Goal: Use online tool/utility: Use online tool/utility

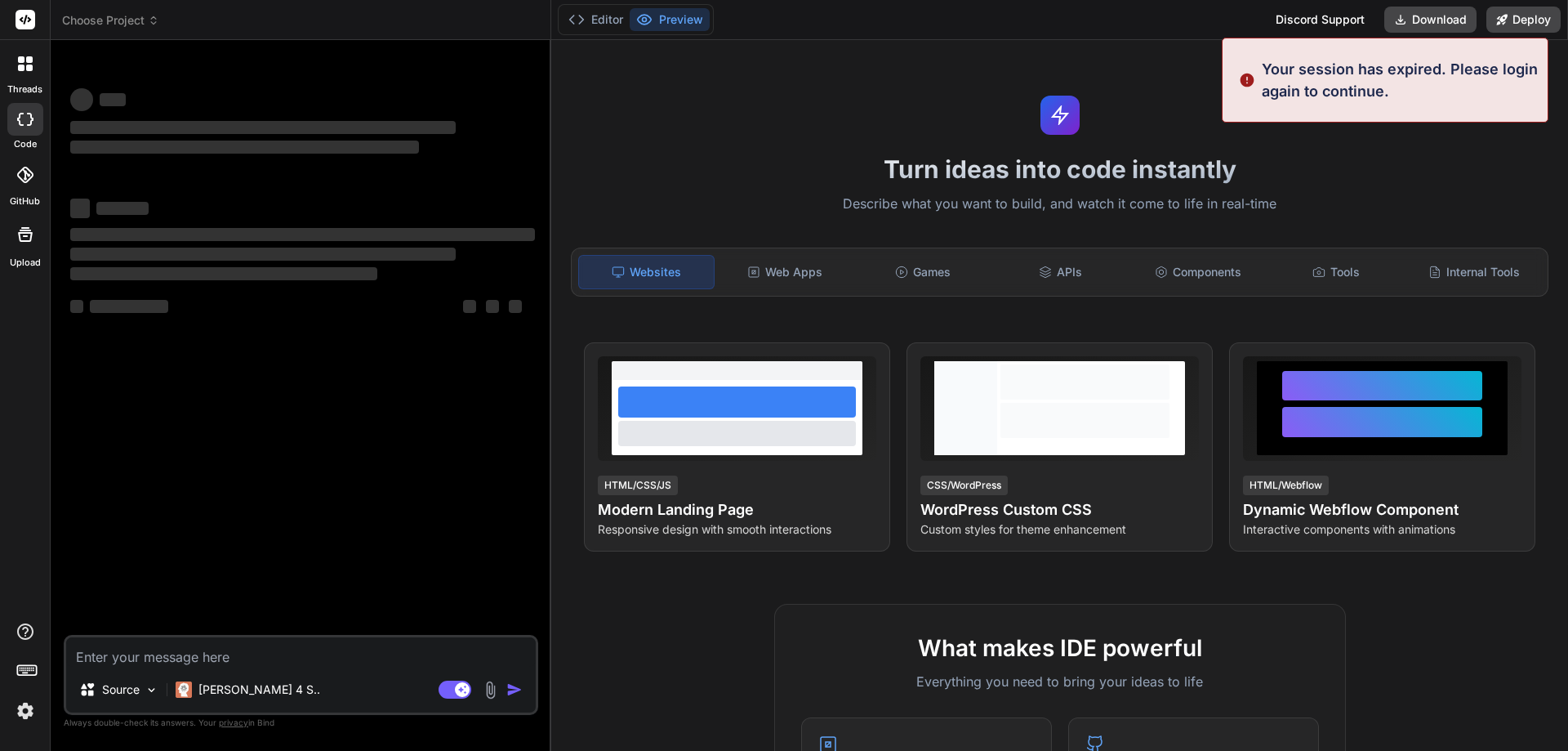
click at [23, 710] on img at bounding box center [25, 711] width 28 height 28
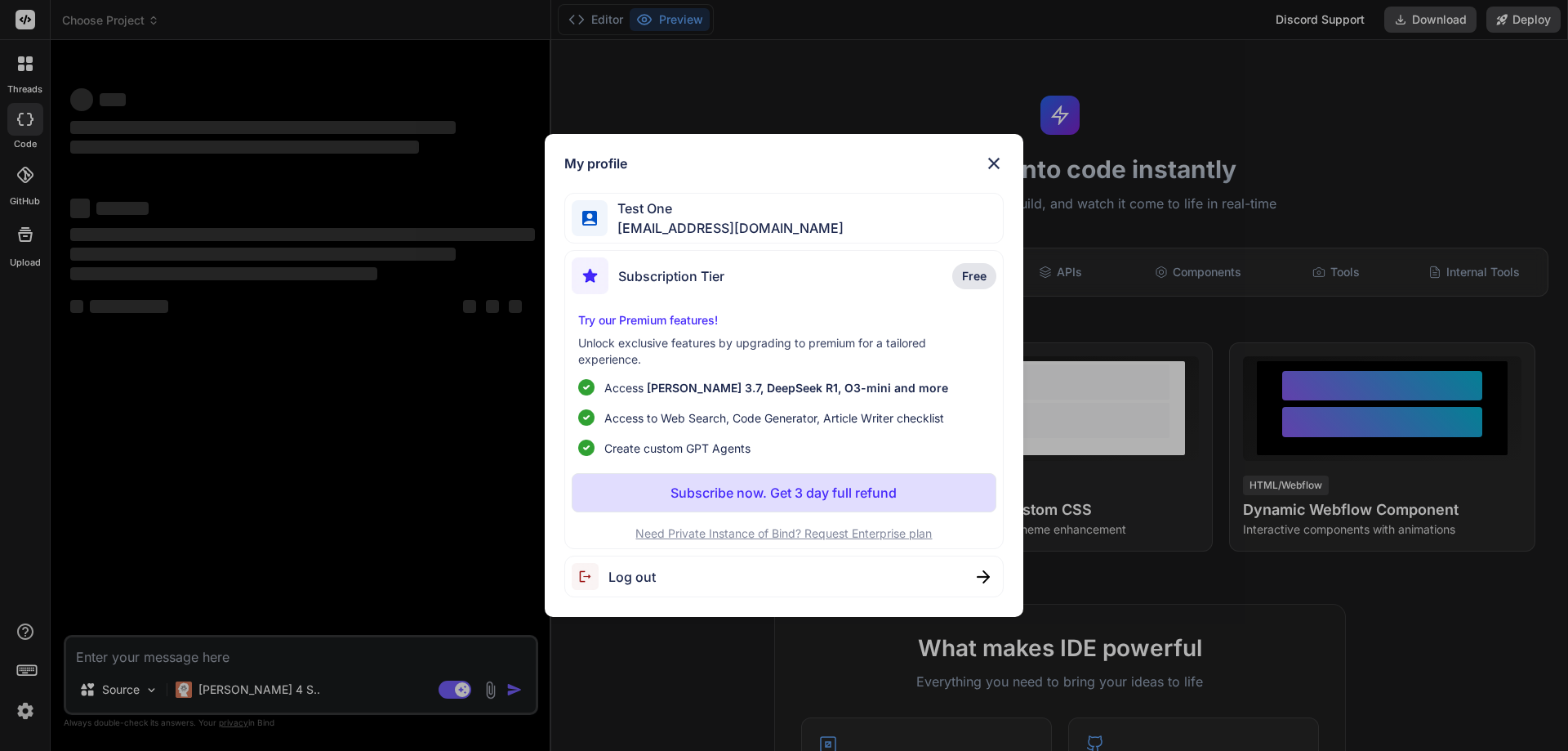
click at [753, 226] on span "[EMAIL_ADDRESS][DOMAIN_NAME]" at bounding box center [725, 228] width 236 height 20
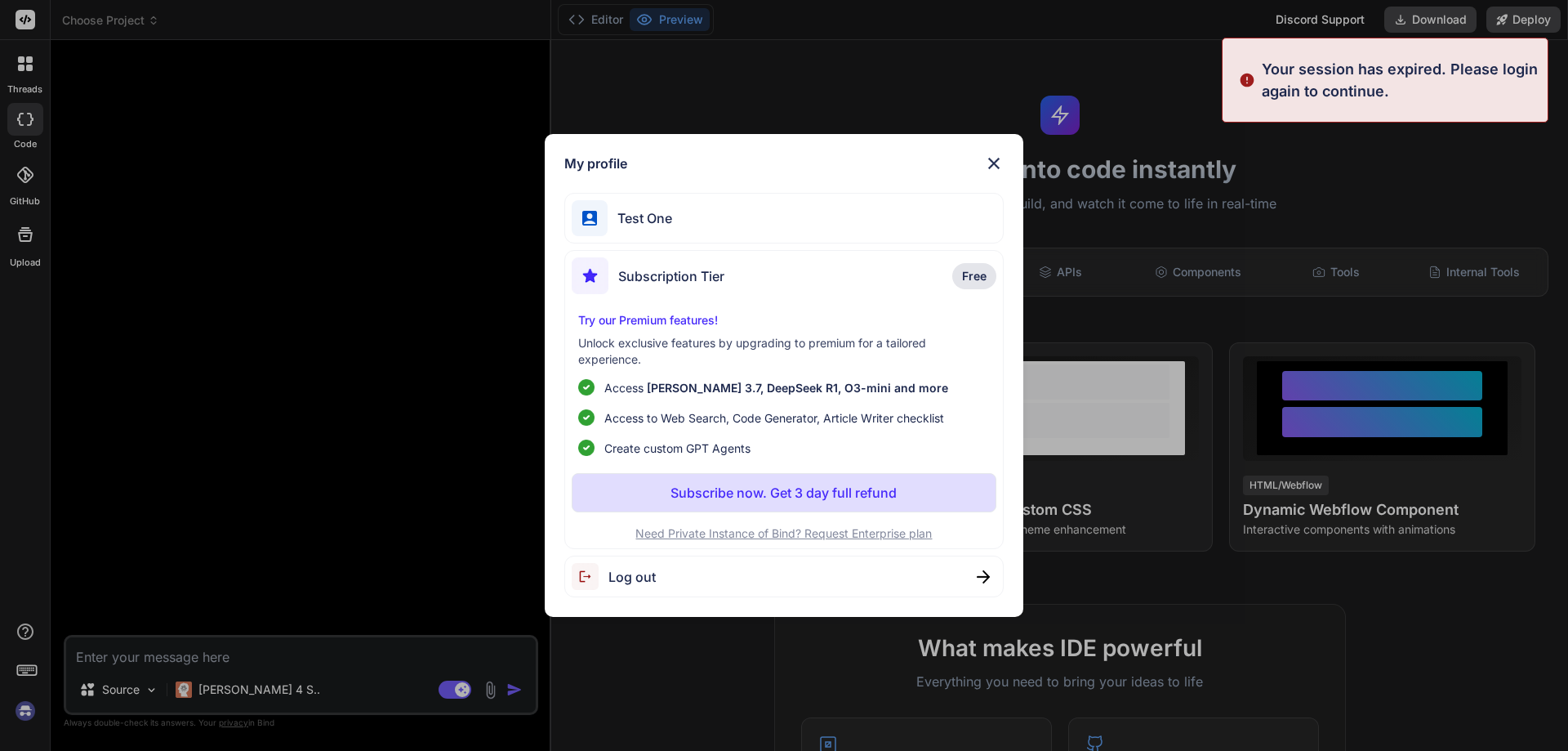
drag, startPoint x: 843, startPoint y: 228, endPoint x: 716, endPoint y: 230, distance: 127.0
click at [716, 230] on div "Test One" at bounding box center [784, 219] width 440 height 52
click at [669, 220] on span "Test One" at bounding box center [640, 219] width 65 height 20
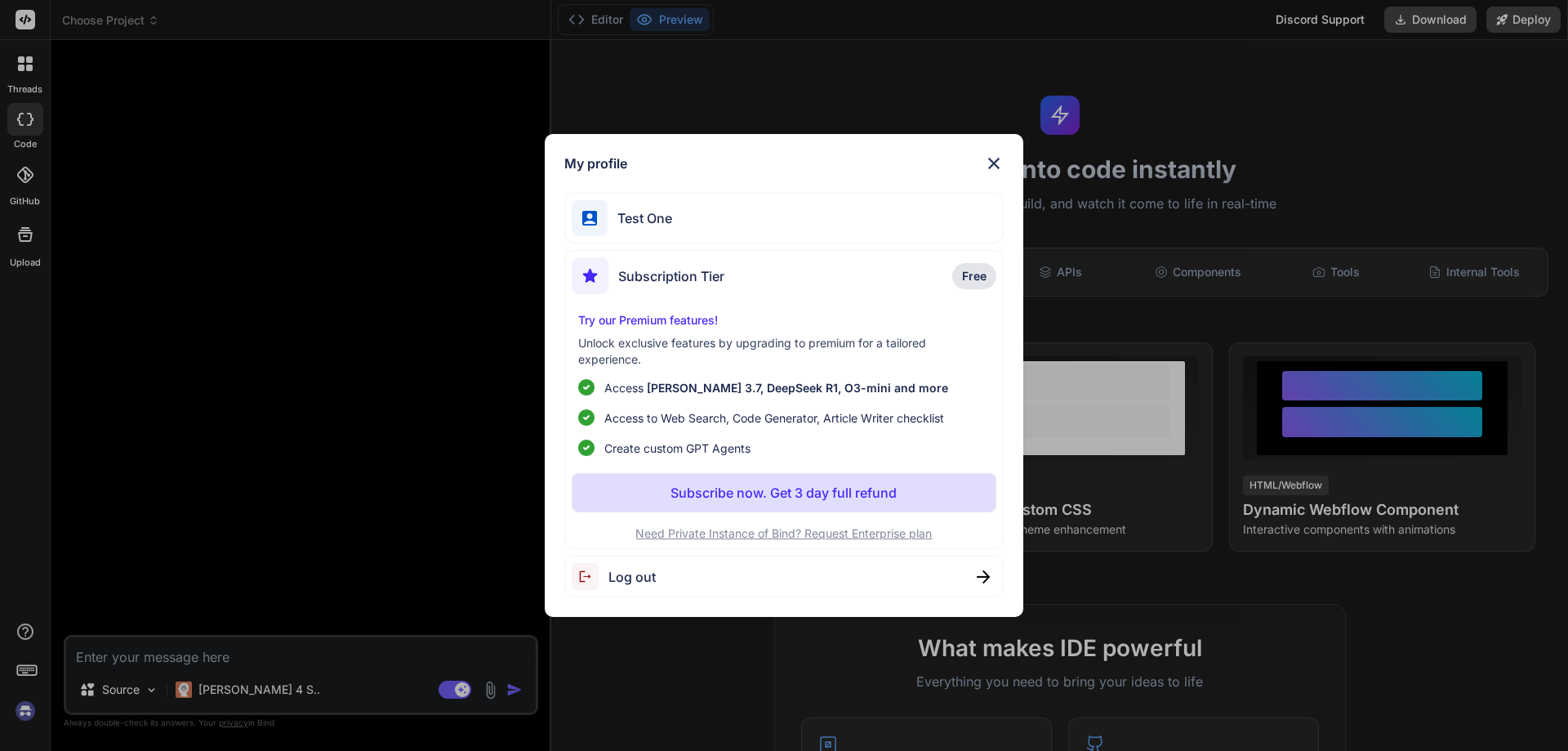
click at [630, 587] on div "Log out" at bounding box center [614, 576] width 84 height 27
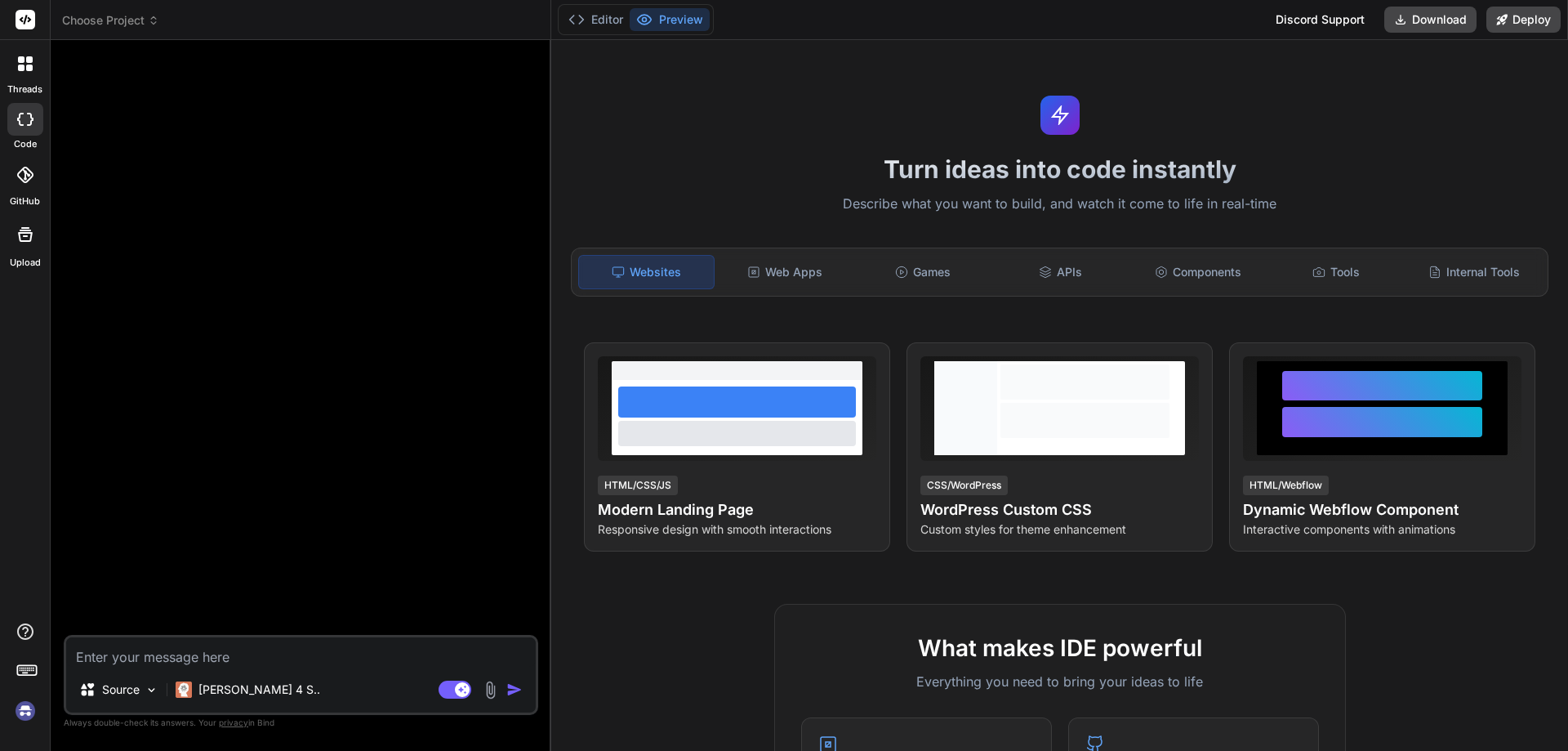
click at [18, 711] on img at bounding box center [25, 711] width 28 height 28
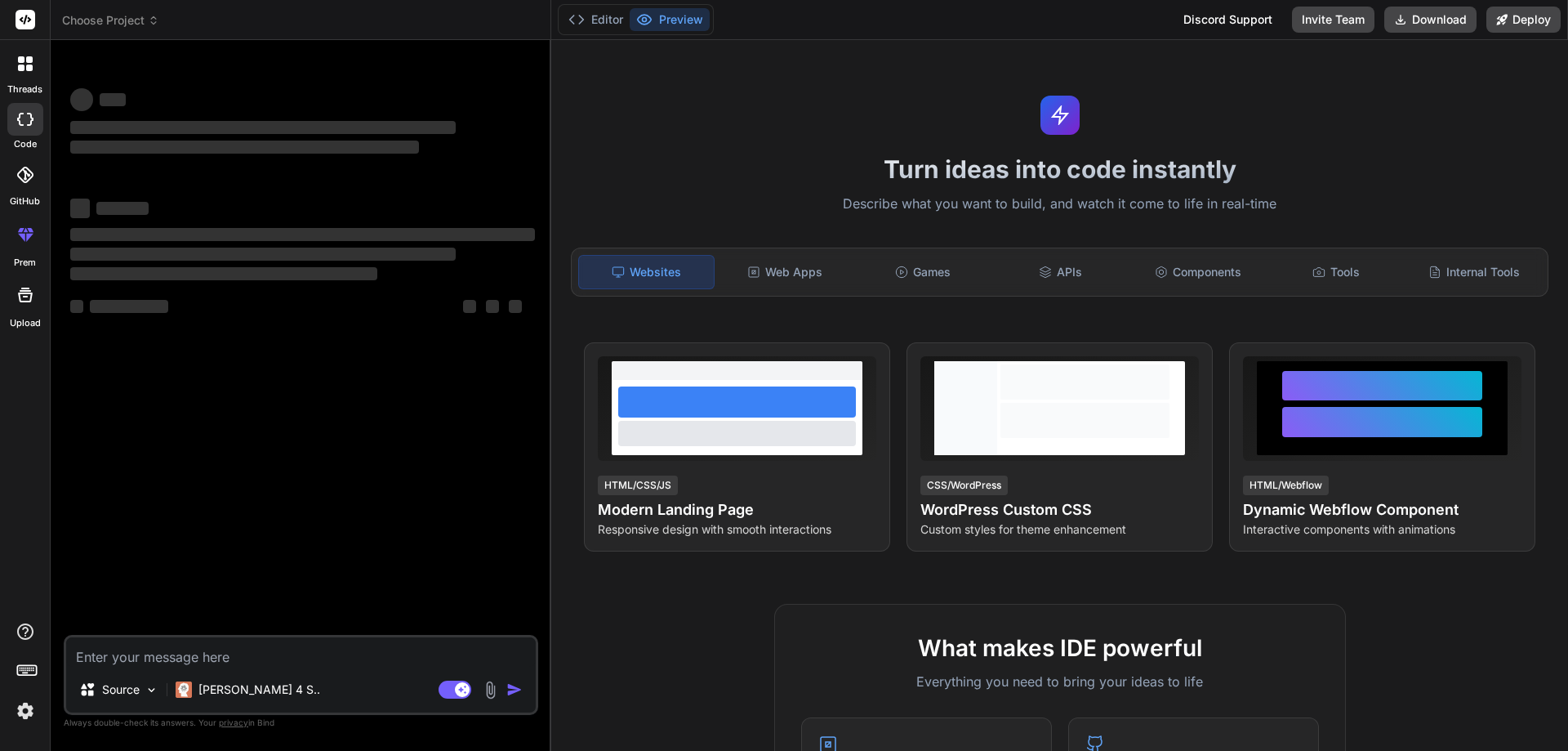
type textarea "x"
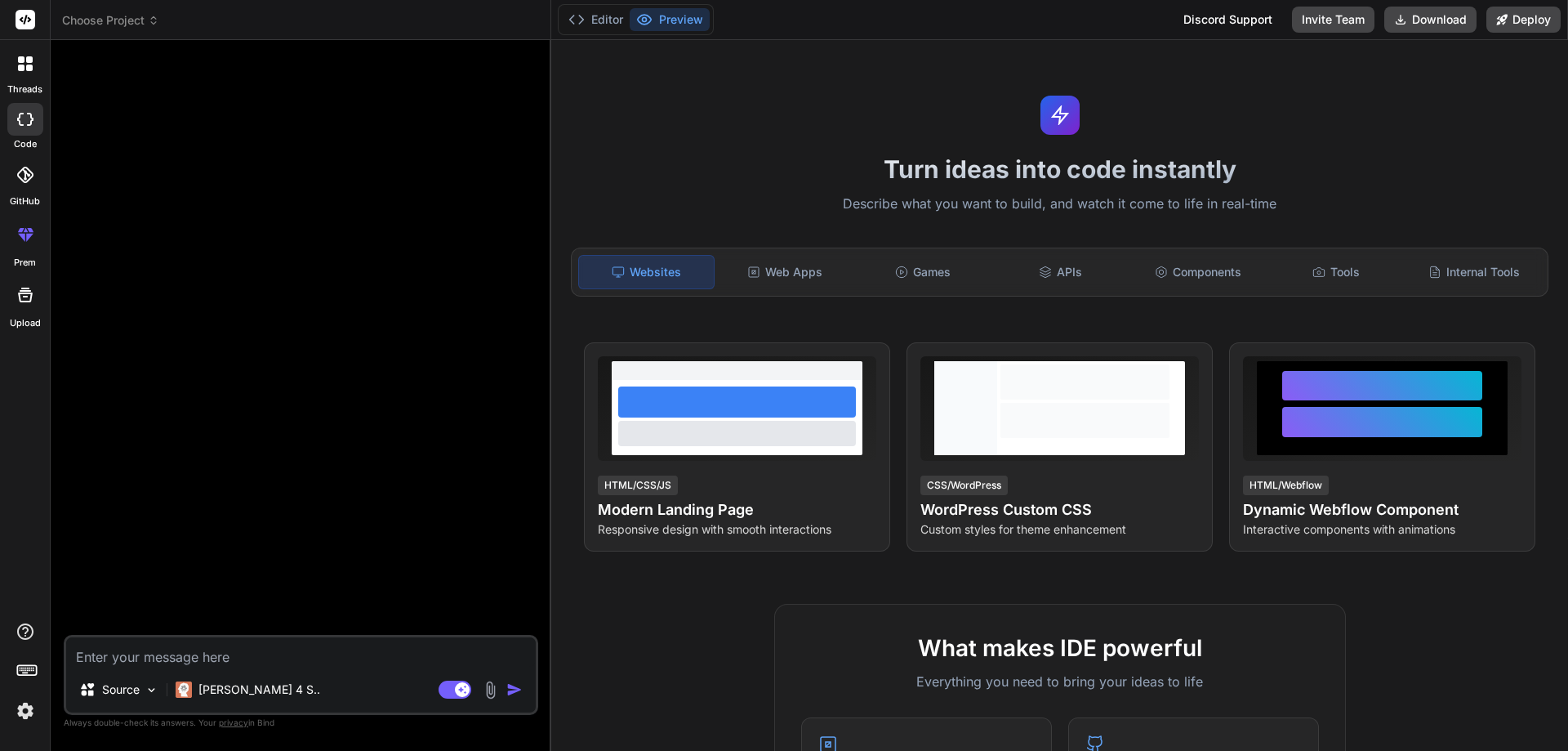
click at [288, 651] on textarea at bounding box center [301, 652] width 470 height 30
paste textarea "Please confirm that [PERSON_NAME] is released from office or not, as she is sti…"
type textarea "Please confirm that [PERSON_NAME] is released from office or not, as she is sti…"
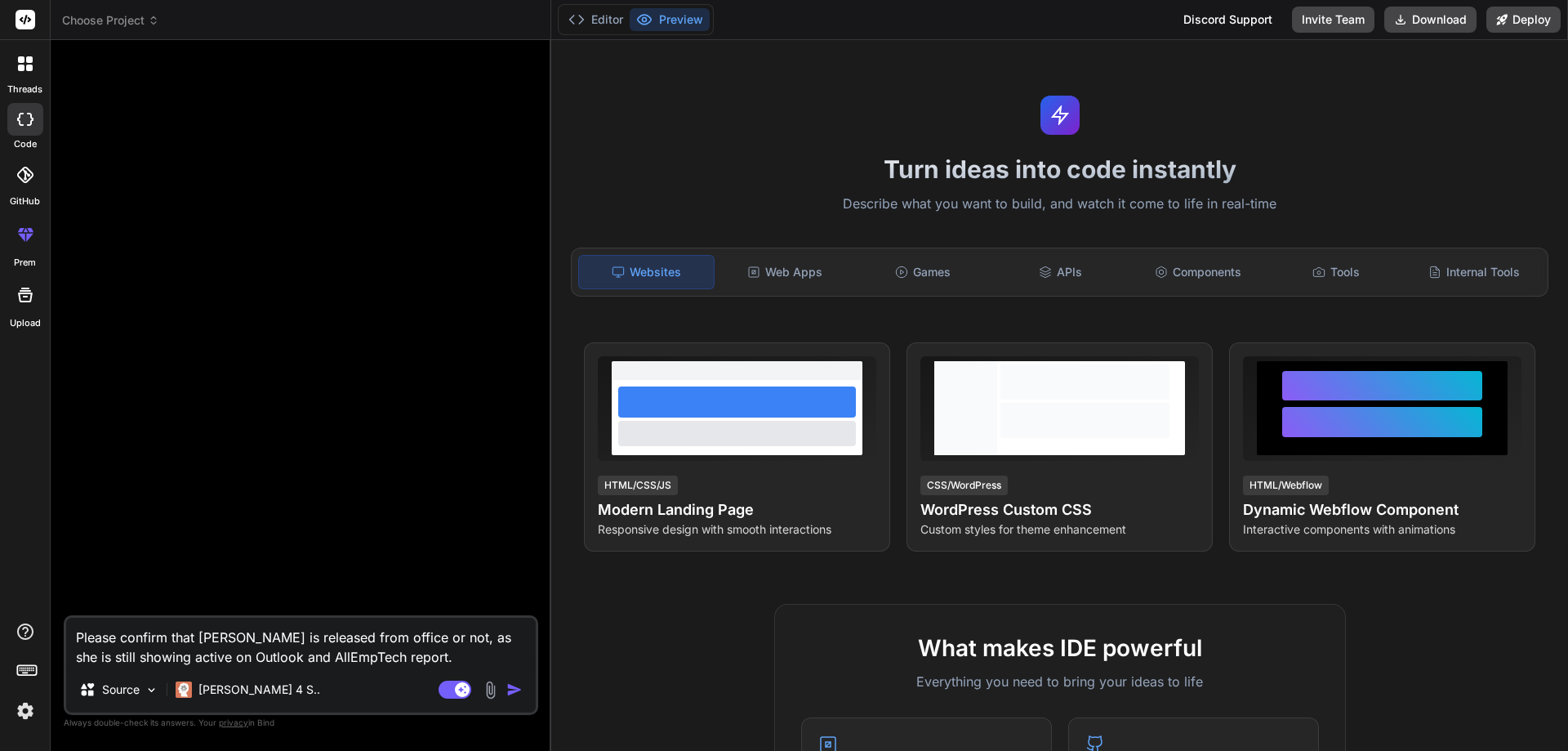
click at [448, 648] on textarea "Please confirm that [PERSON_NAME] is released from office or not, as she is sti…" at bounding box center [301, 643] width 470 height 49
type textarea "x"
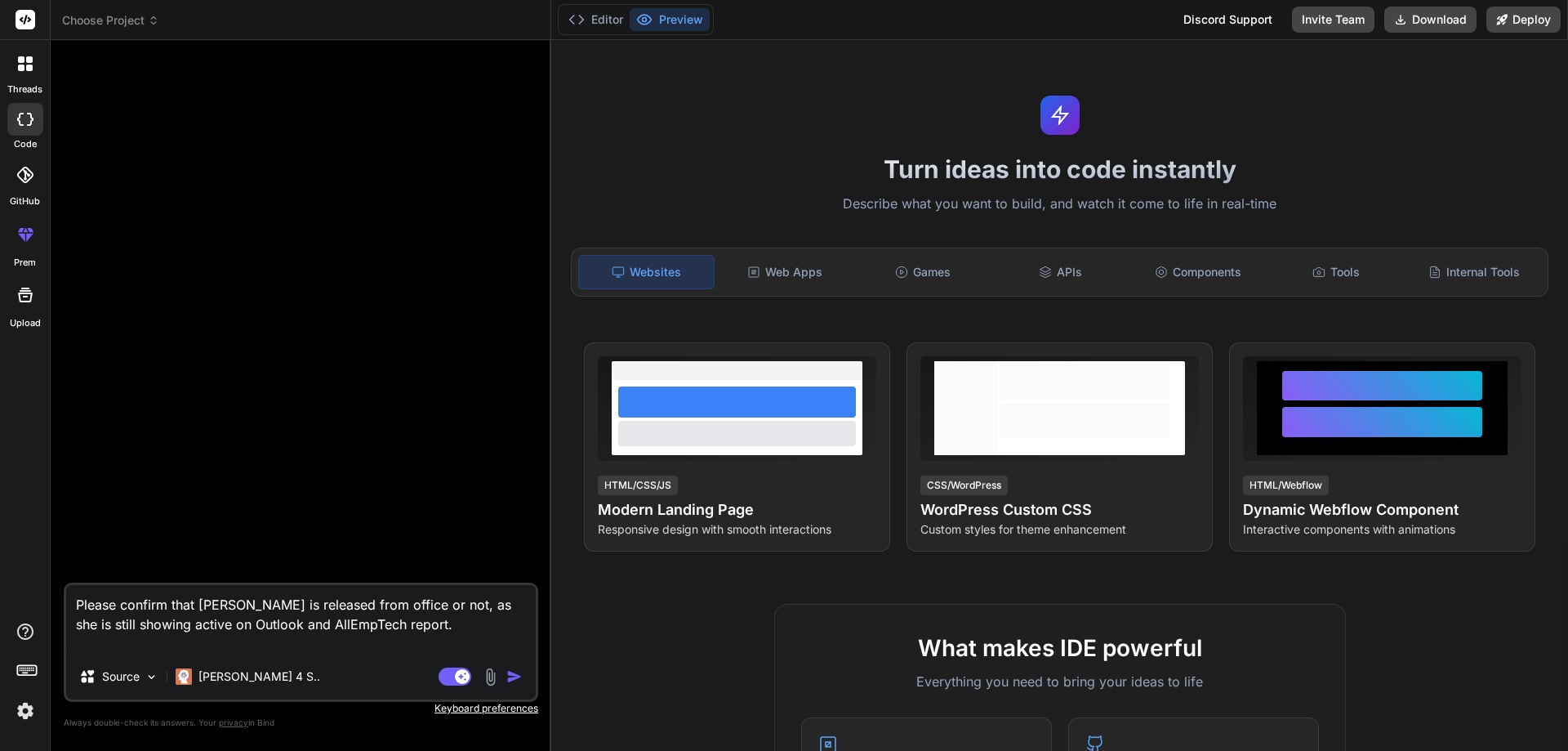
type textarea "Please confirm that [PERSON_NAME] is released from office or not, as she is sti…"
type textarea "x"
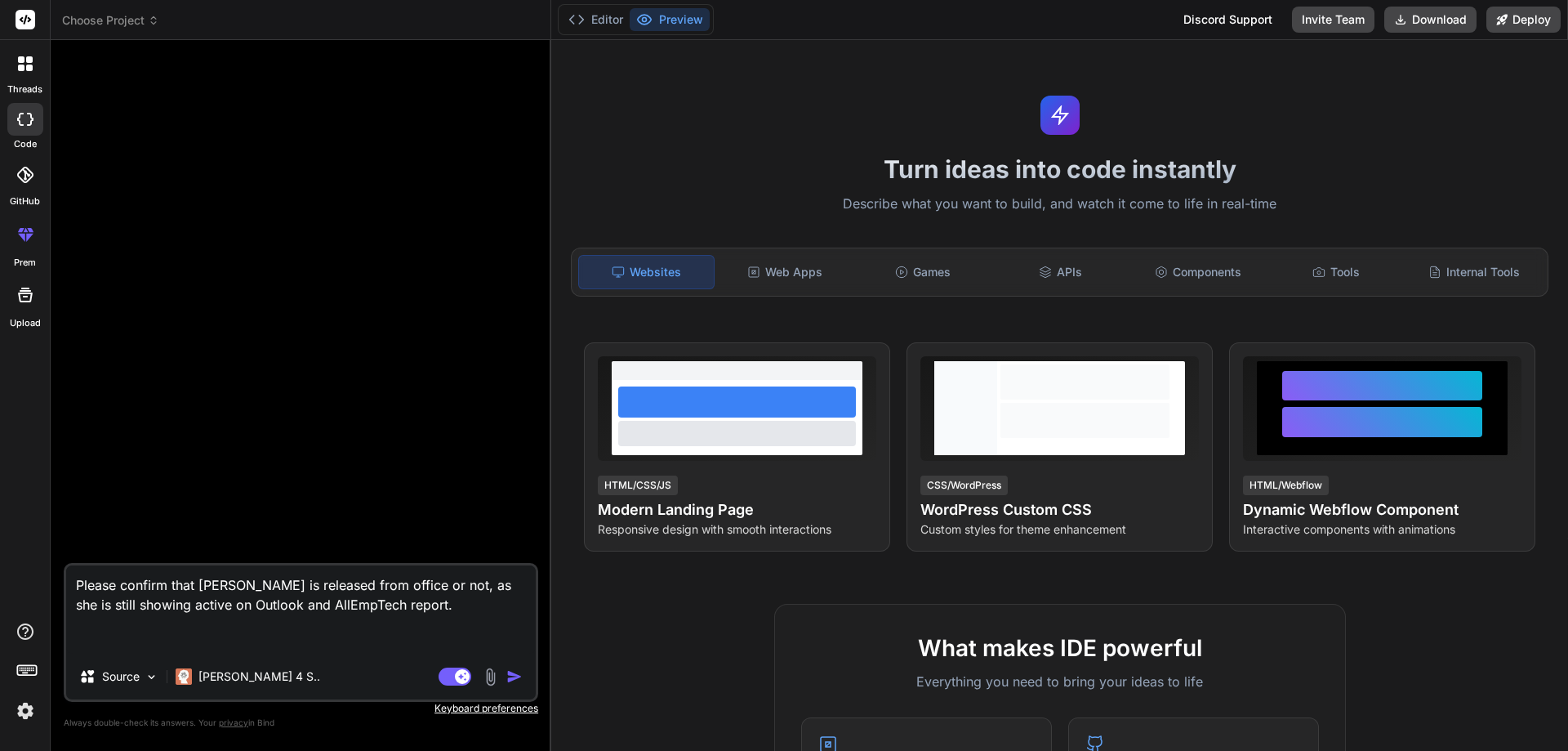
type textarea "Please confirm that [PERSON_NAME] is released from office or not, as she is sti…"
type textarea "x"
type textarea "Please confirm that [PERSON_NAME] is released from office or not, as she is sti…"
type textarea "x"
type textarea "Please confirm that [PERSON_NAME] is released from office or not, as she is sti…"
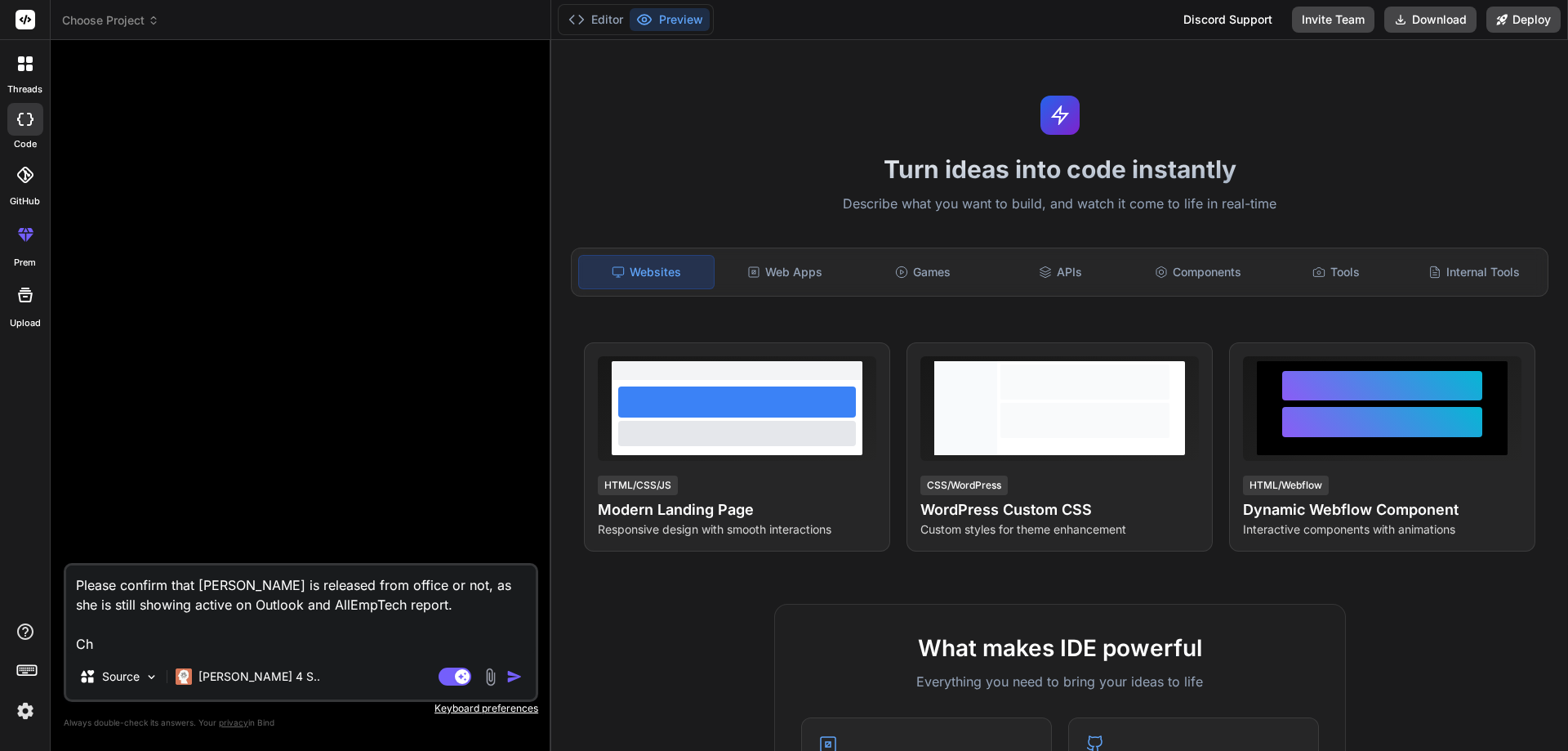
type textarea "x"
type textarea "Please confirm that [PERSON_NAME] is released from office or not, as she is sti…"
type textarea "x"
type textarea "Please confirm that [PERSON_NAME] is released from office or not, as she is sti…"
type textarea "x"
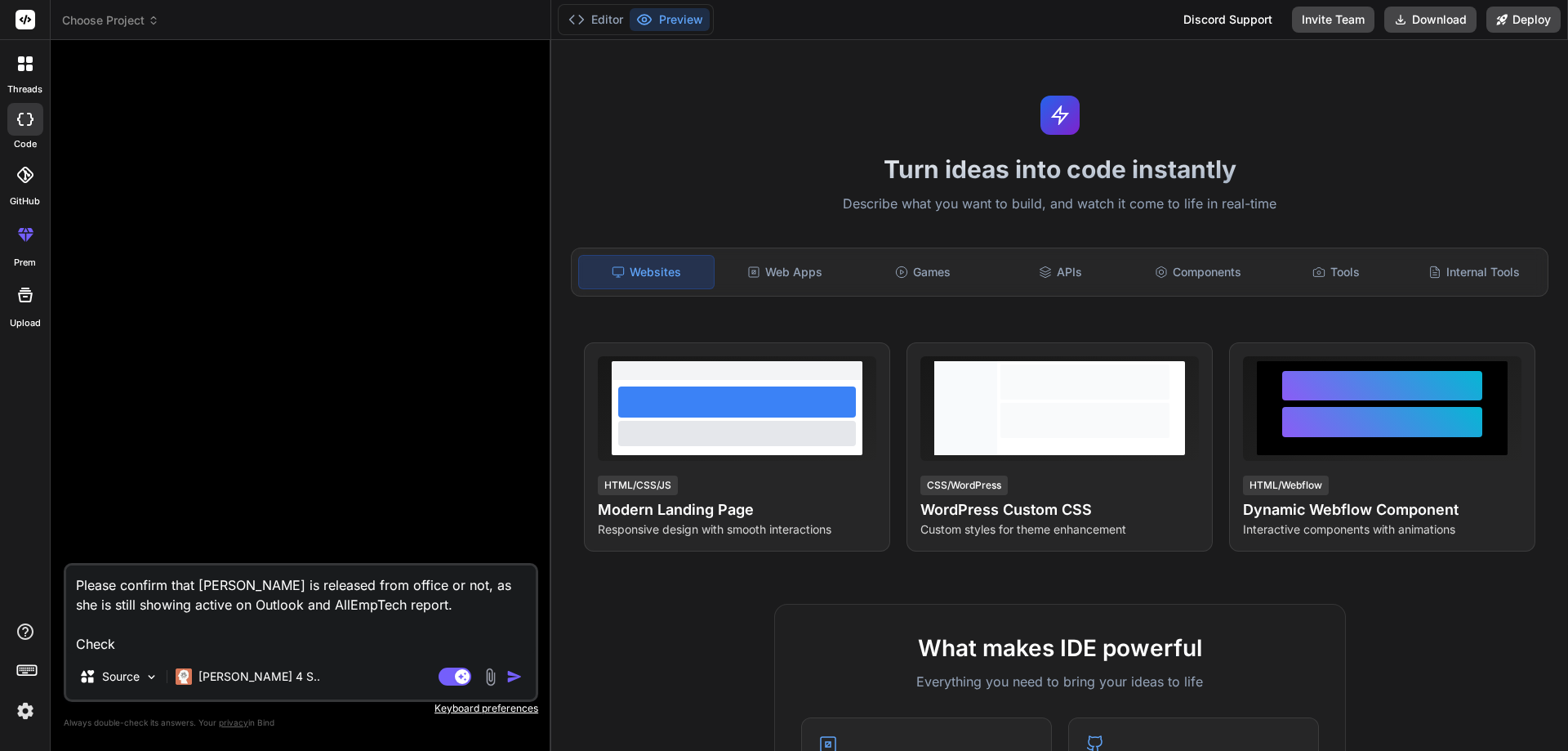
type textarea "Please confirm that [PERSON_NAME] is released from office or not, as she is sti…"
type textarea "x"
type textarea "Please confirm that [PERSON_NAME] is released from office or not, as she is sti…"
type textarea "x"
type textarea "Please confirm that [PERSON_NAME] is released from office or not, as she is sti…"
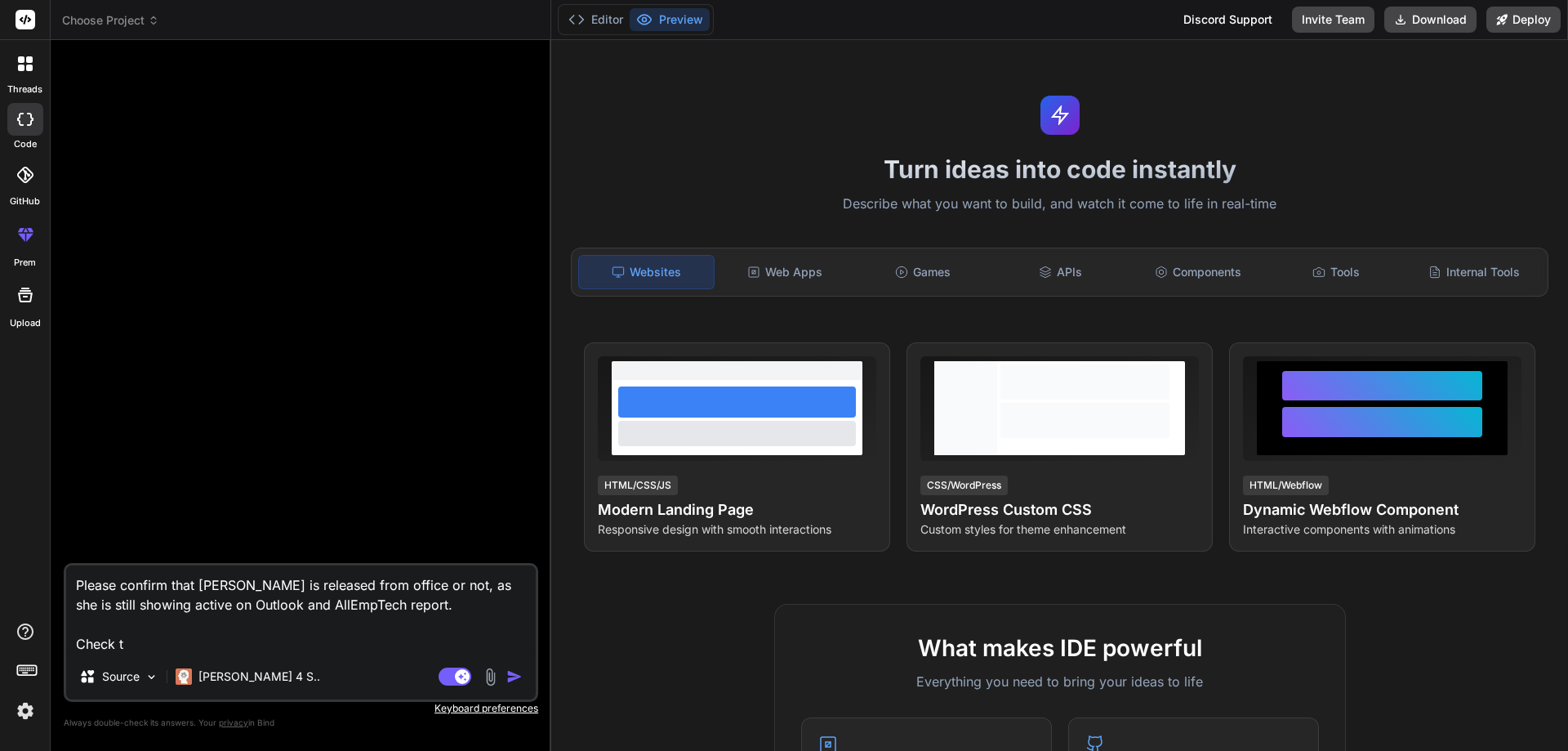
type textarea "x"
type textarea "Please confirm that [PERSON_NAME] is released from office or not, as she is sti…"
type textarea "x"
type textarea "Please confirm that [PERSON_NAME] is released from office or not, as she is sti…"
type textarea "x"
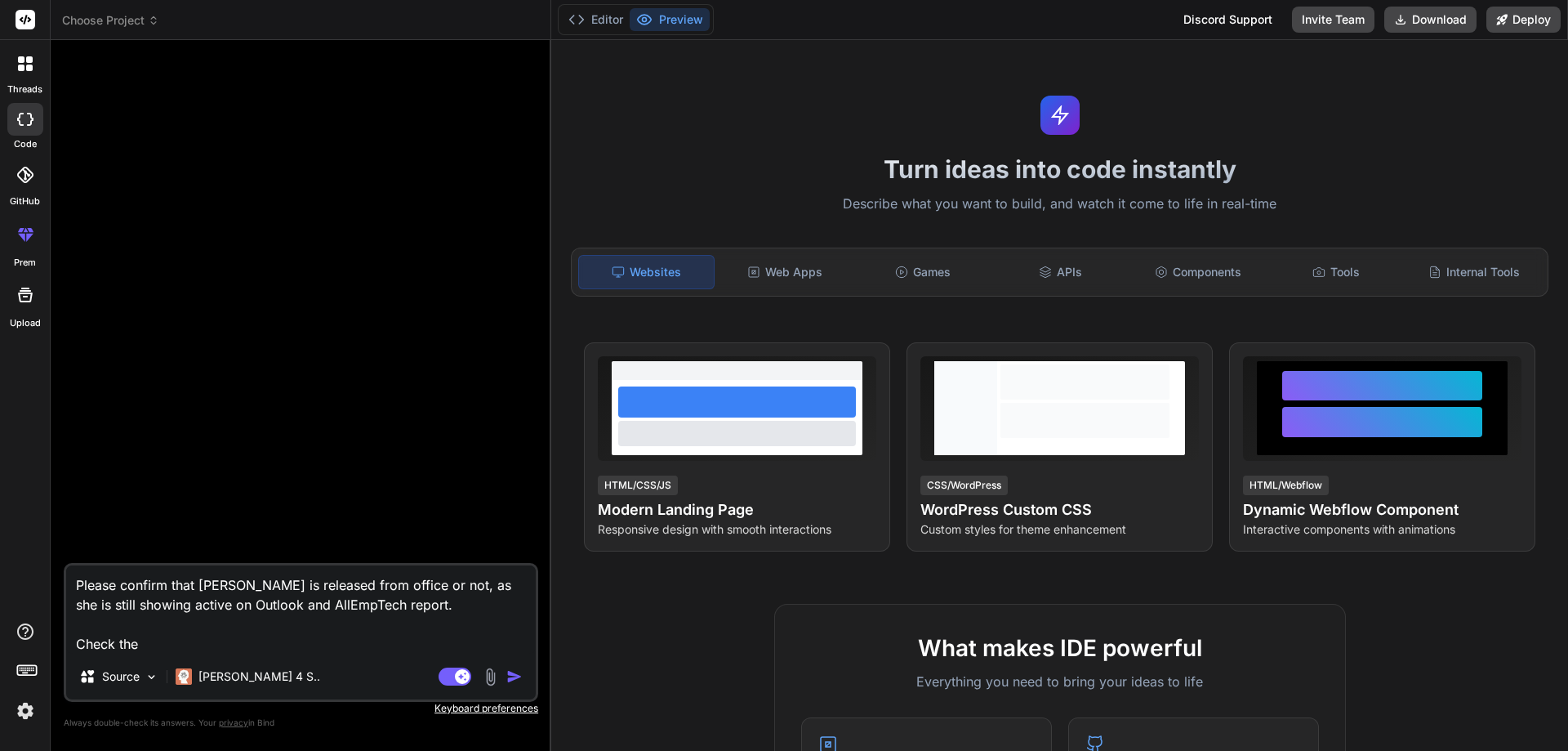
type textarea "Please confirm that [PERSON_NAME] is released from office or not, as she is sti…"
type textarea "x"
type textarea "Please confirm that [PERSON_NAME] is released from office or not, as she is sti…"
type textarea "x"
type textarea "Please confirm that [PERSON_NAME] is released from office or not, as she is sti…"
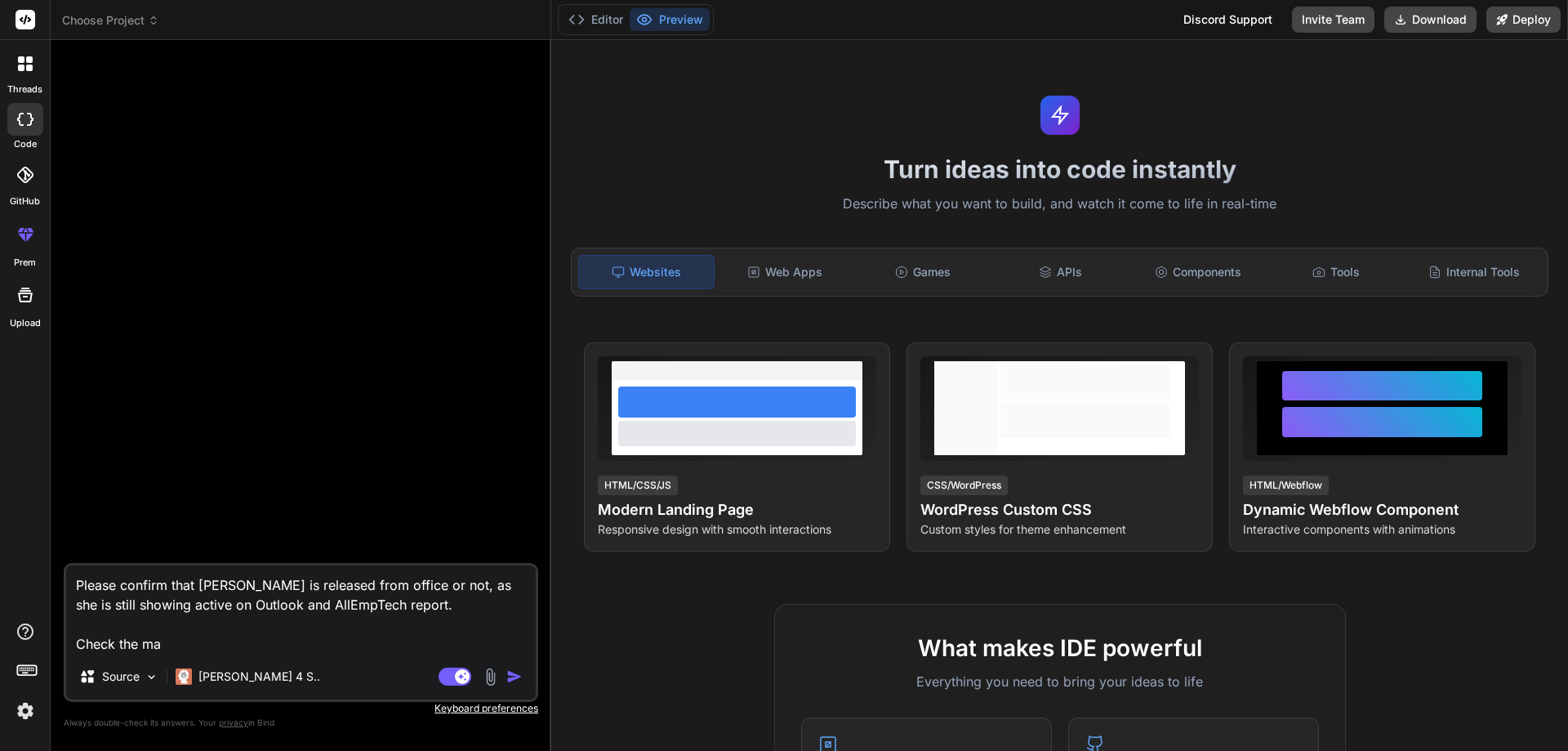
type textarea "x"
type textarea "Please confirm that [PERSON_NAME] is released from office or not, as she is sti…"
type textarea "x"
type textarea "Please confirm that [PERSON_NAME] is released from office or not, as she is sti…"
type textarea "x"
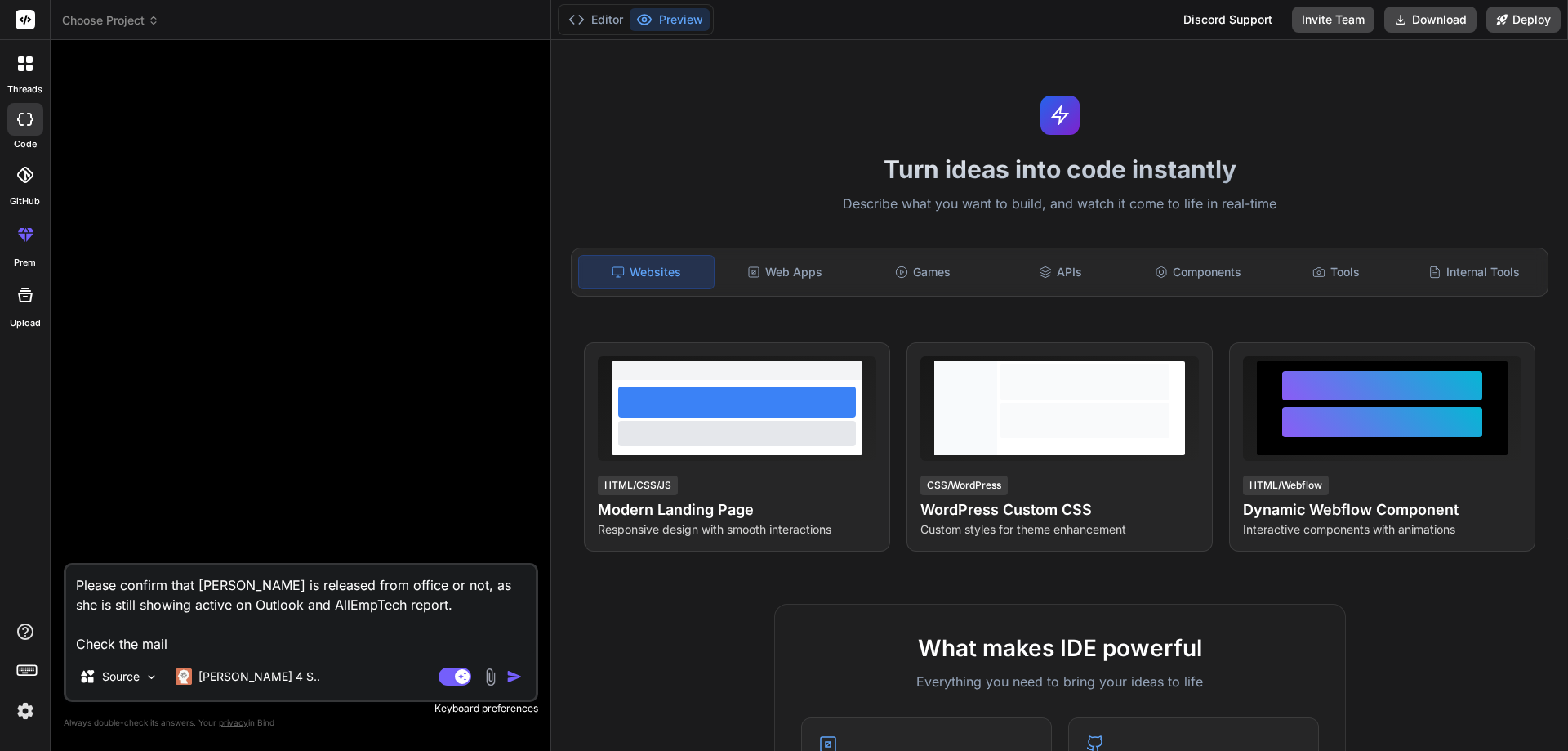
type textarea "Please confirm that [PERSON_NAME] is released from office or not, as she is sti…"
type textarea "x"
type textarea "Please confirm that [PERSON_NAME] is released from office or not, as she is sti…"
type textarea "x"
type textarea "Please confirm that [PERSON_NAME] is released from office or not, as she is sti…"
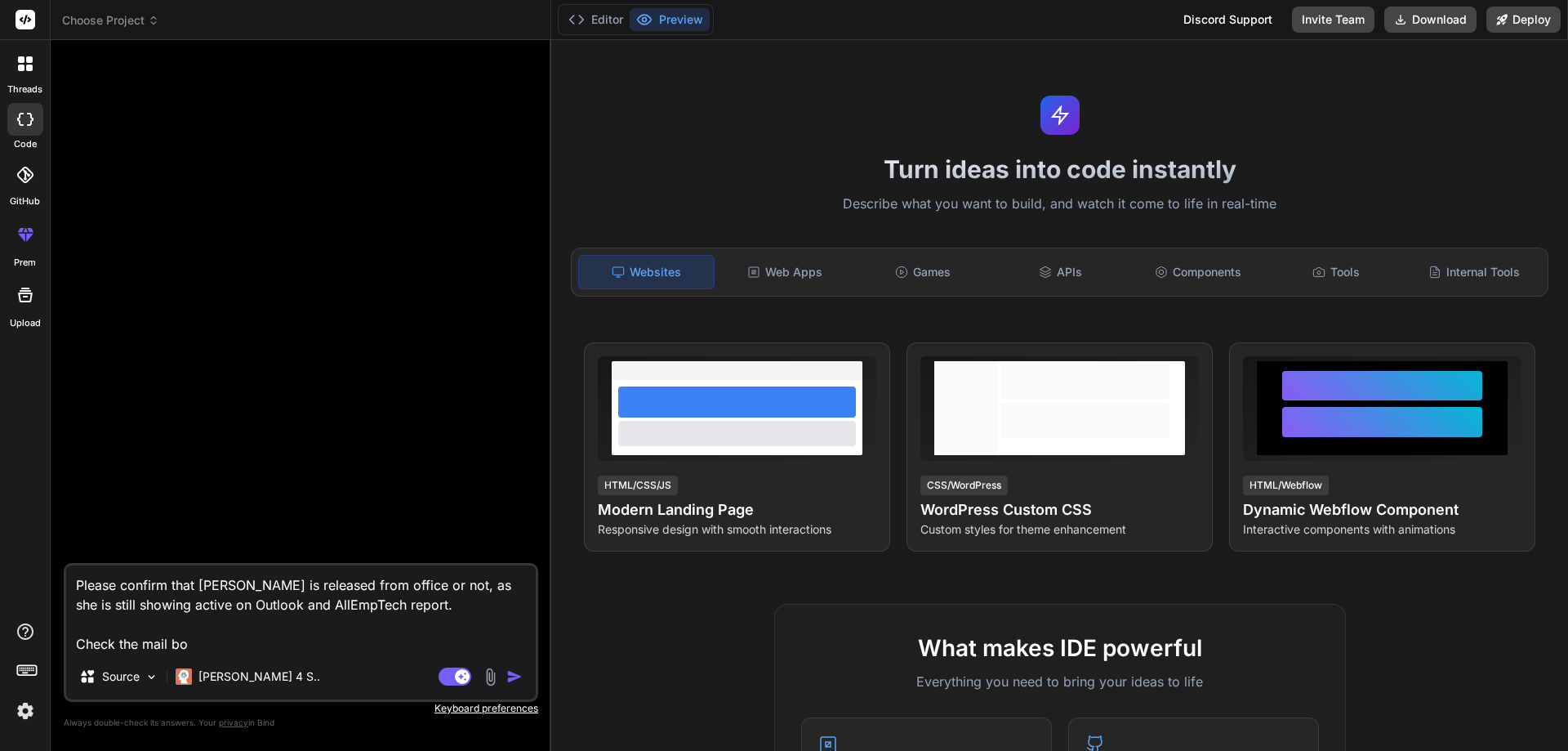
type textarea "x"
type textarea "Please confirm that [PERSON_NAME] is released from office or not, as she is sti…"
type textarea "x"
type textarea "Please confirm that [PERSON_NAME] is released from office or not, as she is sti…"
type textarea "x"
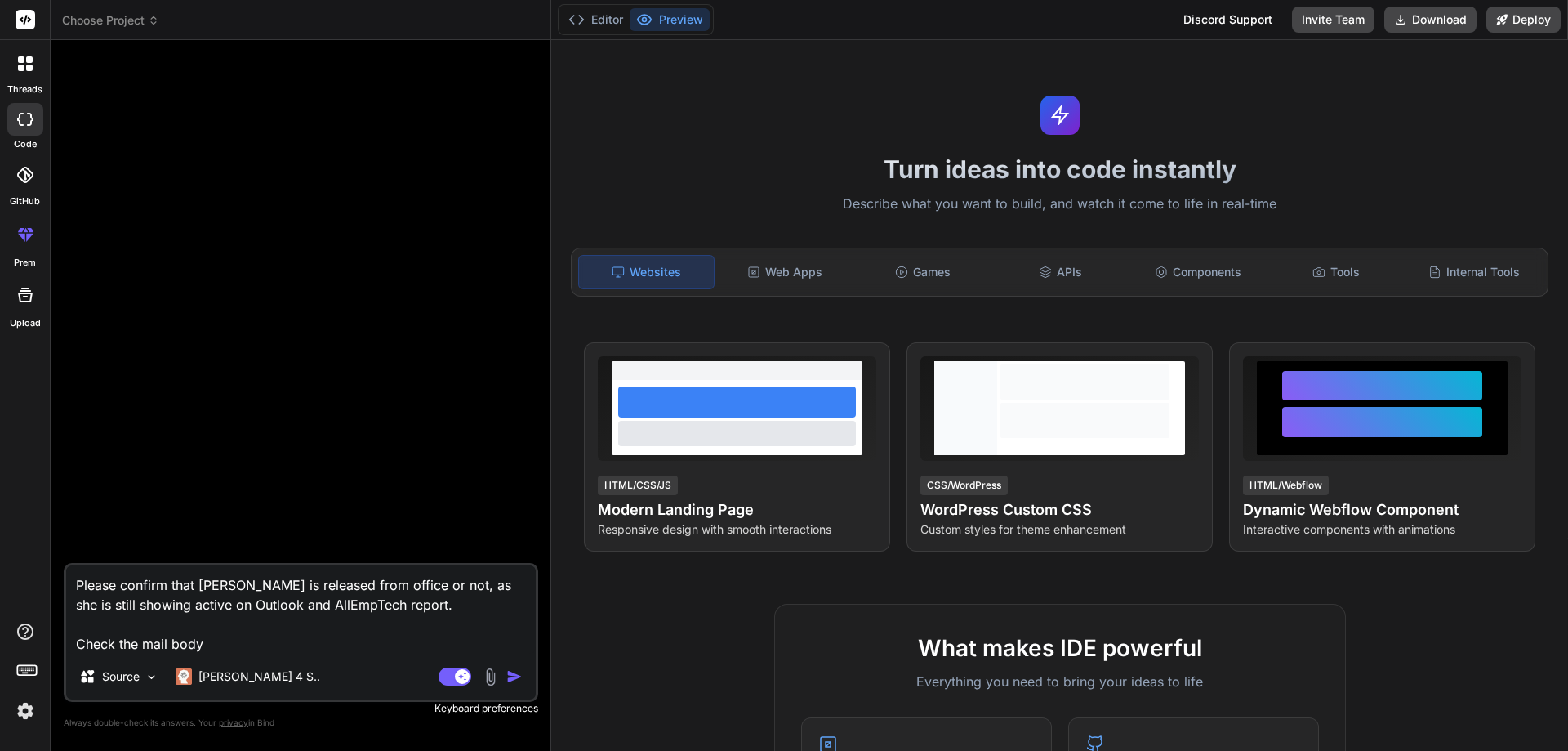
type textarea "Please confirm that [PERSON_NAME] is released from office or not, as she is sti…"
type textarea "x"
type textarea "Please confirm that [PERSON_NAME] is released from office or not, as she is sti…"
type textarea "x"
type textarea "Please confirm that [PERSON_NAME] is released from office or not, as she is sti…"
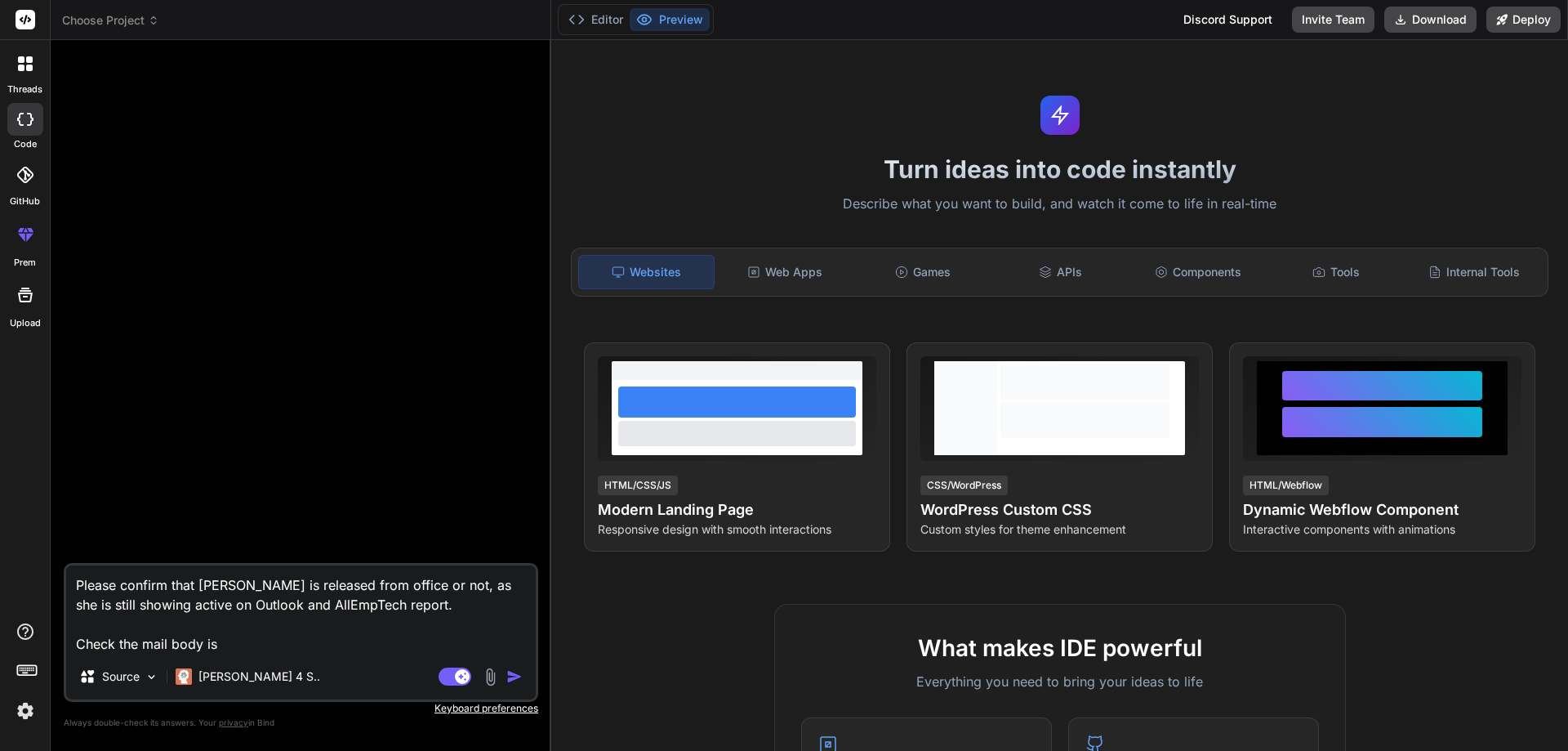
type textarea "x"
type textarea "Please confirm that [PERSON_NAME] is released from office or not, as she is sti…"
type textarea "x"
type textarea "Please confirm that [PERSON_NAME] is released from office or not, as she is sti…"
type textarea "x"
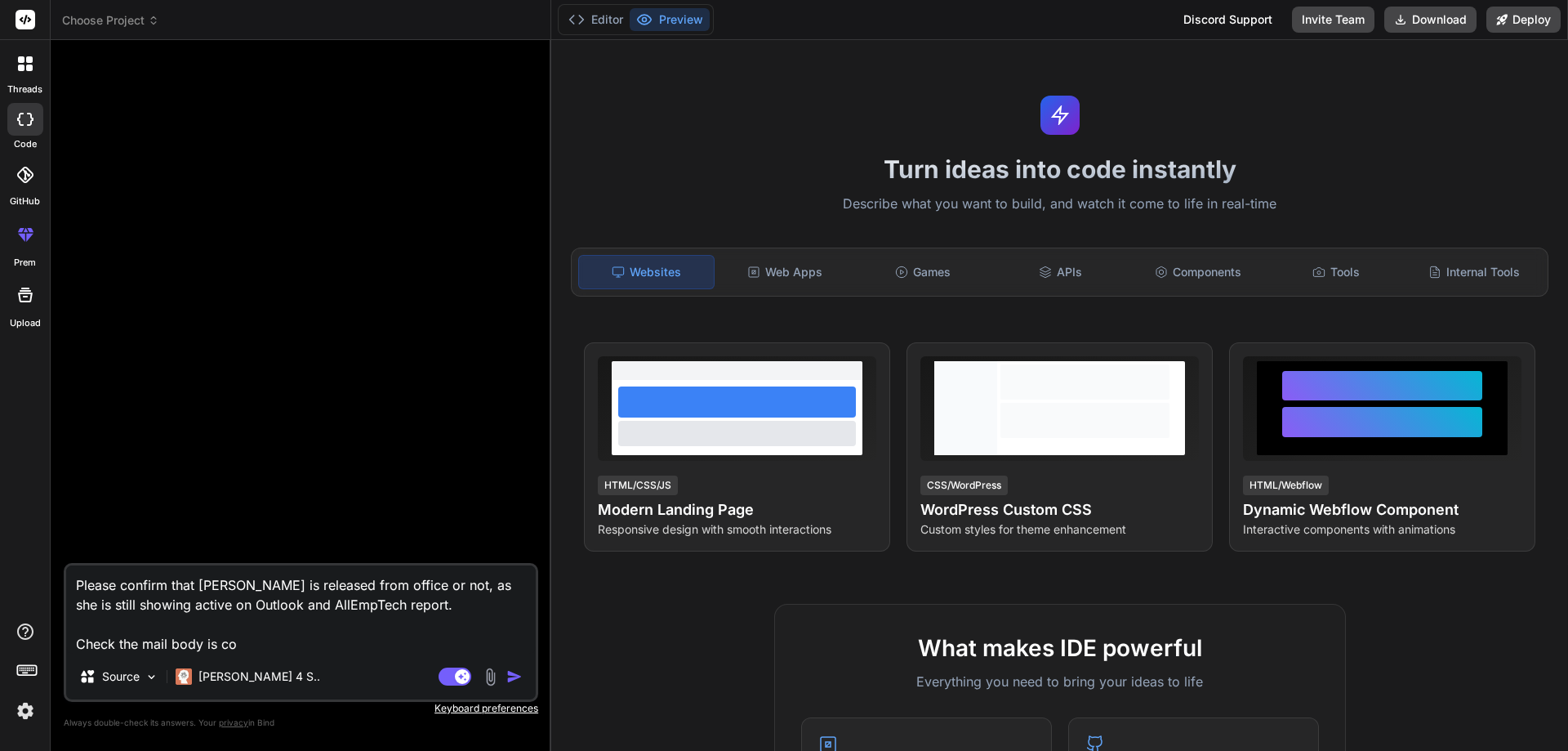
type textarea "Please confirm that [PERSON_NAME] is released from office or not, as she is sti…"
type textarea "x"
type textarea "Please confirm that [PERSON_NAME] is released from office or not, as she is sti…"
type textarea "x"
type textarea "Please confirm that [PERSON_NAME] is released from office or not, as she is sti…"
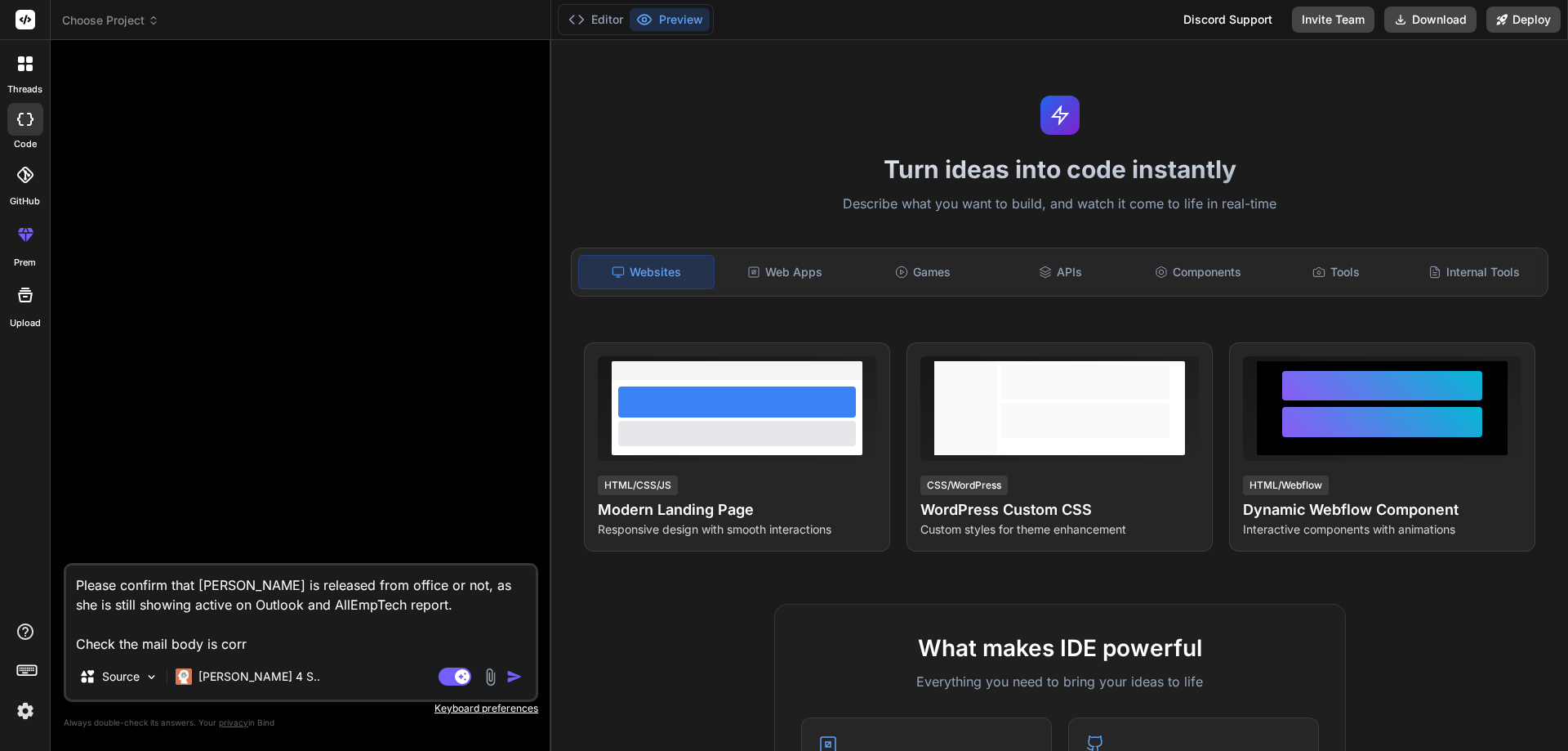
type textarea "x"
type textarea "Please confirm that [PERSON_NAME] is released from office or not, as she is sti…"
type textarea "x"
type textarea "Please confirm that [PERSON_NAME] is released from office or not, as she is sti…"
type textarea "x"
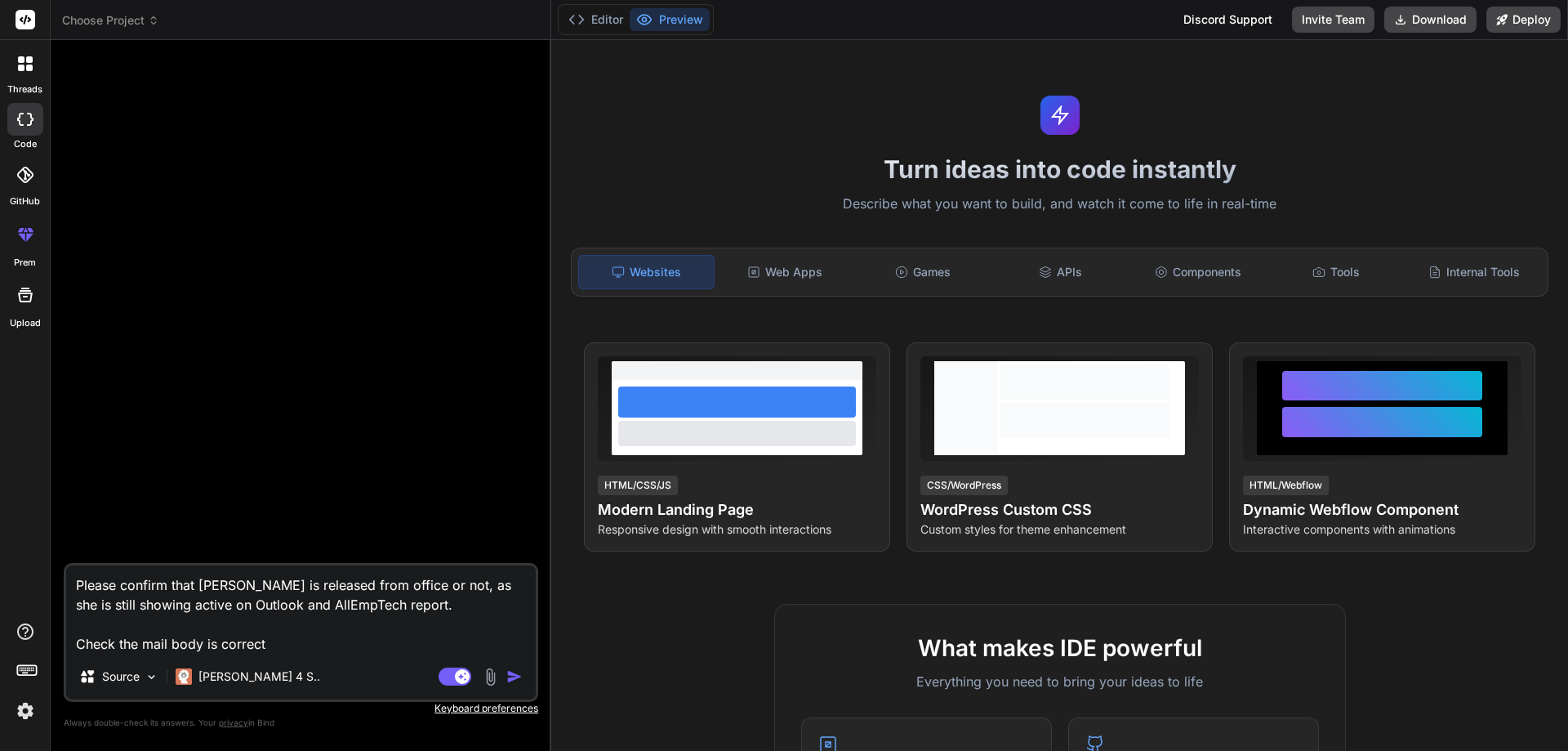
type textarea "Please confirm that [PERSON_NAME] is released from office or not, as she is sti…"
type textarea "x"
type textarea "Please confirm that [PERSON_NAME] is released from office or not, as she is sti…"
type textarea "x"
type textarea "Please confirm that [PERSON_NAME] is released from office or not, as she is sti…"
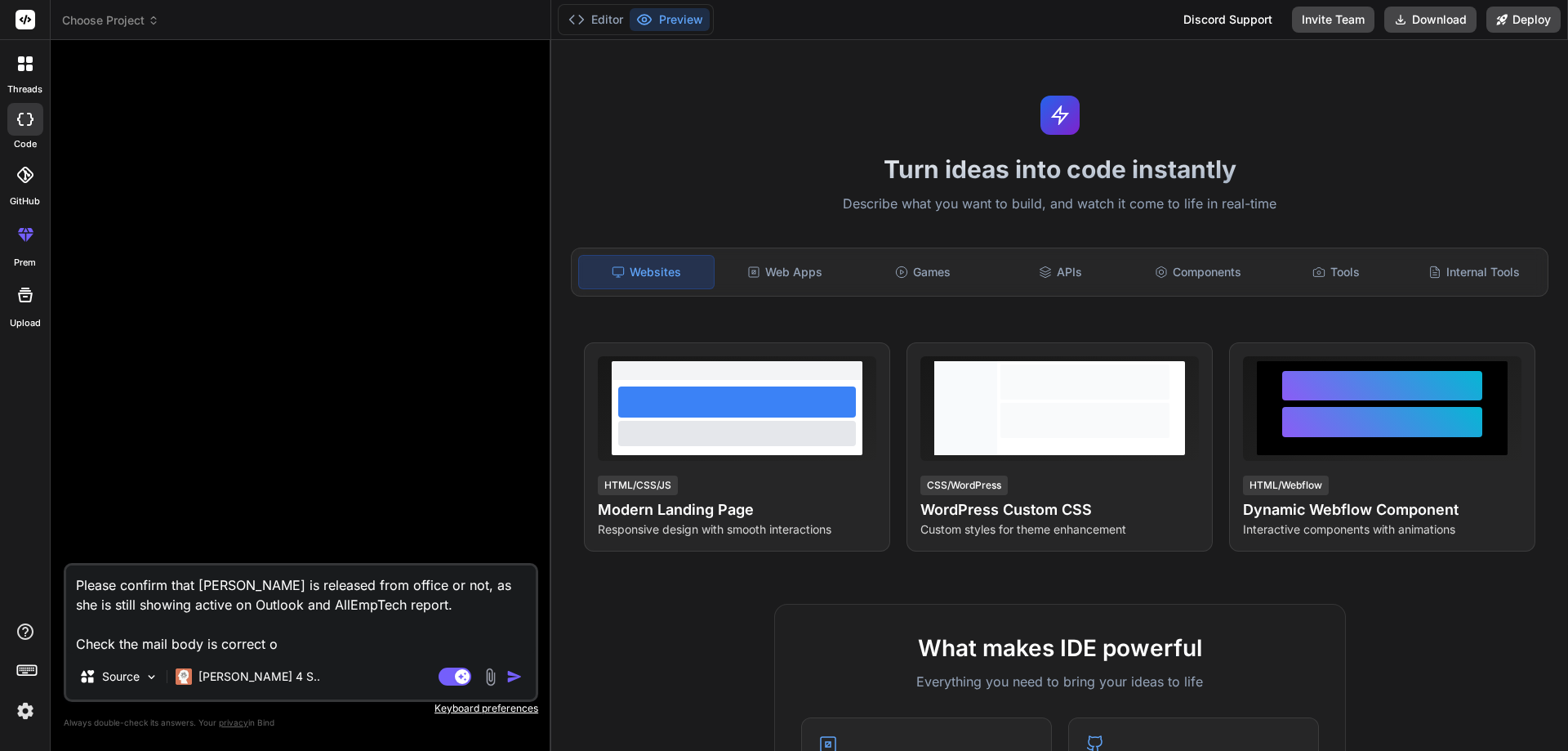
type textarea "x"
type textarea "Please confirm that [PERSON_NAME] is released from office or not, as she is sti…"
type textarea "x"
type textarea "Please confirm that [PERSON_NAME] is released from office or not, as she is sti…"
type textarea "x"
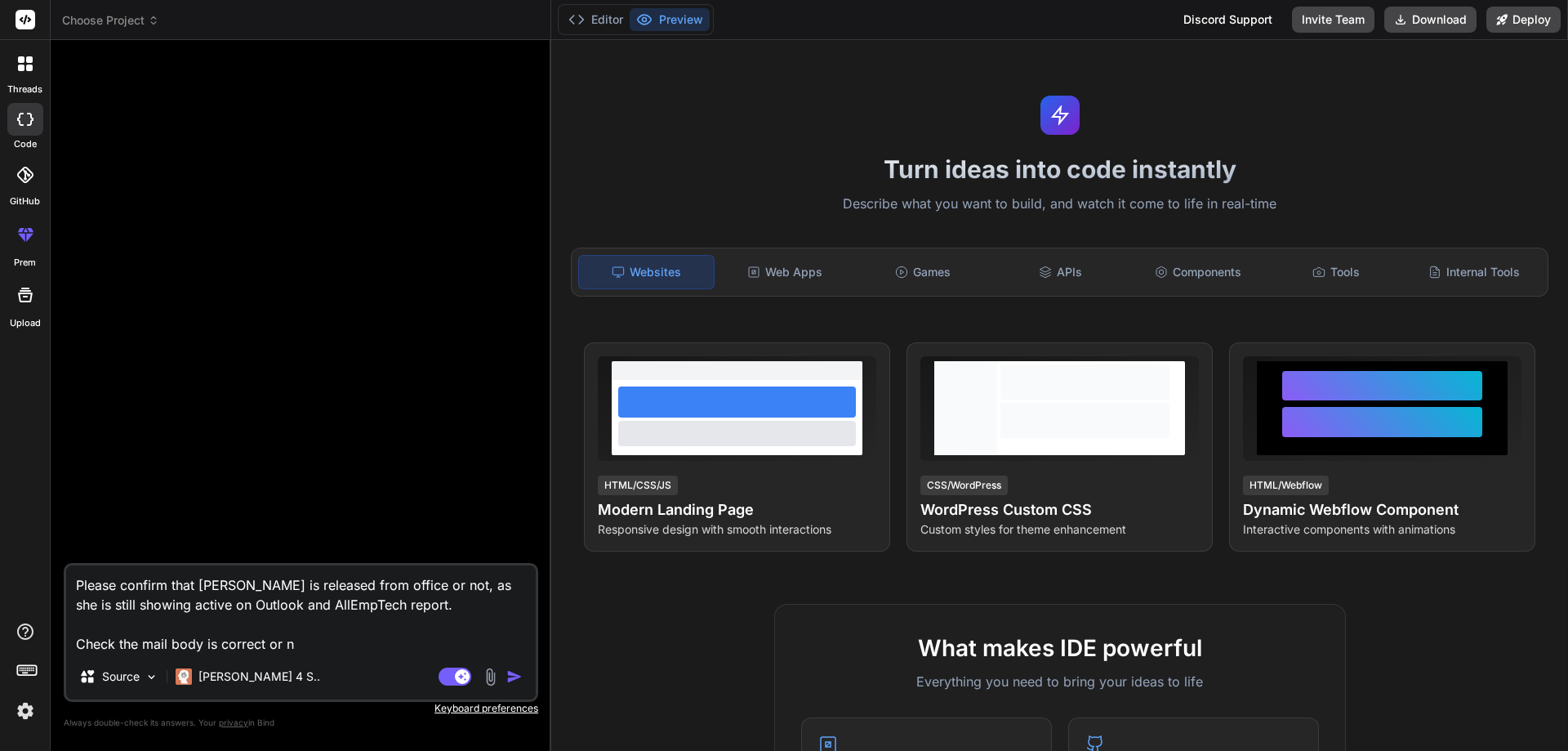
type textarea "Please confirm that [PERSON_NAME] is released from office or not, as she is sti…"
type textarea "x"
type textarea "Please confirm that [PERSON_NAME] is released from office or not, as she is sti…"
type textarea "x"
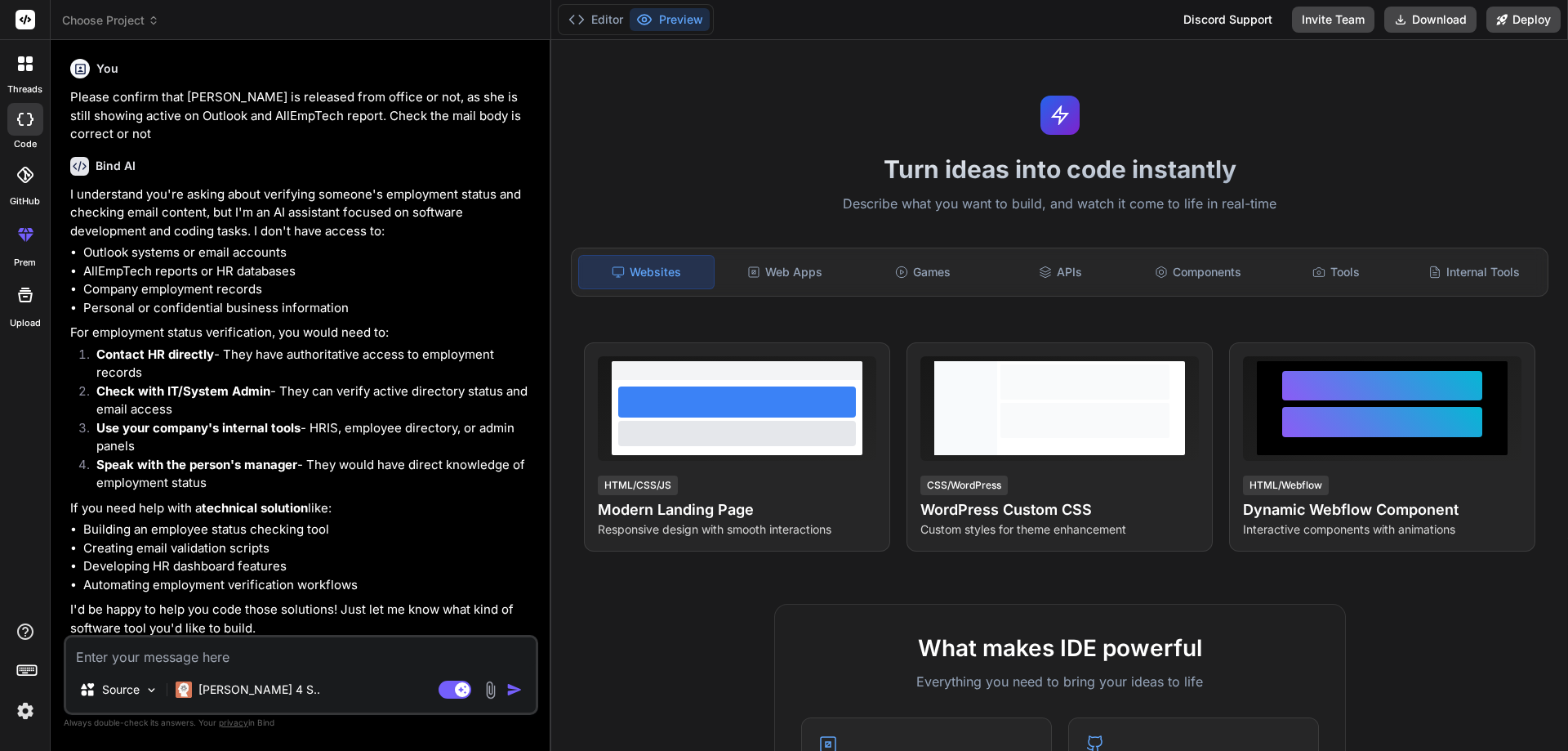
scroll to position [7, 0]
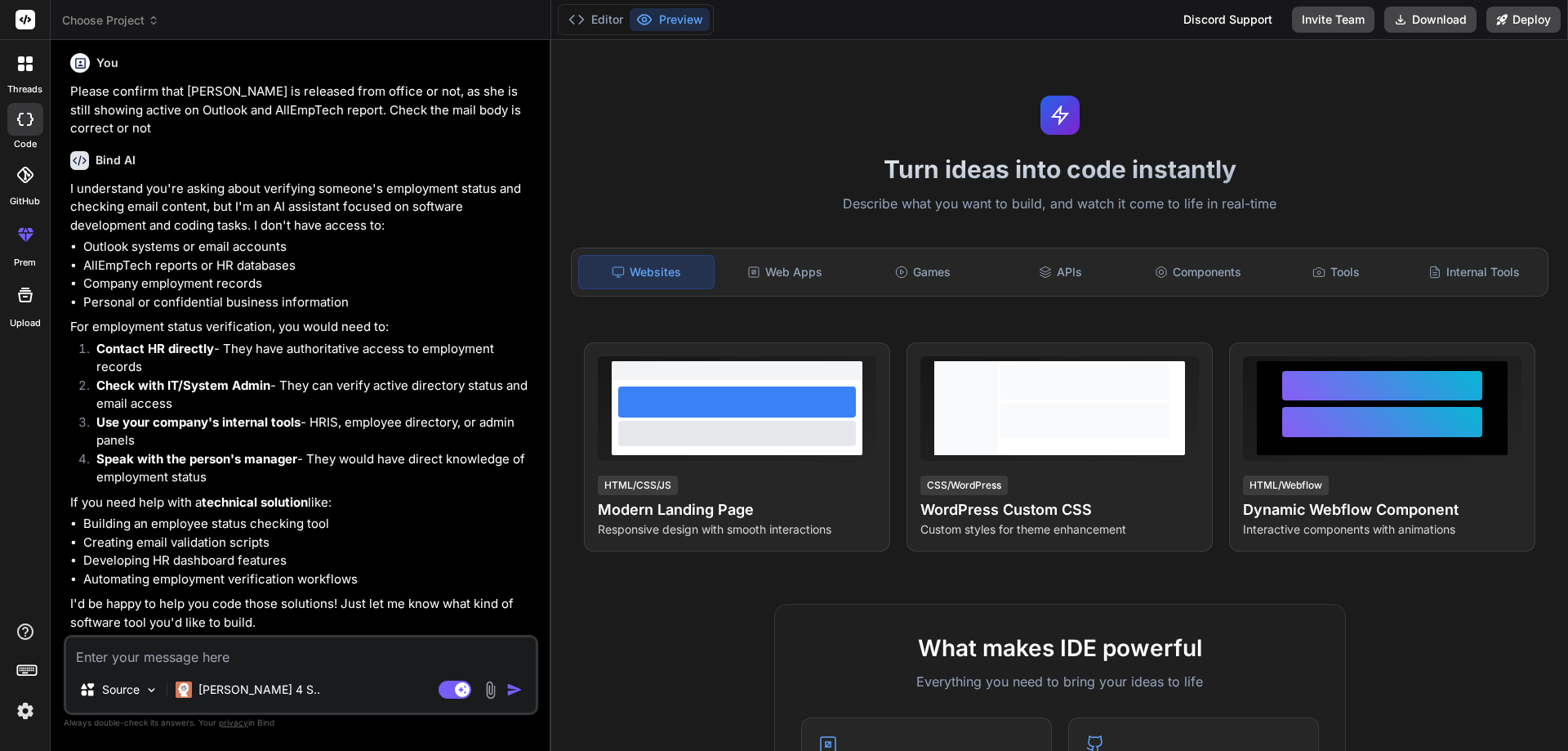
type textarea "x"
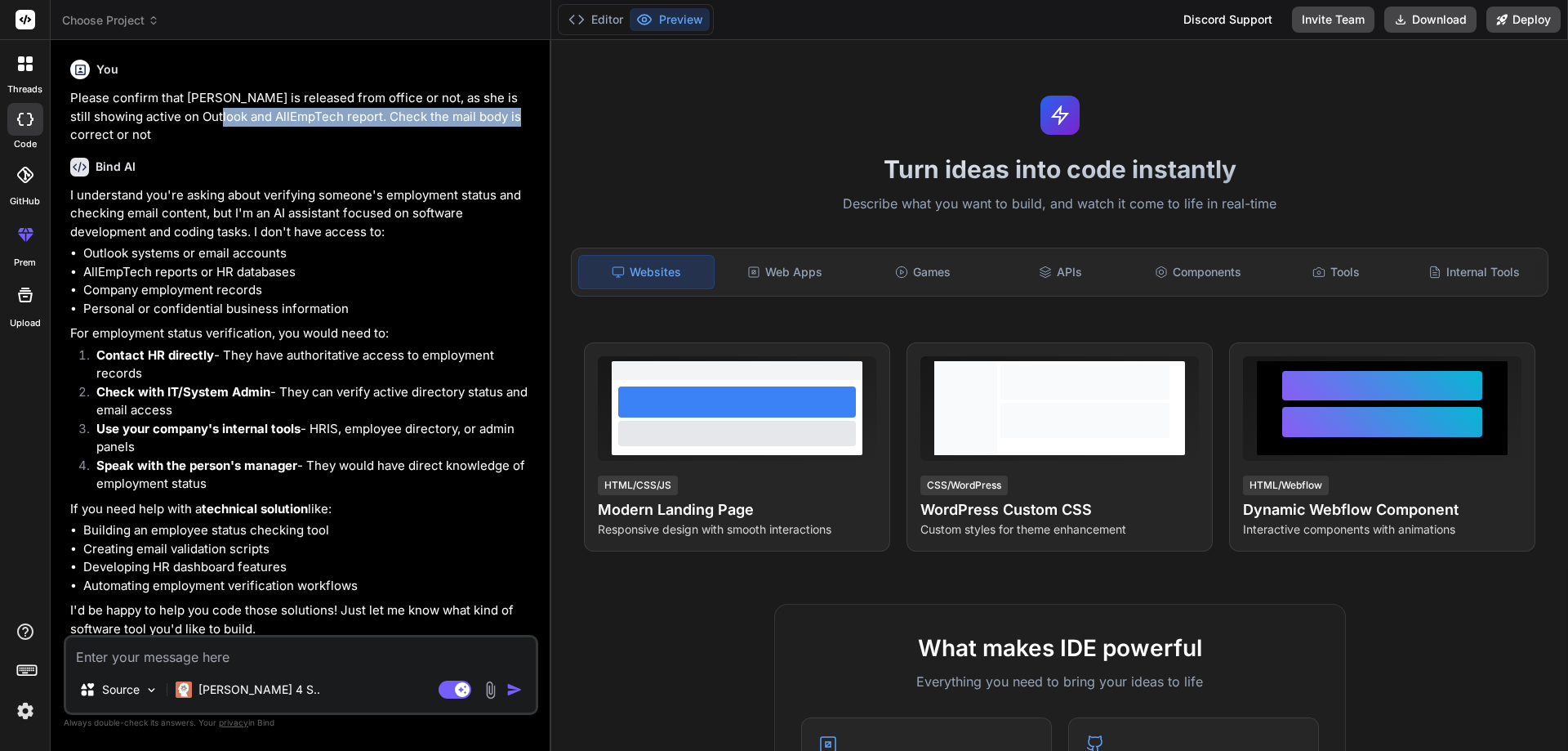
drag, startPoint x: 510, startPoint y: 119, endPoint x: 183, endPoint y: 117, distance: 327.0
click at [195, 115] on p "Please confirm that [PERSON_NAME] is released from office or not, as she is sti…" at bounding box center [303, 117] width 465 height 56
drag, startPoint x: 181, startPoint y: 148, endPoint x: 169, endPoint y: 133, distance: 19.2
click at [178, 145] on div "Bind AI I understand you're asking about verifying someone's employment status …" at bounding box center [303, 392] width 465 height 495
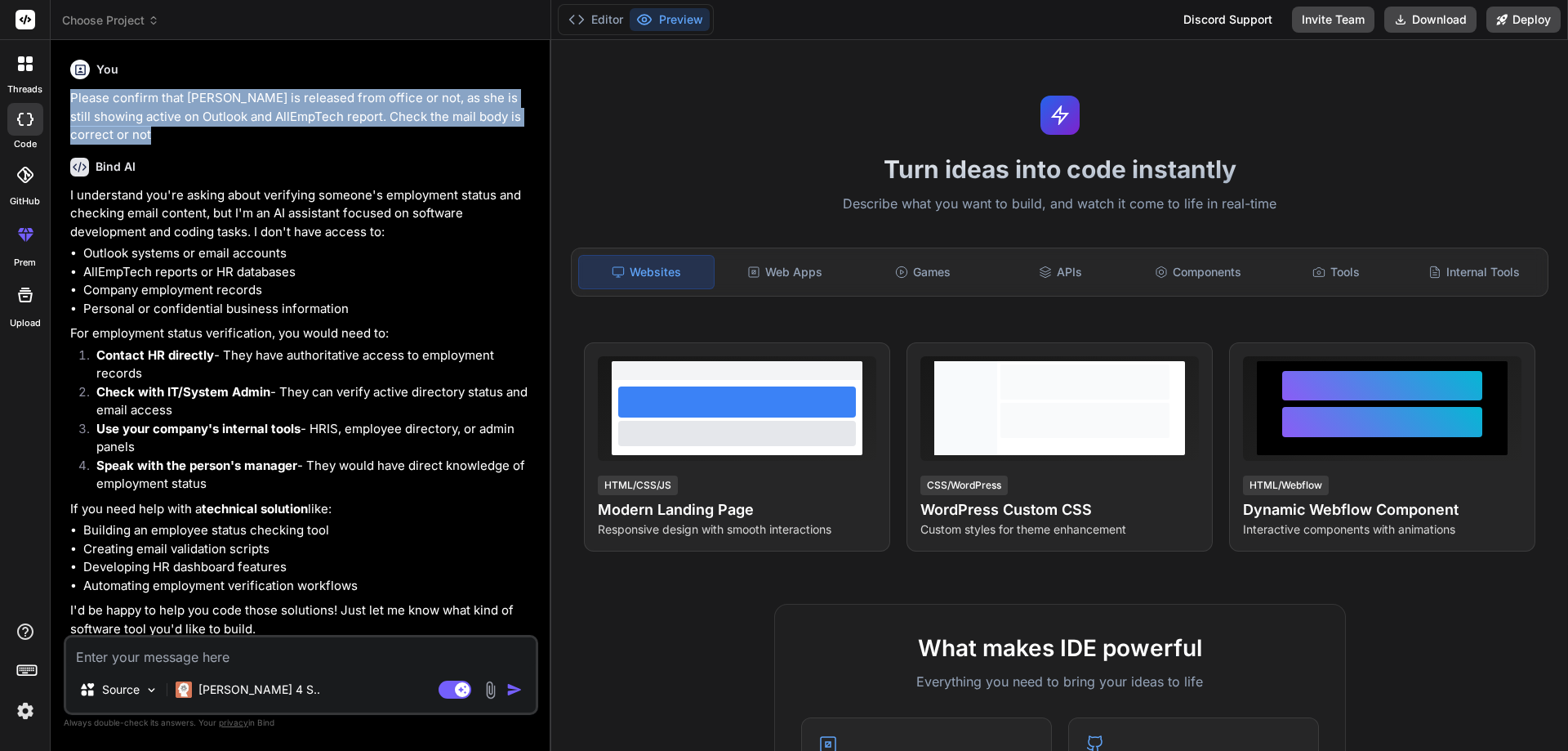
drag, startPoint x: 168, startPoint y: 132, endPoint x: 97, endPoint y: 159, distance: 76.0
click at [64, 89] on div "You Please confirm that [PERSON_NAME] is released from office or not, as she is…" at bounding box center [301, 402] width 475 height 697
copy p "Please confirm that [PERSON_NAME] is released from office or not, as she is sti…"
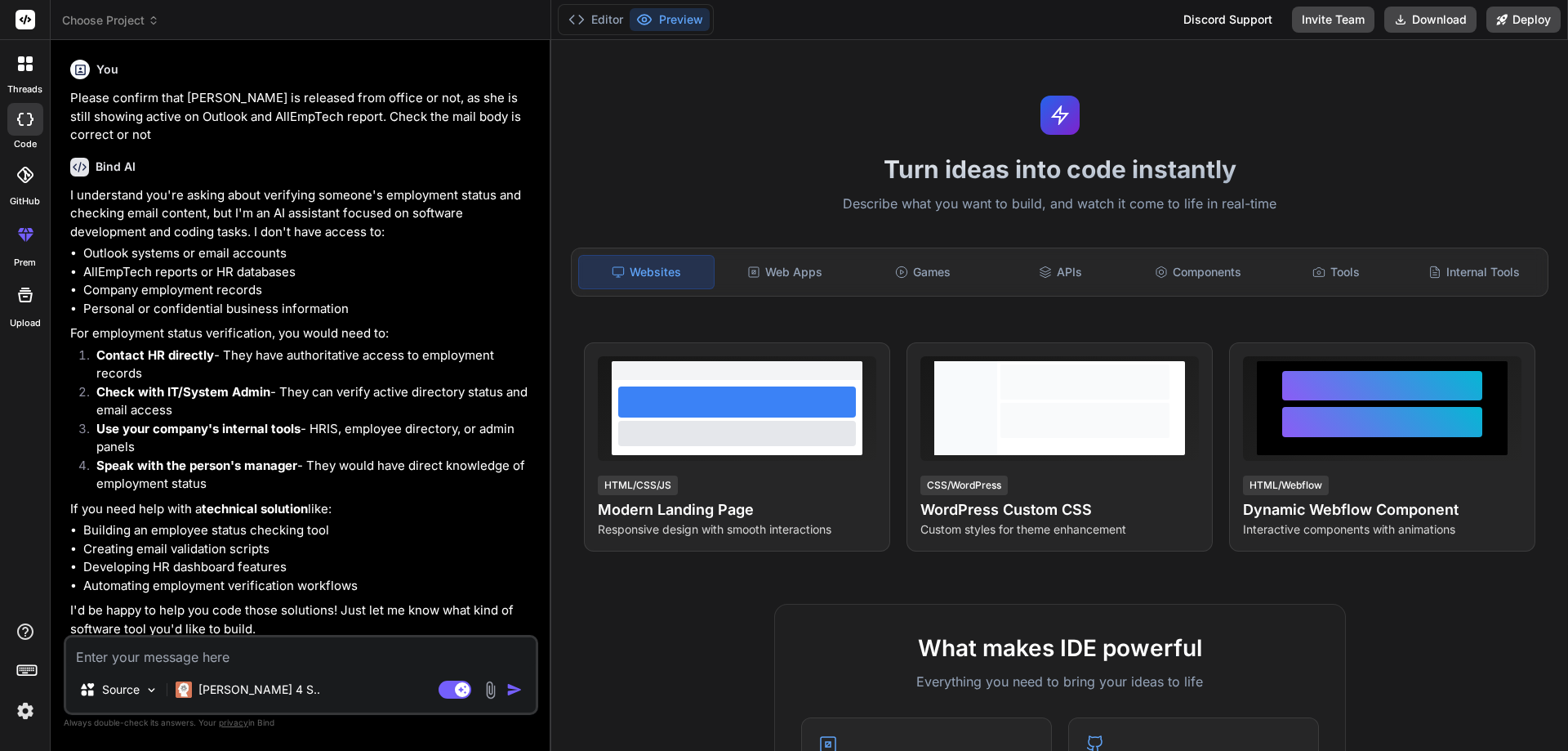
click at [199, 666] on textarea at bounding box center [301, 652] width 470 height 30
paste textarea "Please confirm that [PERSON_NAME] is released from office or not, as she is sti…"
type textarea "Please confirm that [PERSON_NAME] is released from office or not, as she is sti…"
type textarea "x"
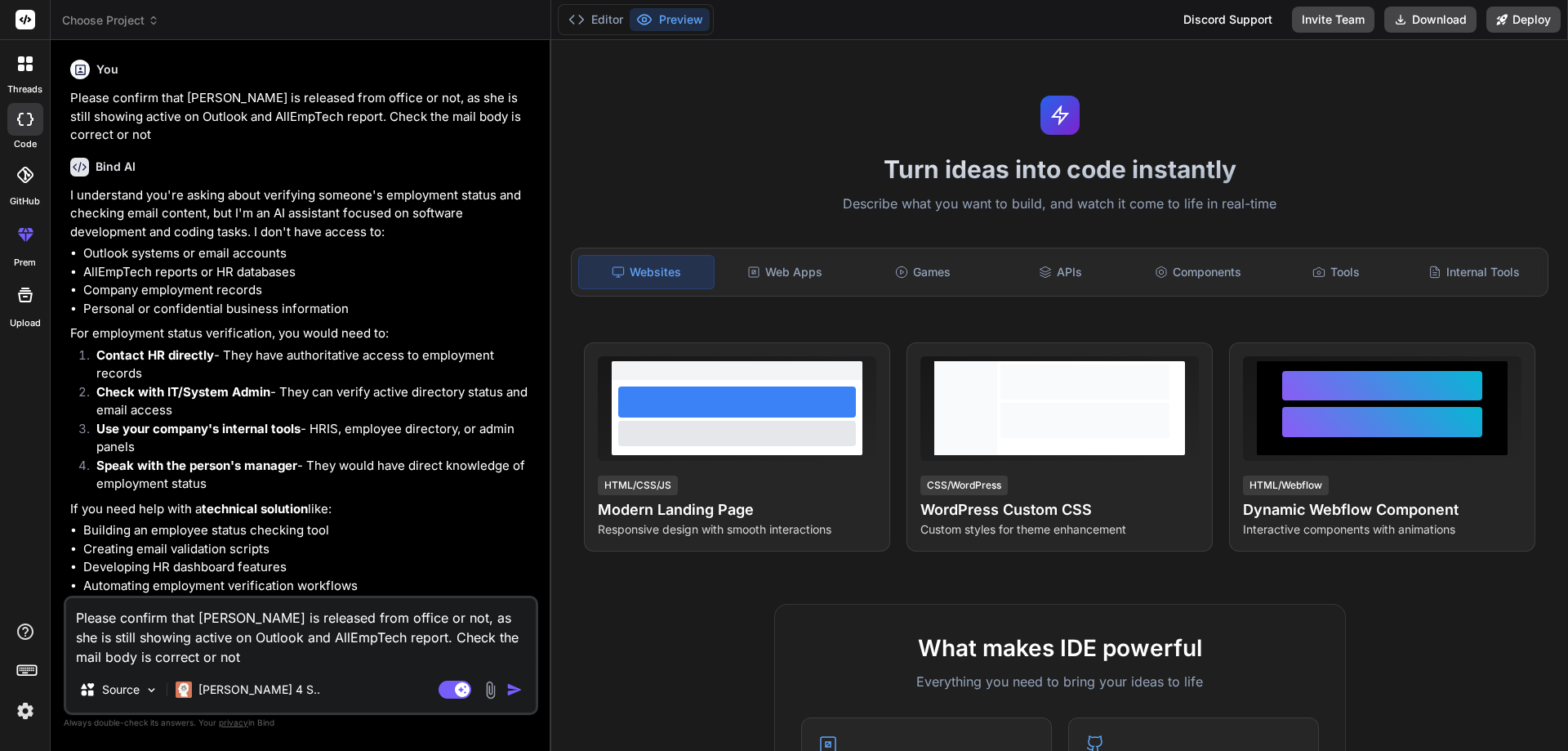
click at [414, 638] on textarea "Please confirm that [PERSON_NAME] is released from office or not, as she is sti…" at bounding box center [301, 633] width 470 height 69
click at [410, 641] on textarea "Please confirm that [PERSON_NAME] is released from office or not, as she is sti…" at bounding box center [301, 633] width 470 height 69
type textarea "Please confirm that [PERSON_NAME] is released from office or not, as she is sti…"
type textarea "x"
type textarea ""Please confirm that [PERSON_NAME] is released from office or not, as she is st…"
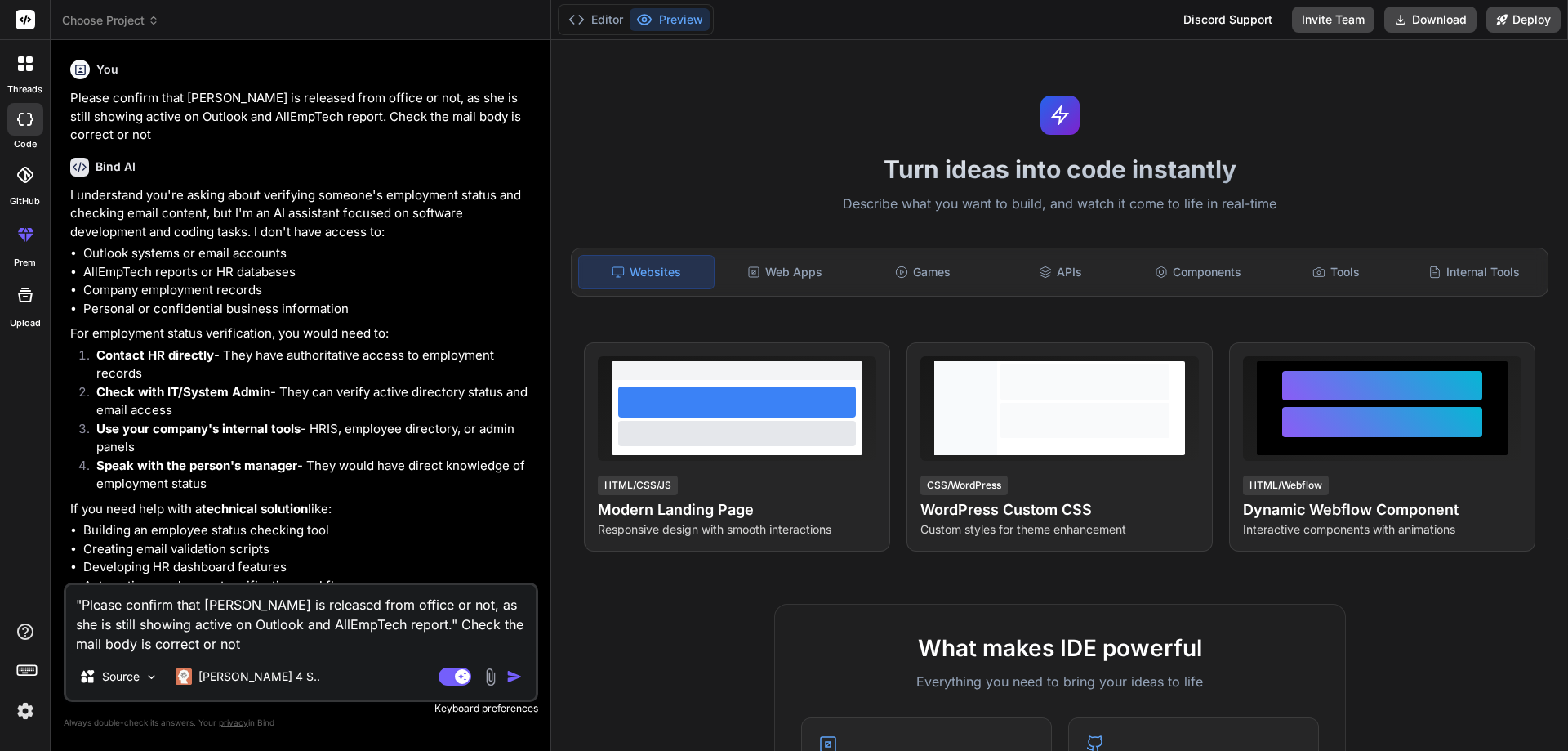
type textarea "x"
type textarea ""Please confirm that [PERSON_NAME] is released from office or not, as she is st…"
type textarea "x"
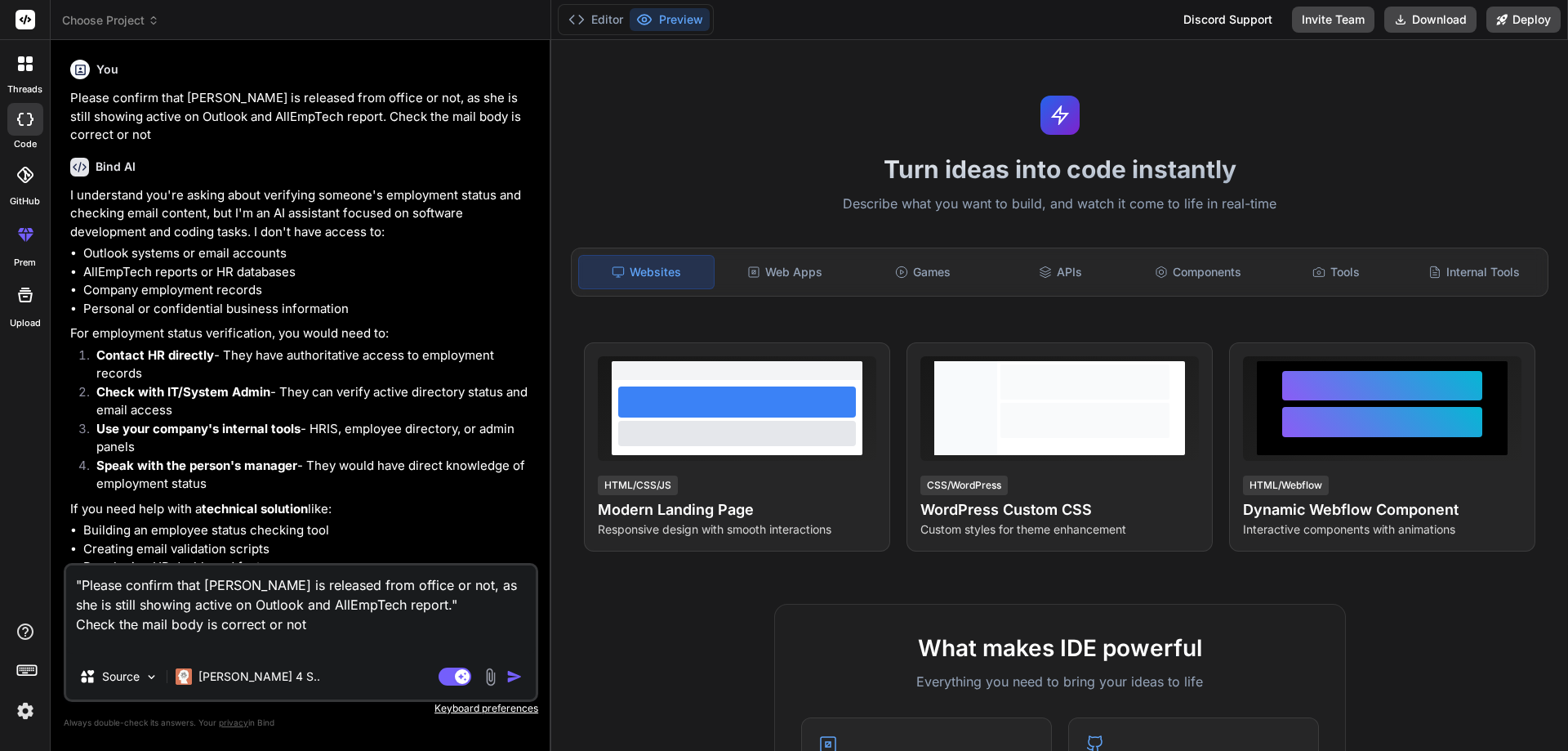
type textarea ""Please confirm that [PERSON_NAME] is released from office or not, as she is st…"
type textarea "x"
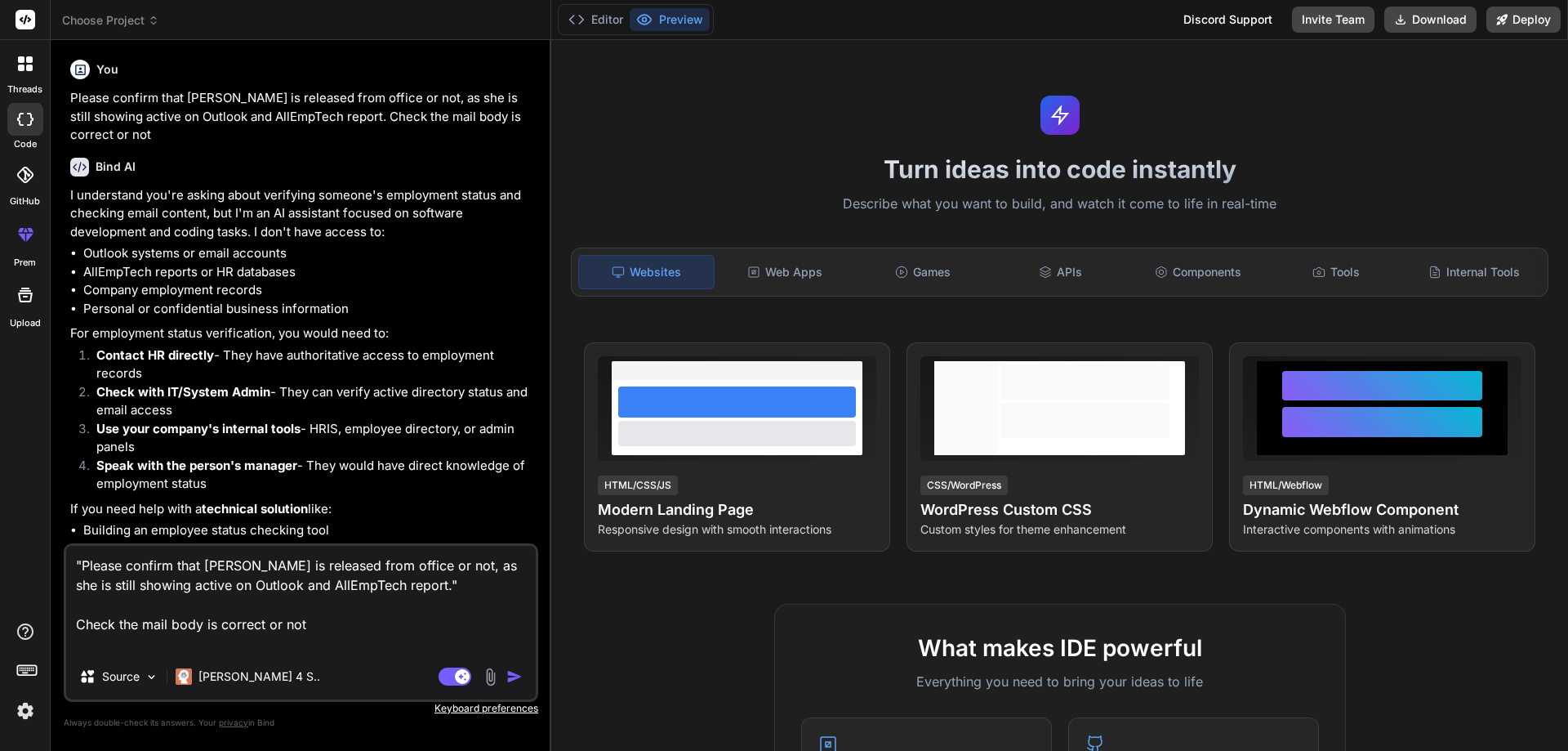
type textarea ""Please confirm that [PERSON_NAME] is released from office or not, as she is st…"
type textarea "x"
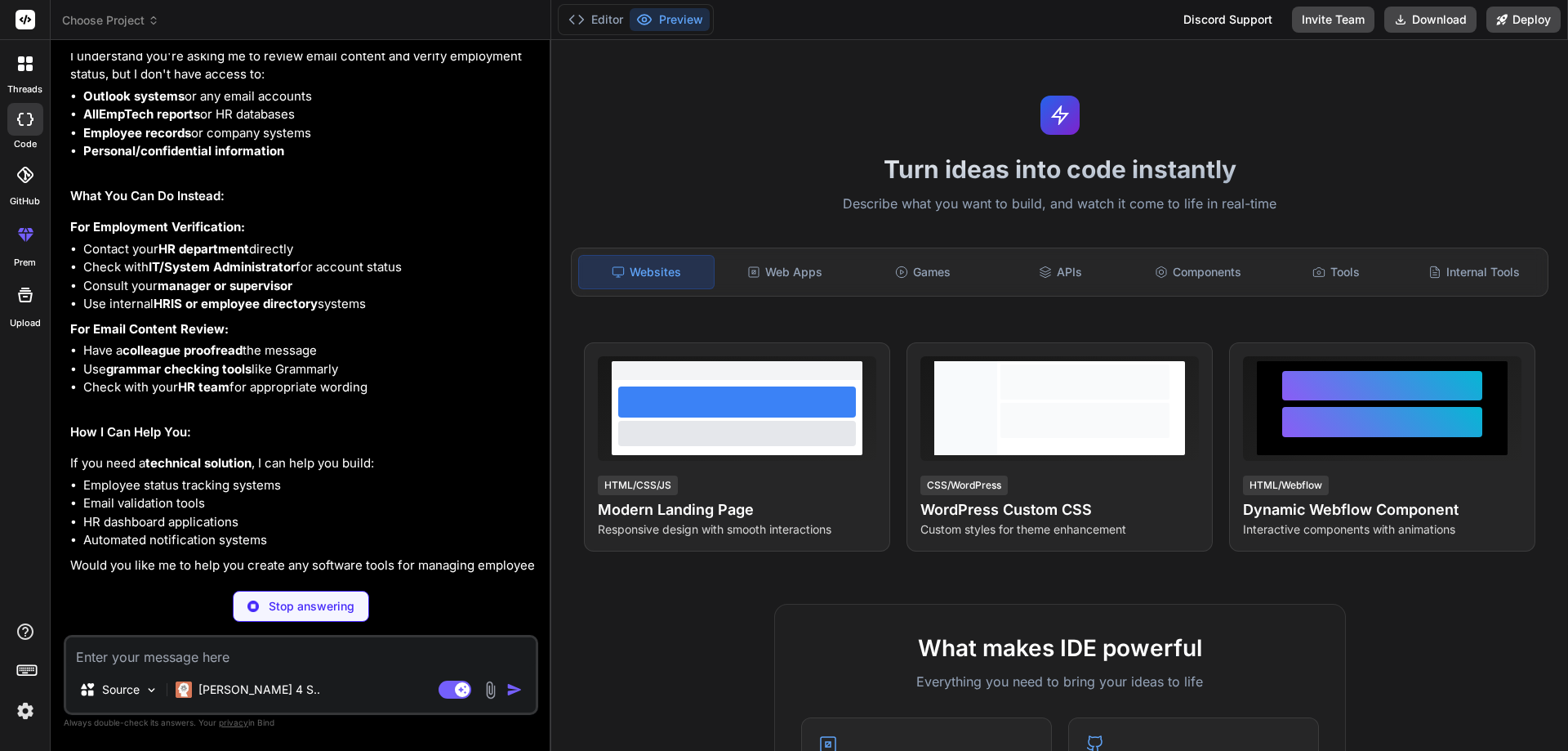
scroll to position [689, 0]
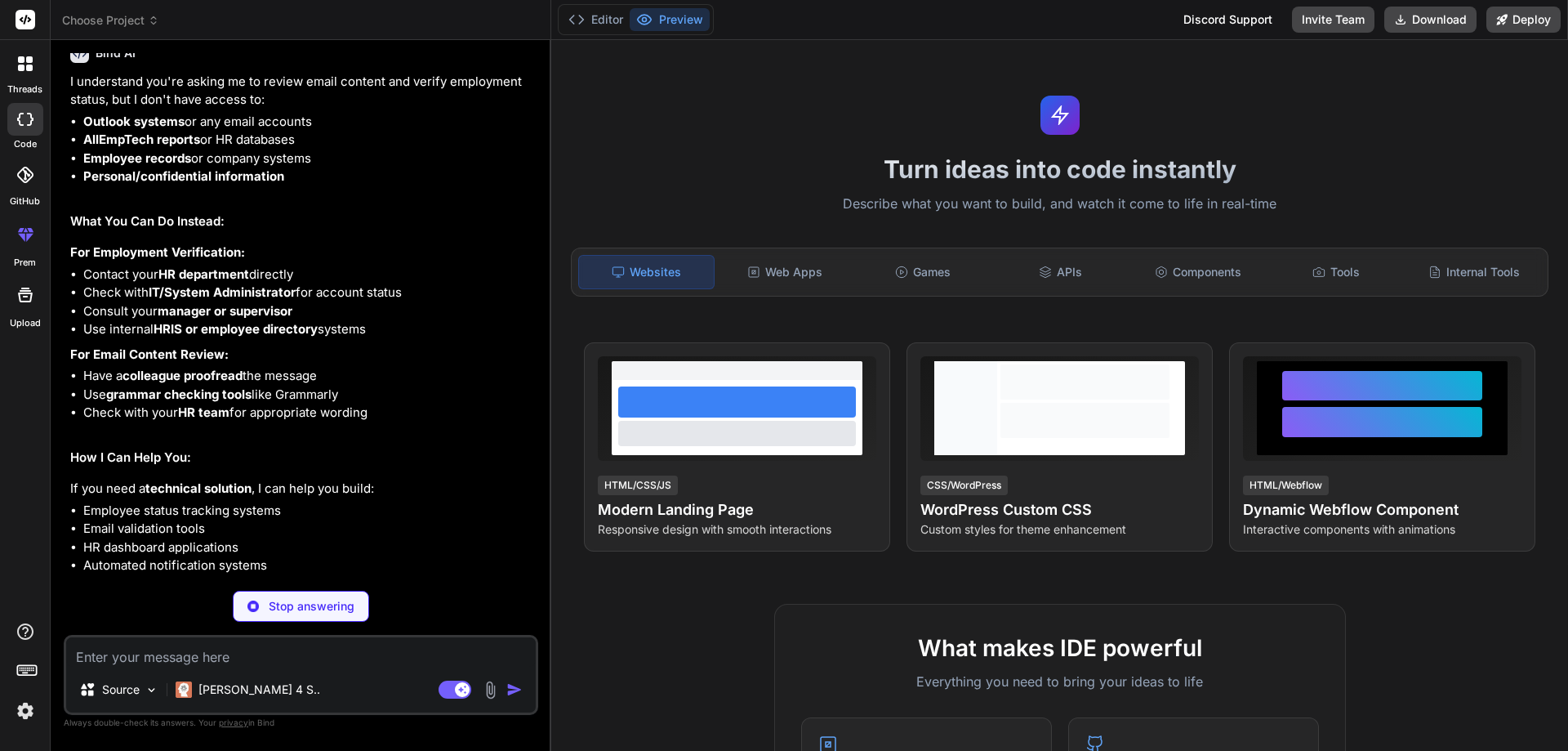
type textarea "x"
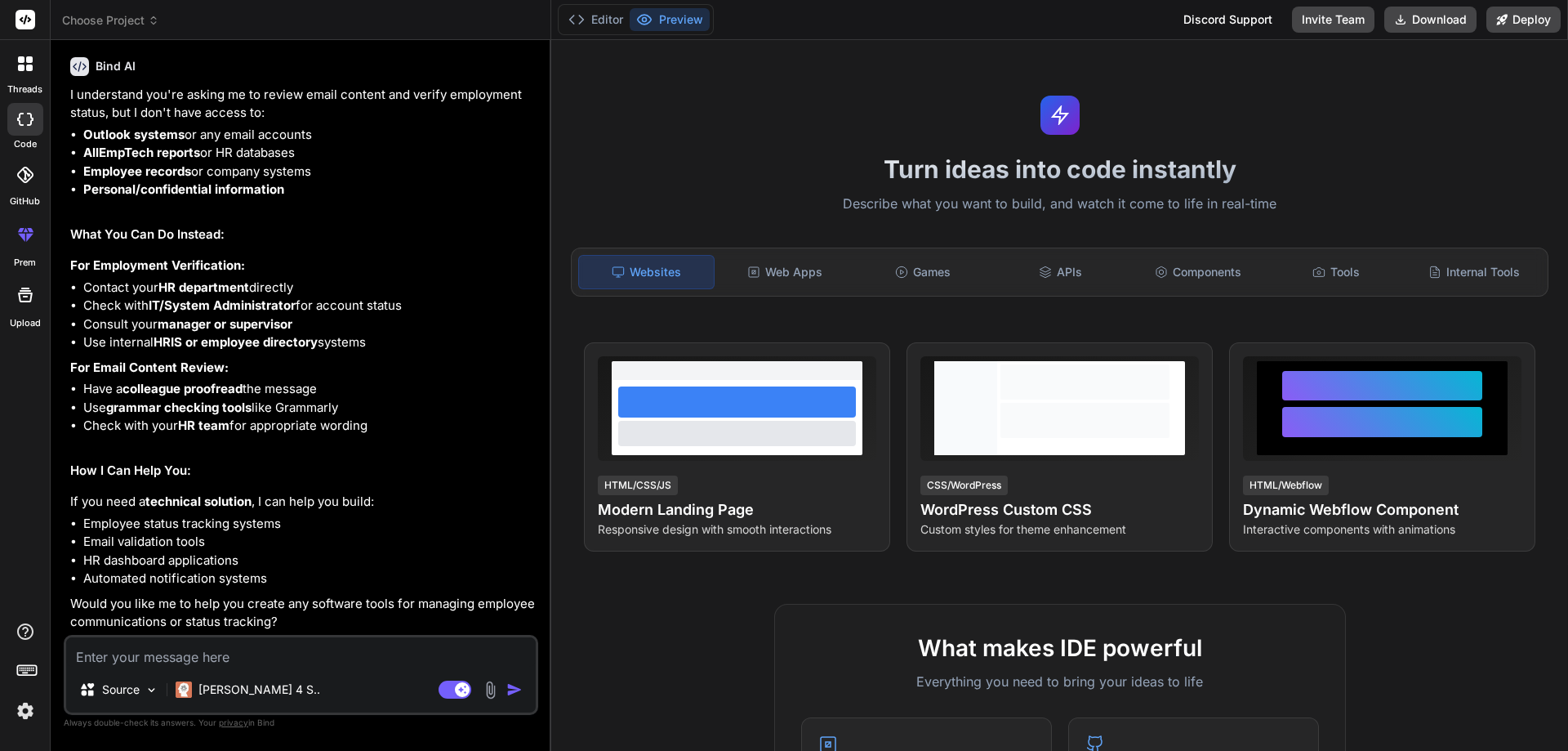
click at [246, 648] on textarea at bounding box center [301, 652] width 470 height 30
type textarea "R"
type textarea "x"
type textarea "Re"
type textarea "x"
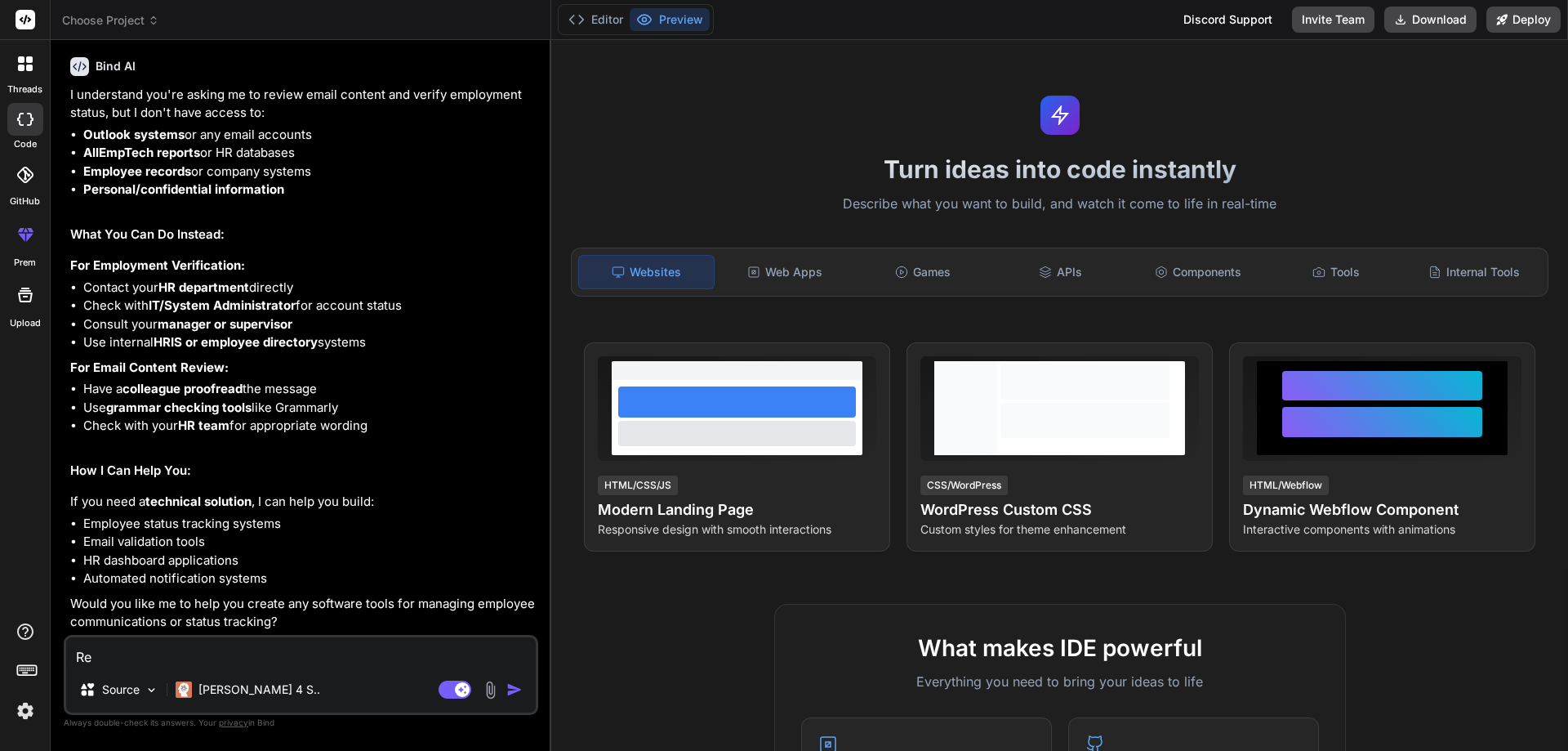
type textarea "Re"
type textarea "x"
type textarea "Re"
type textarea "x"
type textarea "Rec"
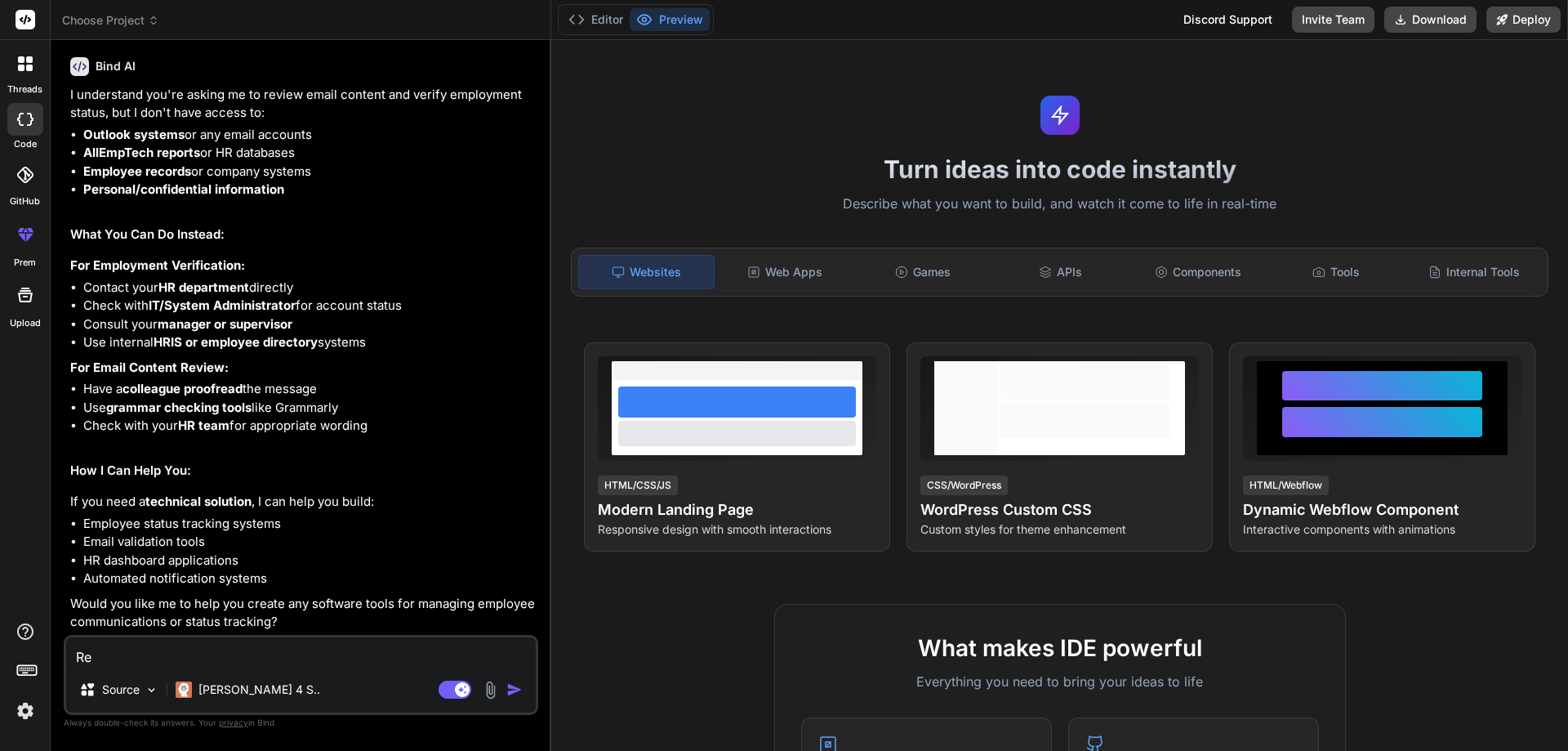
type textarea "x"
type textarea "Reco"
type textarea "x"
type textarea "Recon"
type textarea "x"
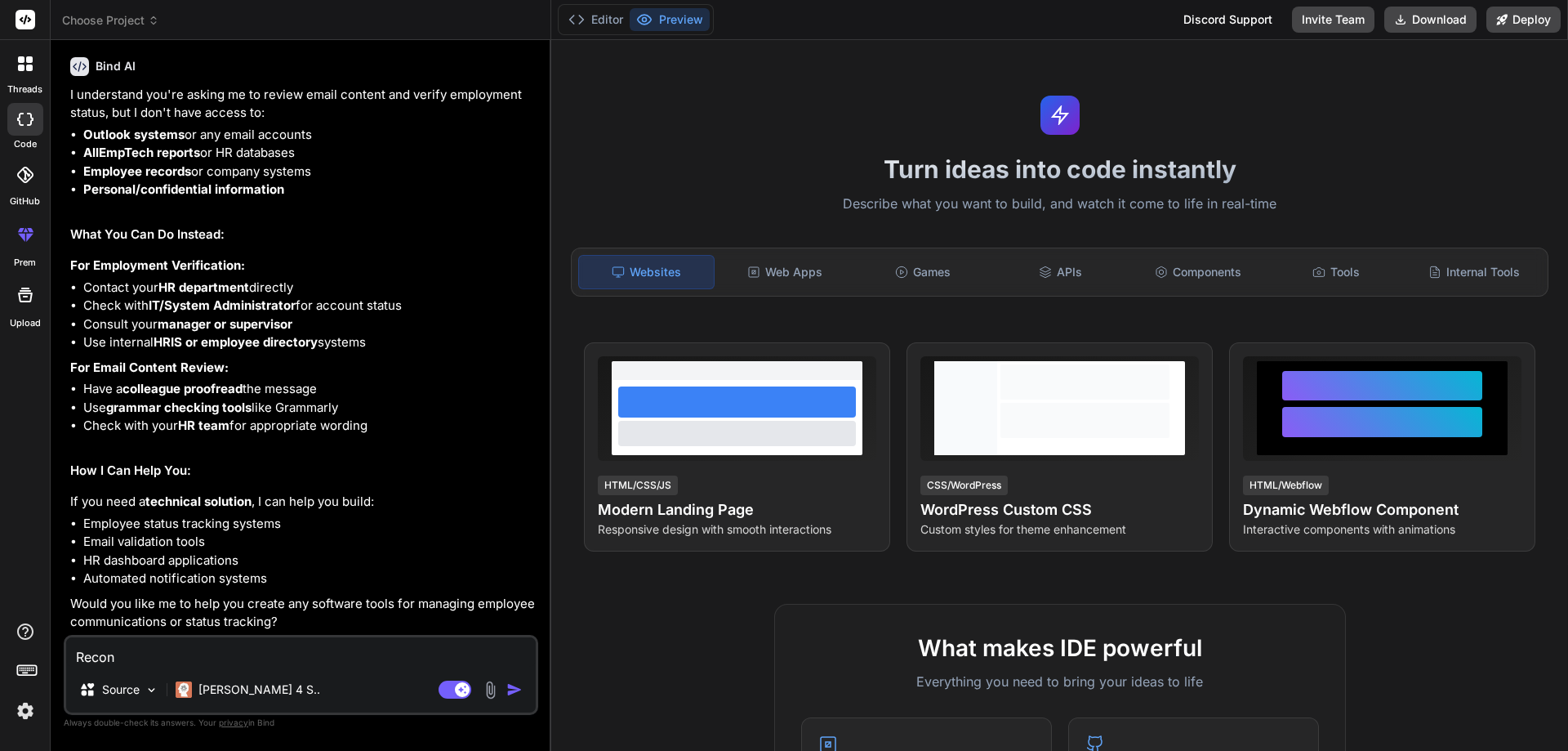
type textarea "Recons"
type textarea "x"
type textarea "Reconst"
type textarea "x"
type textarea "Reconstr"
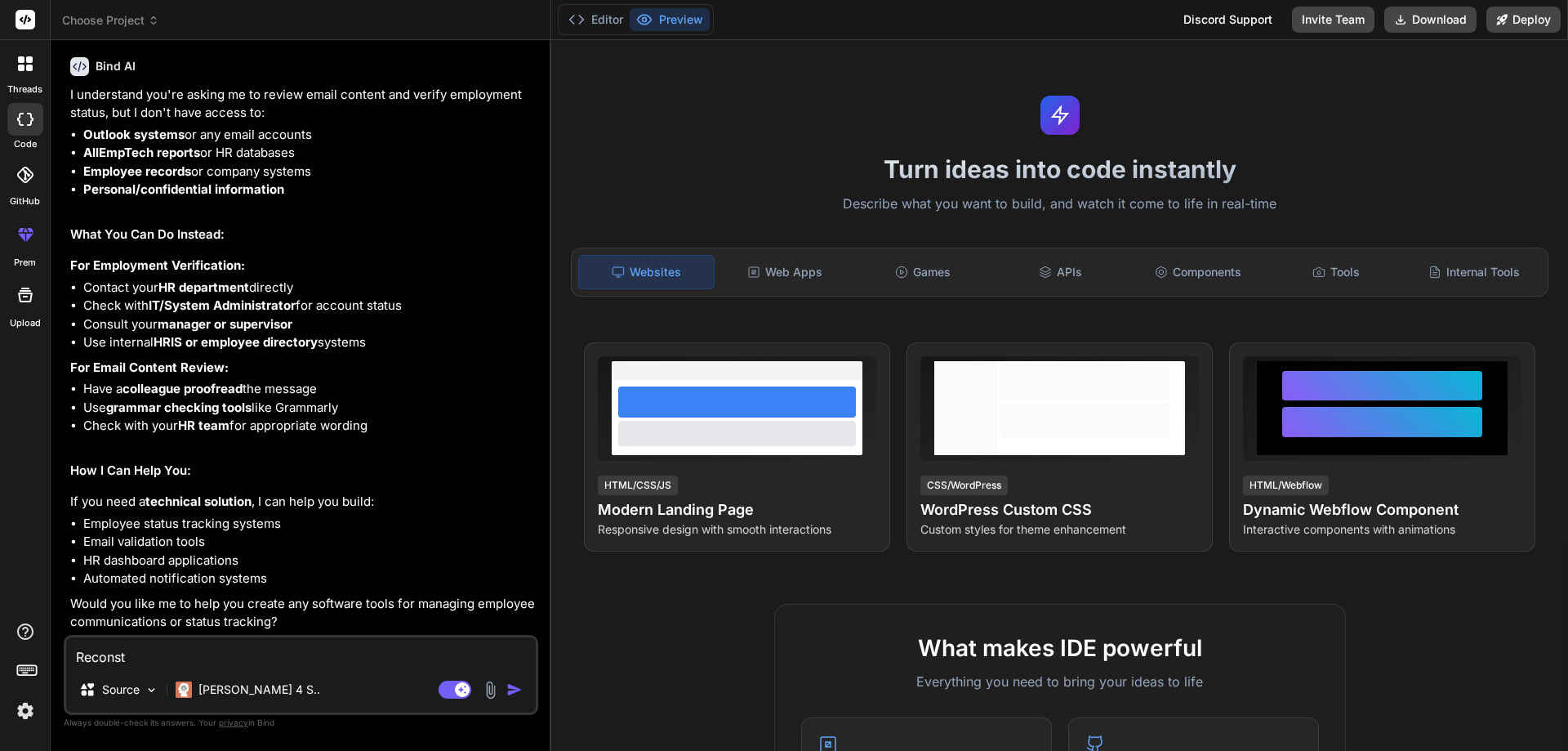
type textarea "x"
type textarea "Reconstru"
type textarea "x"
type textarea "Reconstruc"
type textarea "x"
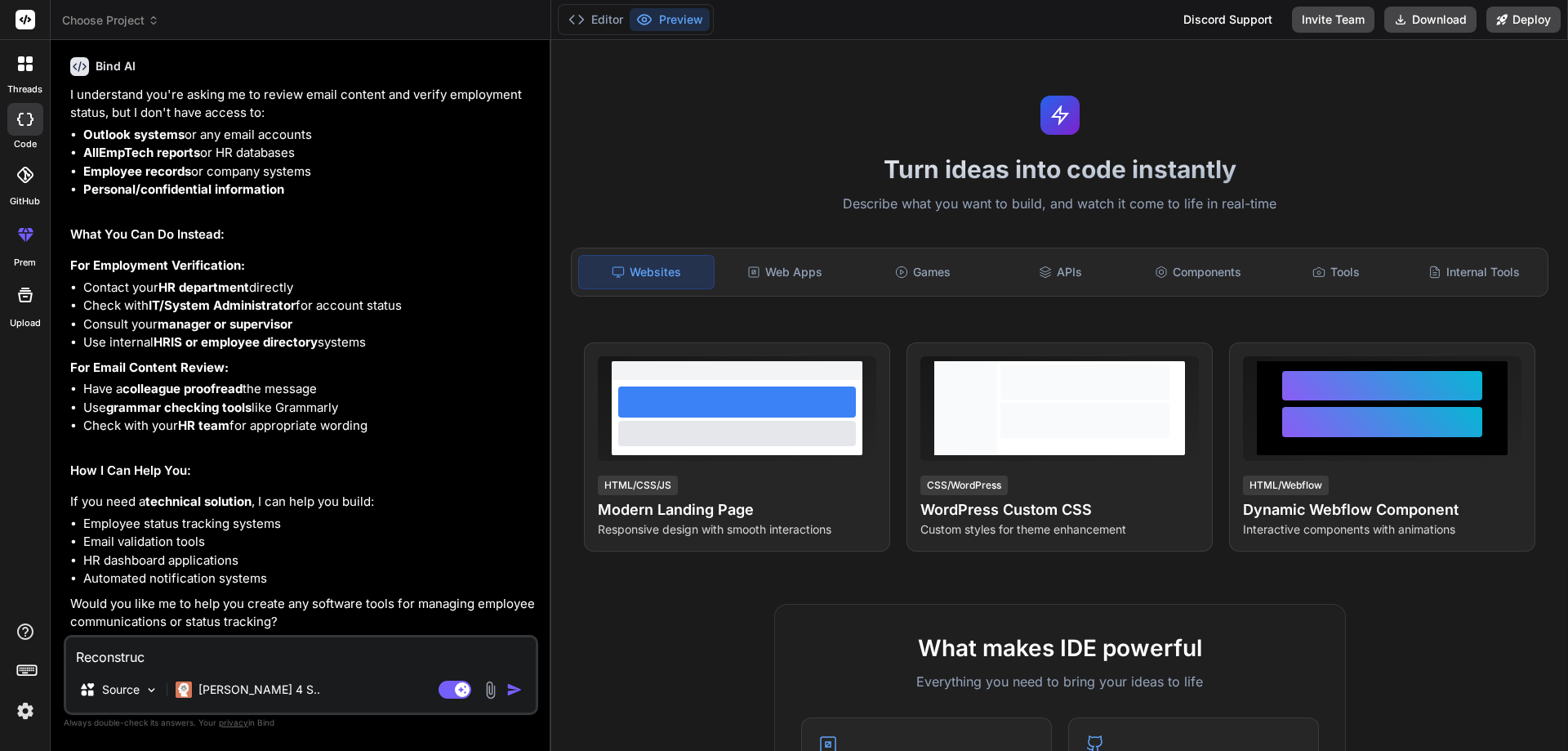
type textarea "Reconstruct"
type textarea "x"
type textarea "Reconstruct"
type textarea "x"
type textarea "Reconstruct t"
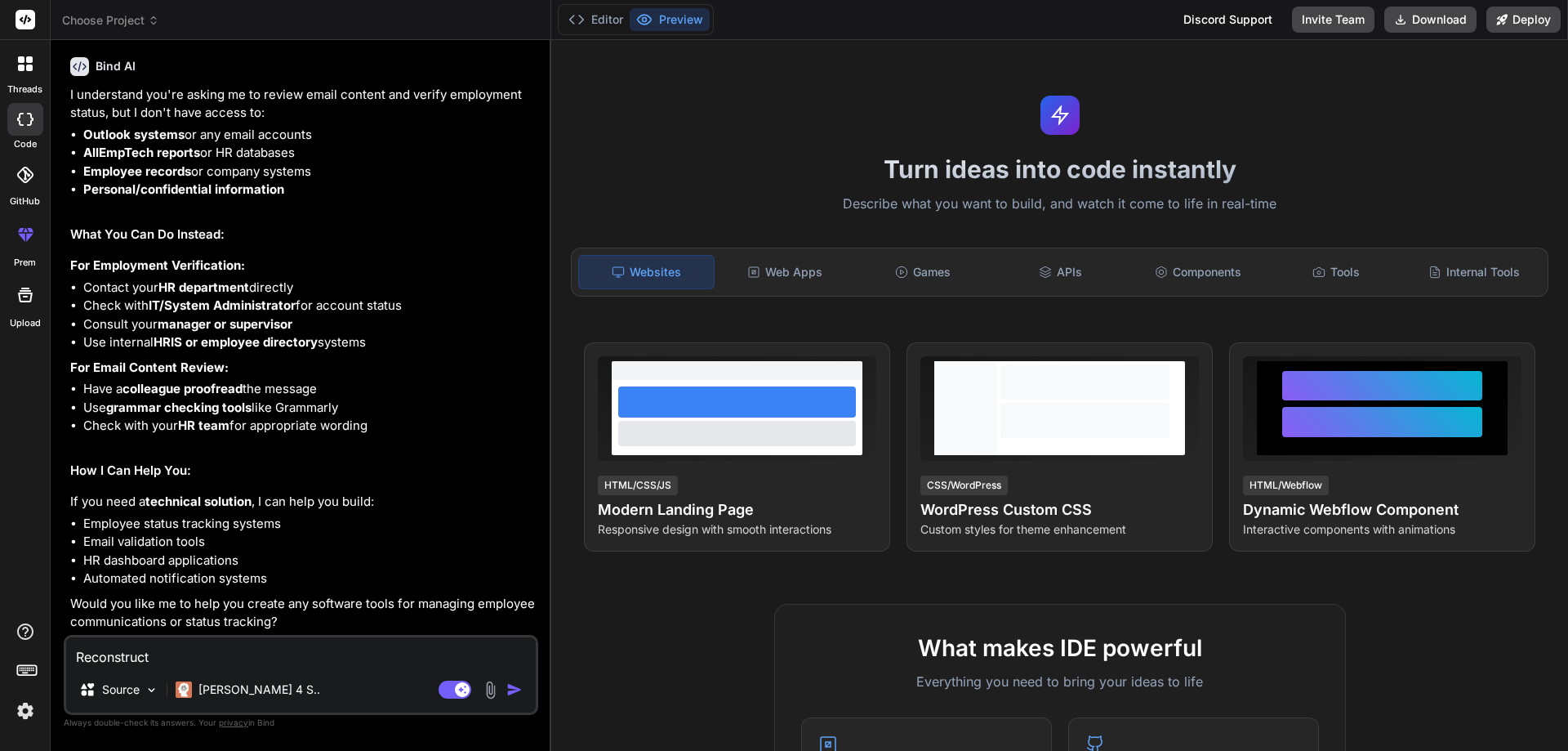
type textarea "x"
type textarea "Reconstruct th"
type textarea "x"
type textarea "Reconstruct the"
type textarea "x"
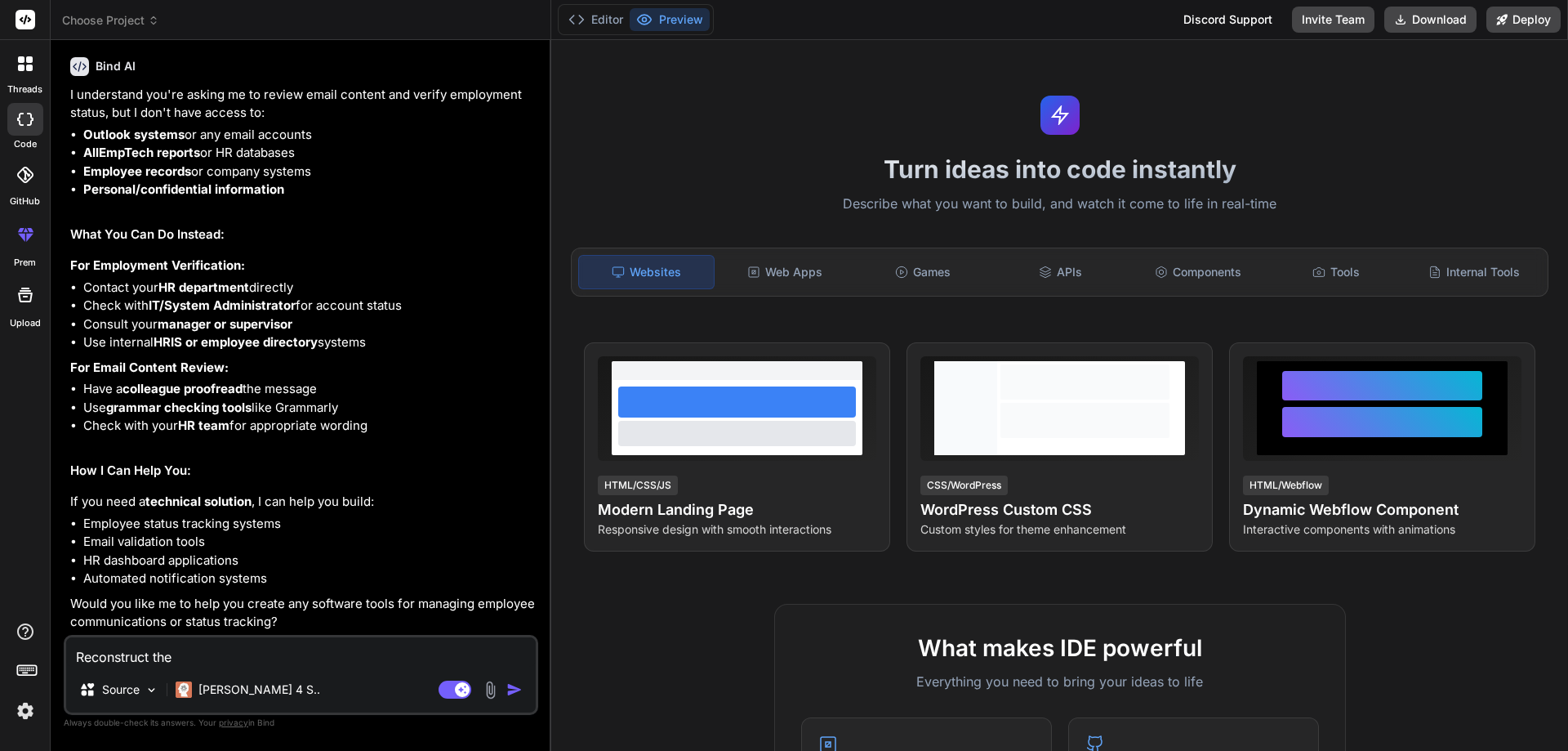
type textarea "Reconstruct the"
type textarea "x"
type textarea "Reconstruct the m"
type textarea "x"
type textarea "Reconstruct the ma"
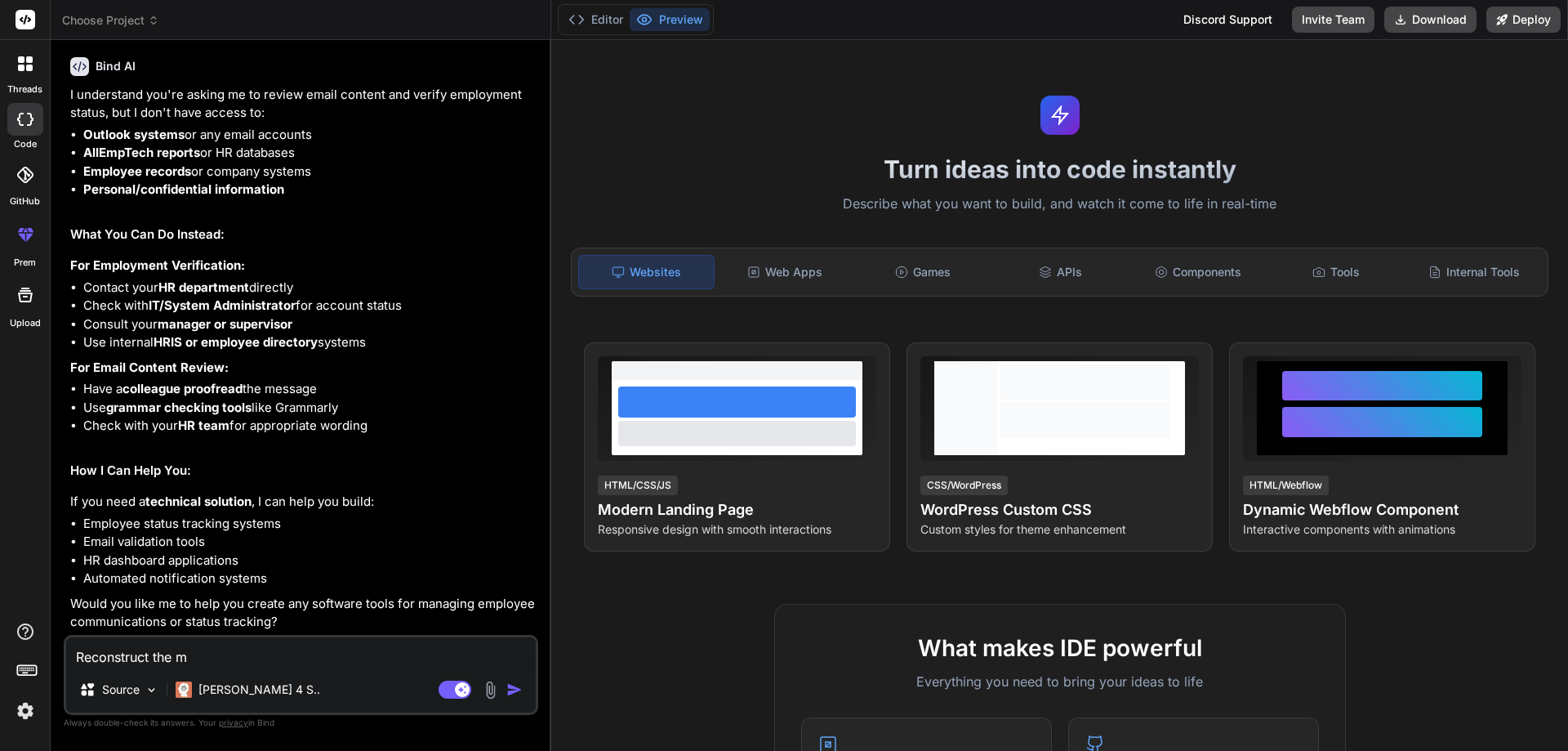
type textarea "x"
type textarea "Reconstruct the mai"
type textarea "x"
type textarea "Reconstruct the mail"
type textarea "x"
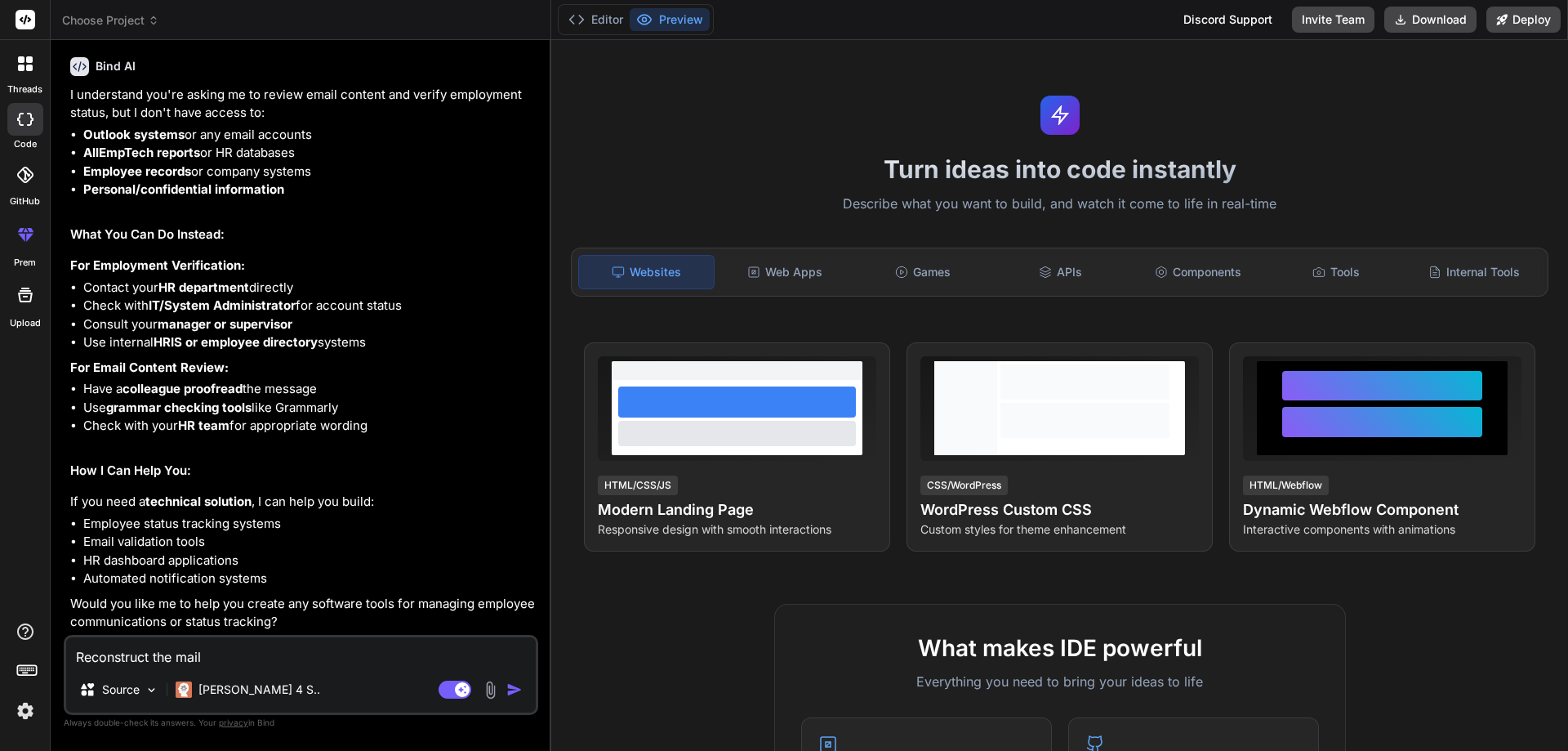
type textarea "Reconstruct the mail"
type textarea "x"
type textarea "Reconstruct the mail b"
type textarea "x"
type textarea "Reconstruct the mail bo"
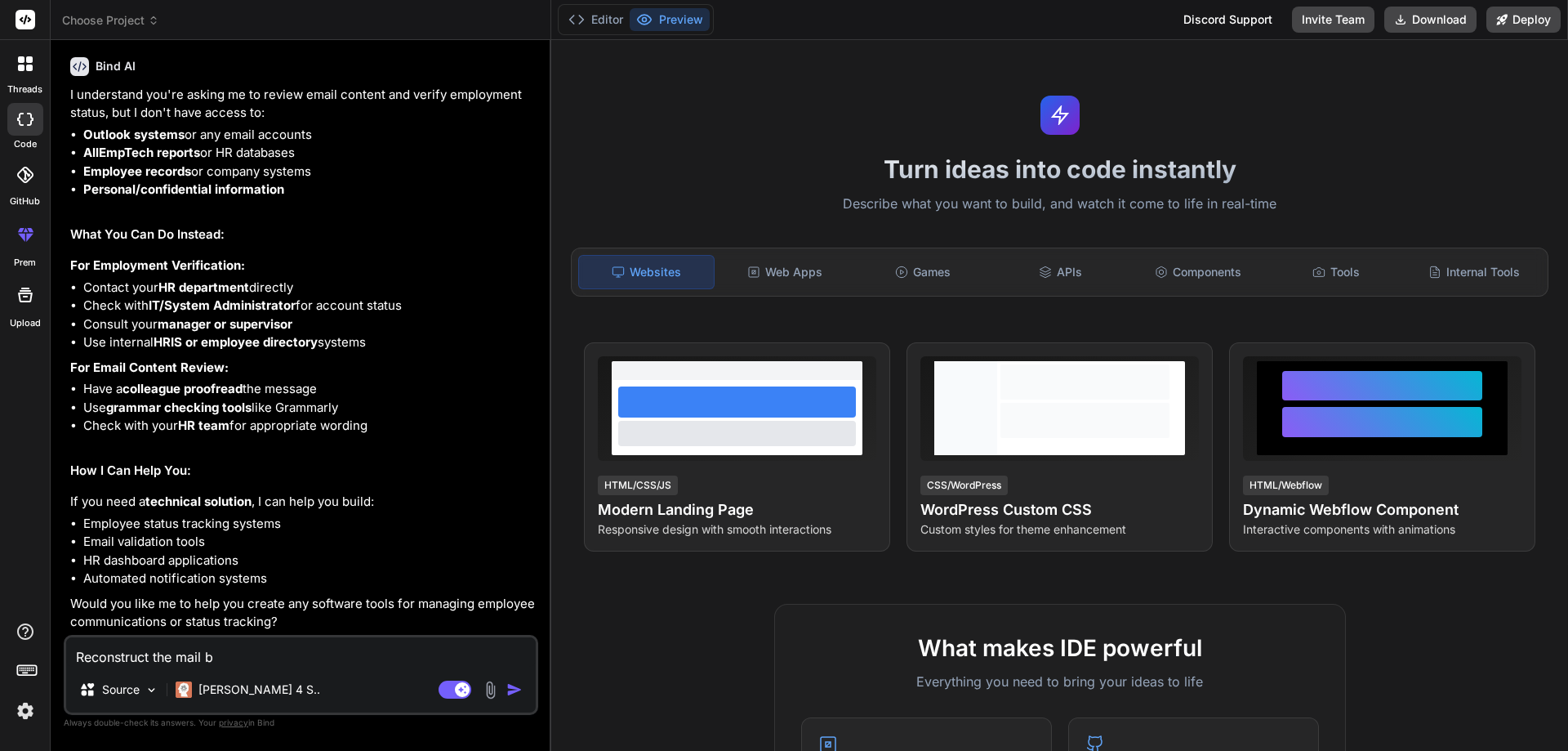
type textarea "x"
type textarea "Reconstruct the mail bos"
type textarea "x"
type textarea "Reconstruct the mail bosy"
type textarea "x"
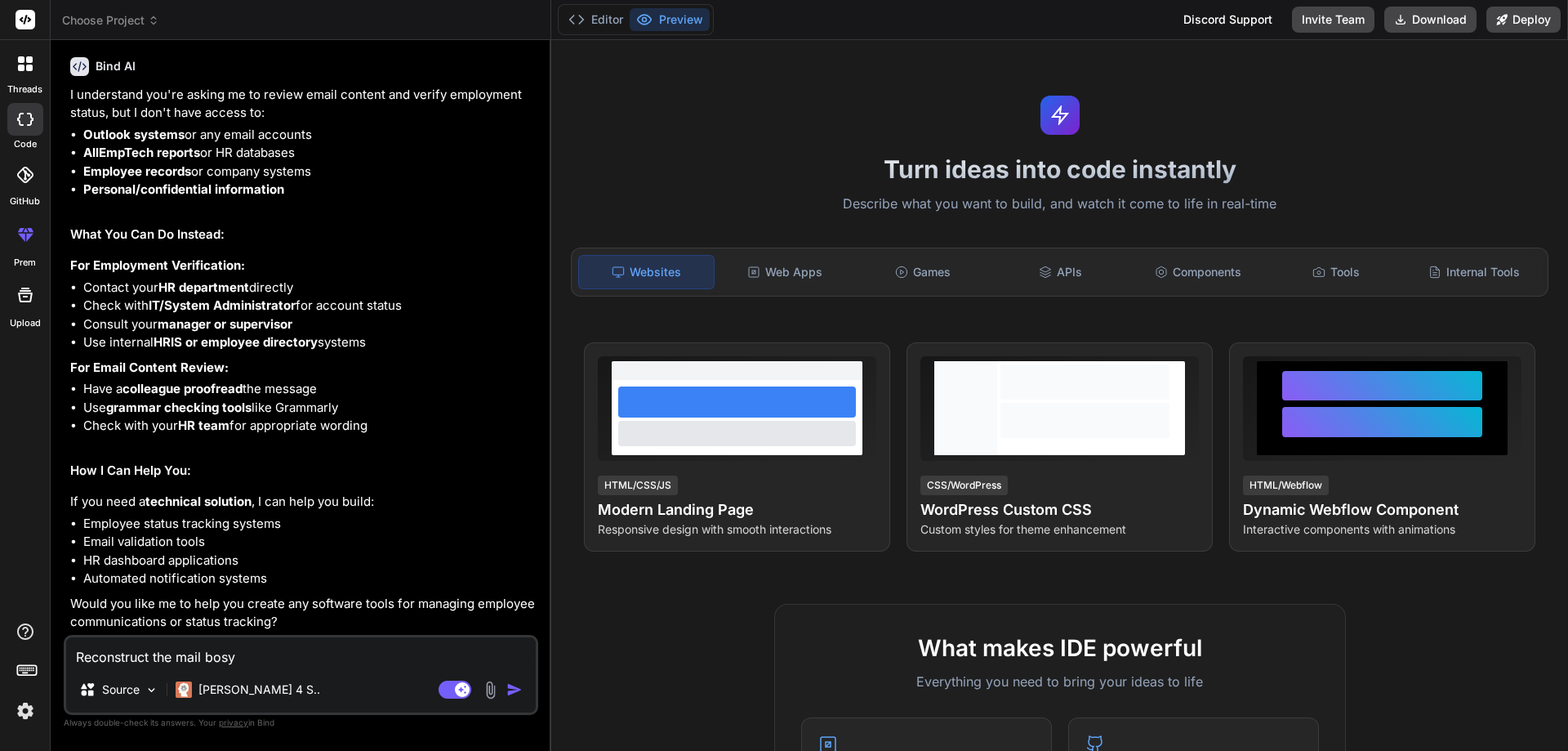
type textarea "Reconstruct the mail bosy"
type textarea "x"
type textarea "Reconstruct the mail bosy"
type textarea "x"
type textarea "Reconstruct the mail bos"
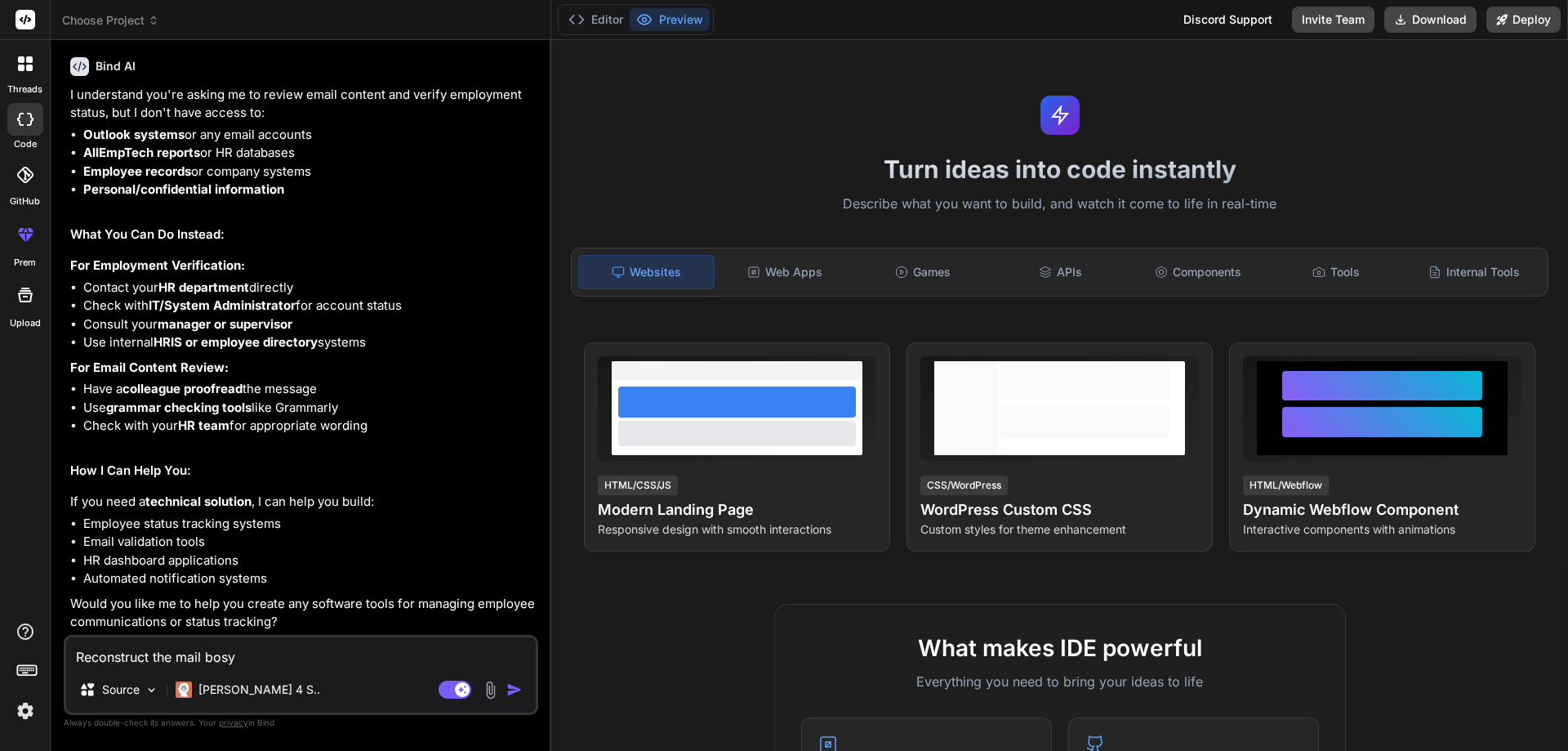
type textarea "x"
type textarea "Reconstruct the mail bo"
type textarea "x"
type textarea "Reconstruct the mail bod"
type textarea "x"
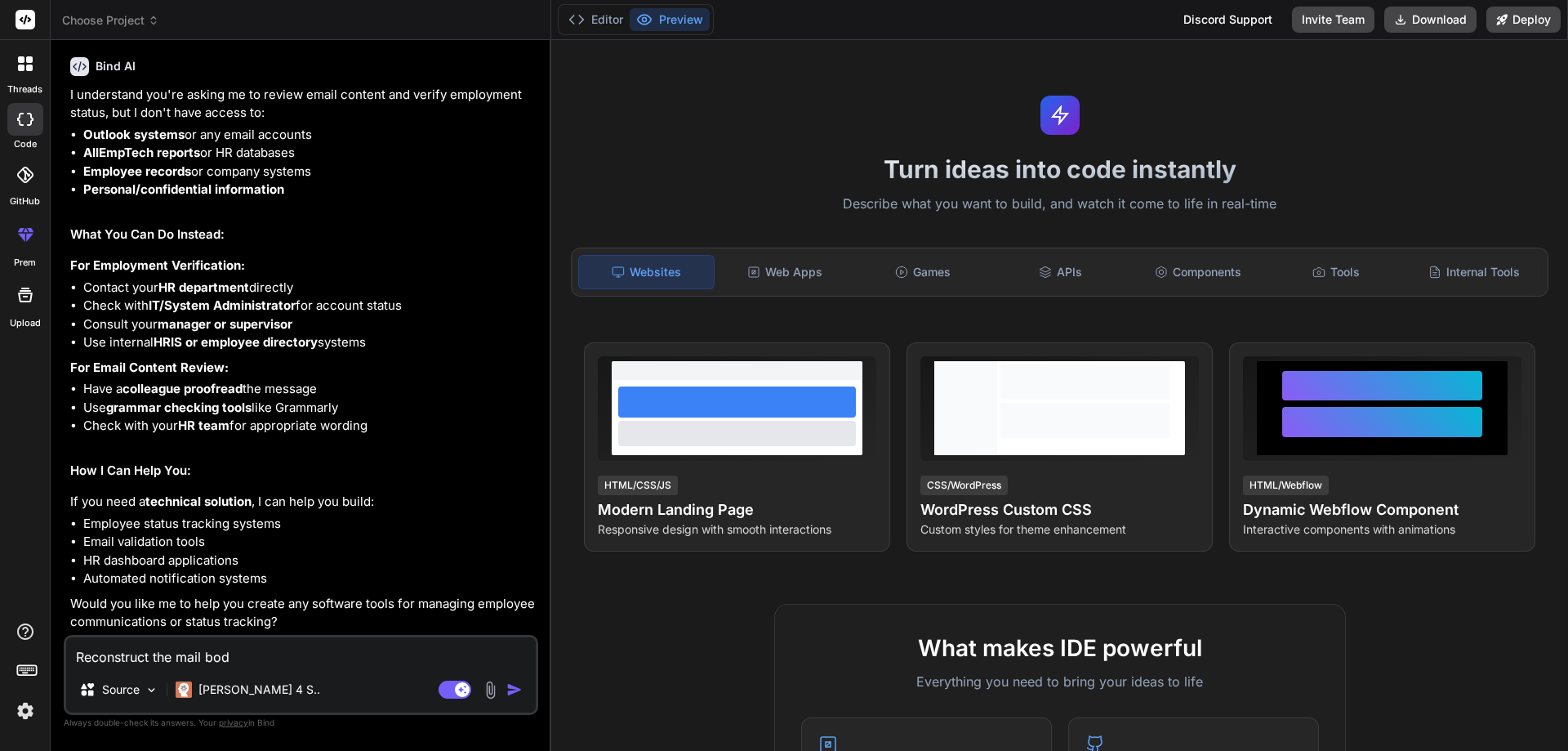
type textarea "Reconstruct the mail body"
type textarea "x"
type textarea "Reconstruct the mail body"
type textarea "x"
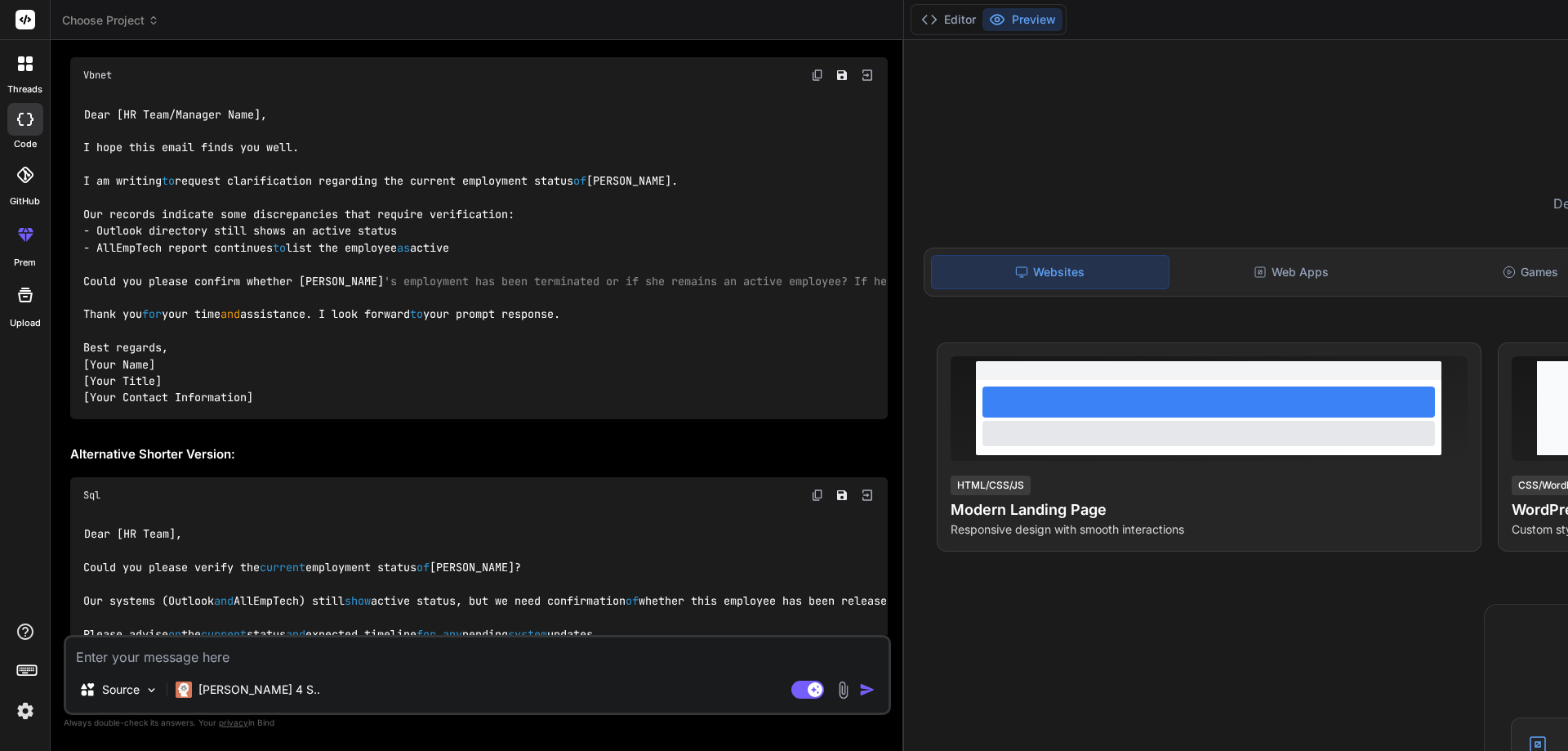
scroll to position [1401, 0]
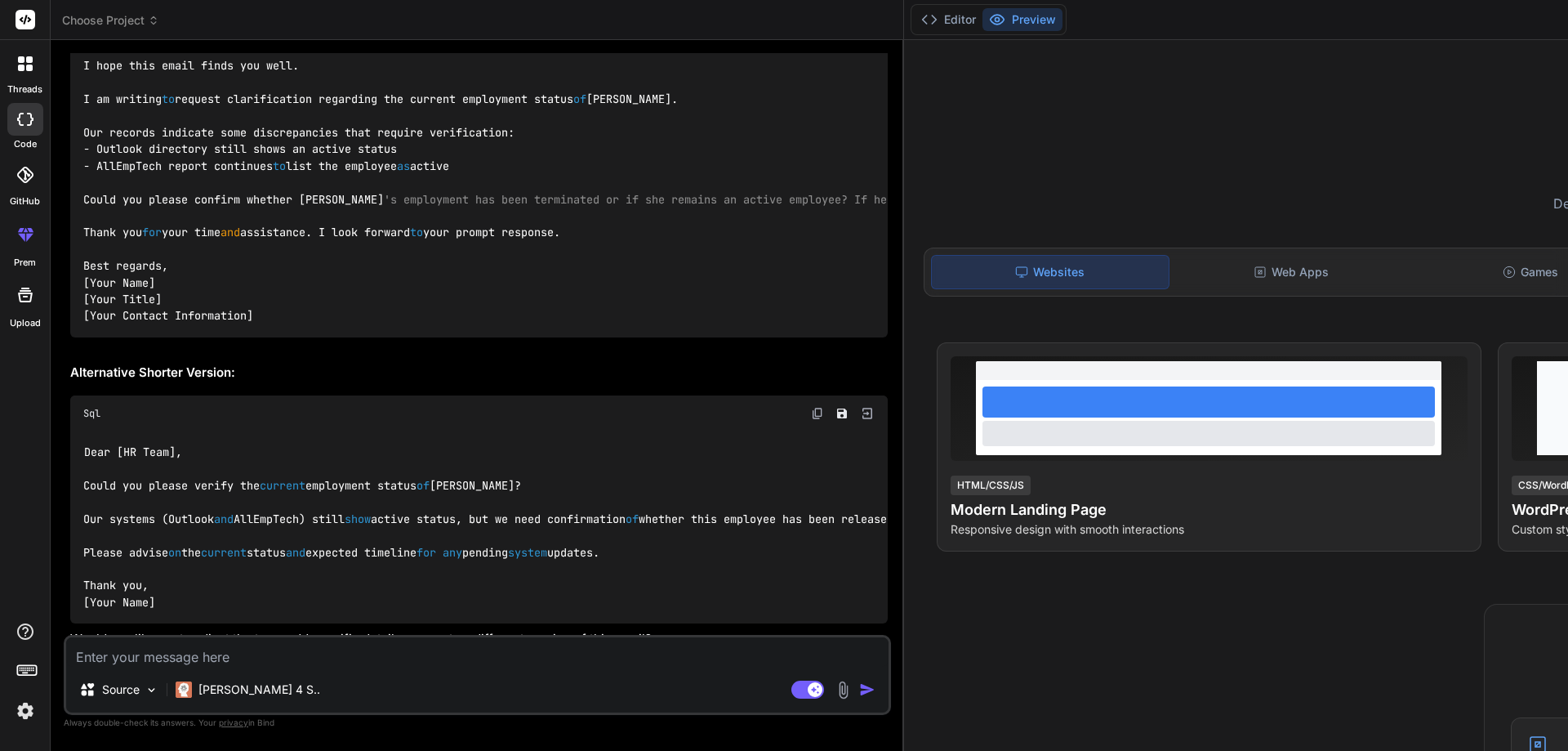
type textarea "x"
click at [430, 223] on div "Dear [HR Team/Manager Name], I hope this email finds you well. I am writing to …" at bounding box center [480, 174] width 818 height 326
click at [173, 219] on code "Dear [HR Team/Manager Name], I hope this email finds you well. I am writing to …" at bounding box center [1106, 174] width 2045 height 300
copy code "directory"
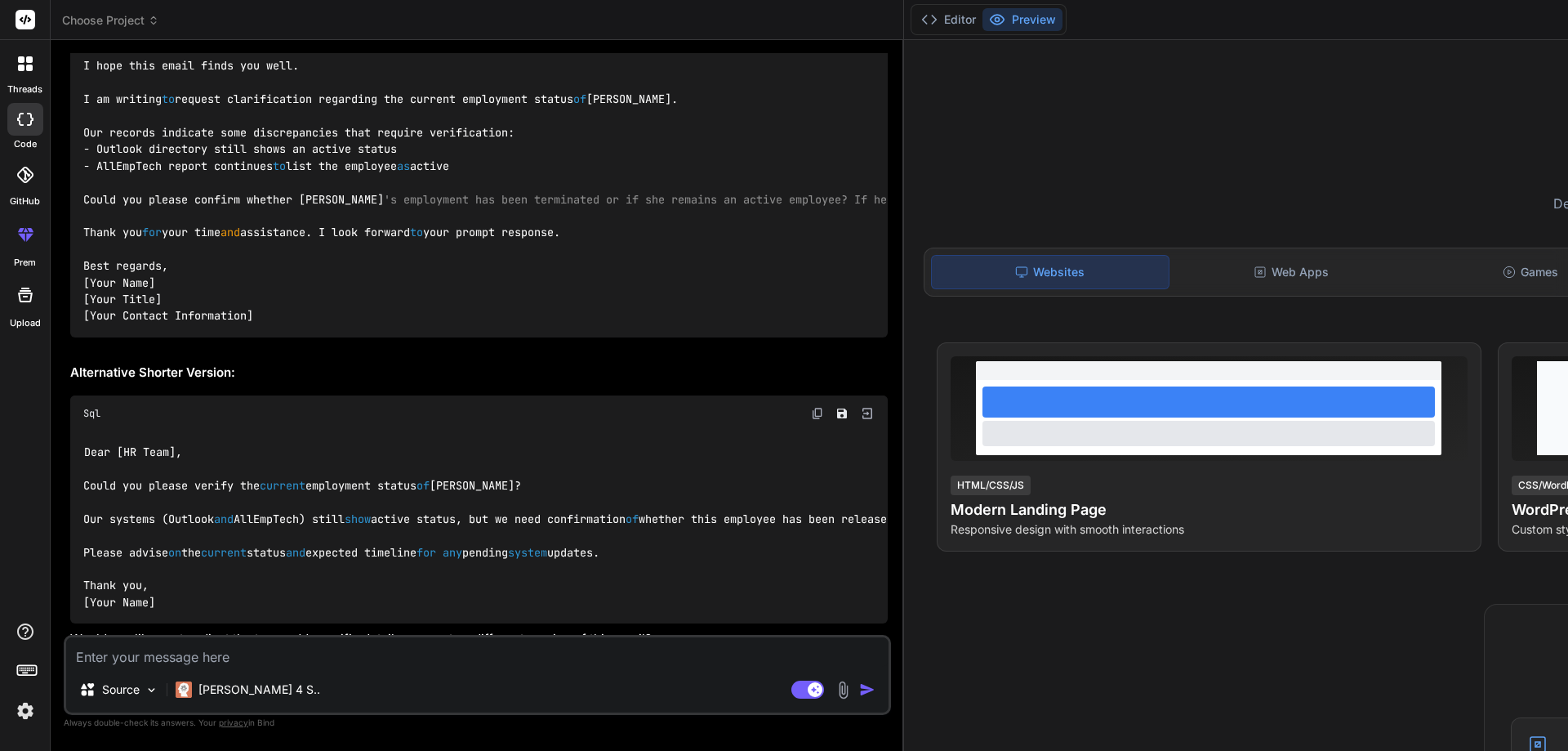
click at [314, 563] on div "Dear [HR Team], Could you please verify the current employment status of [PERSO…" at bounding box center [480, 528] width 818 height 193
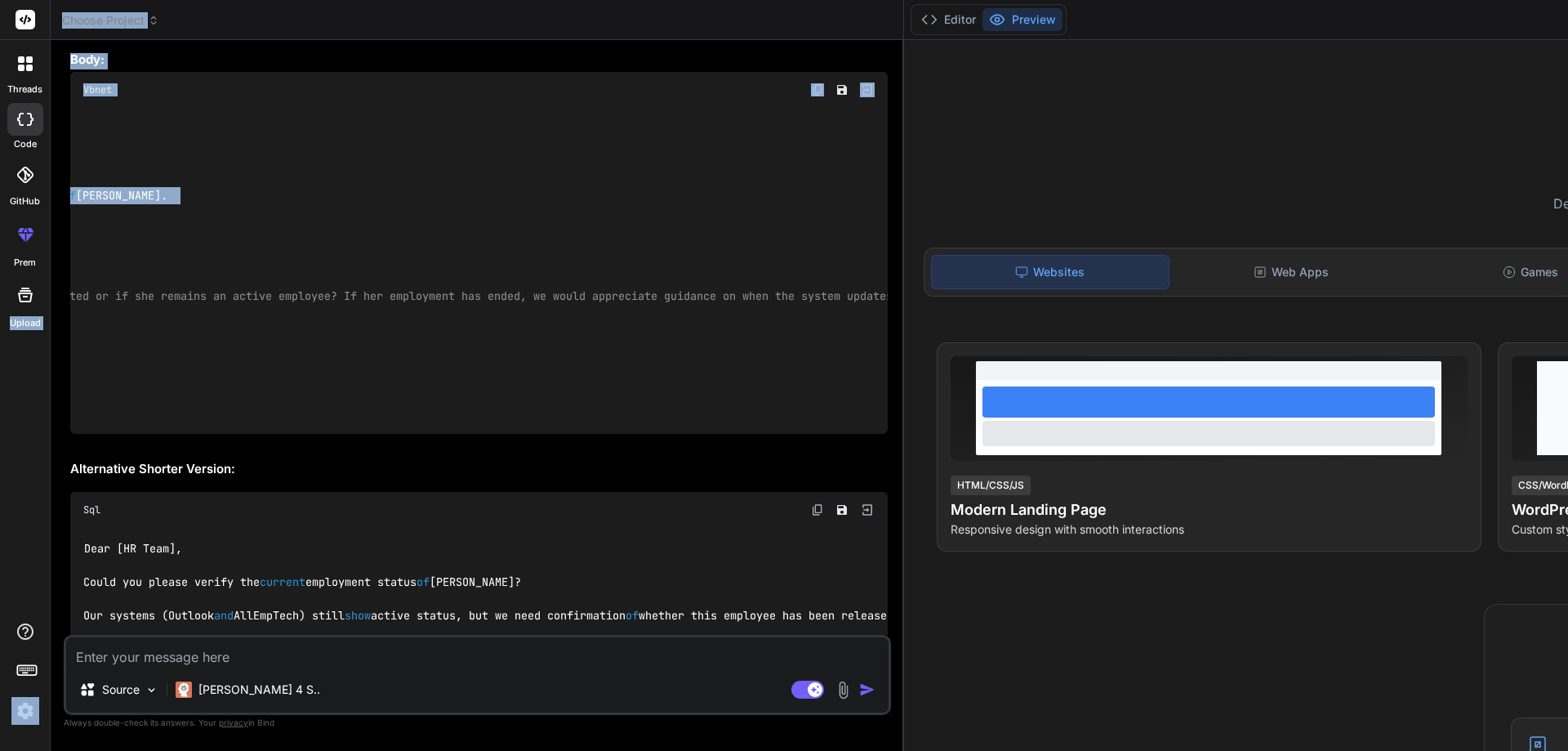
scroll to position [0, 0]
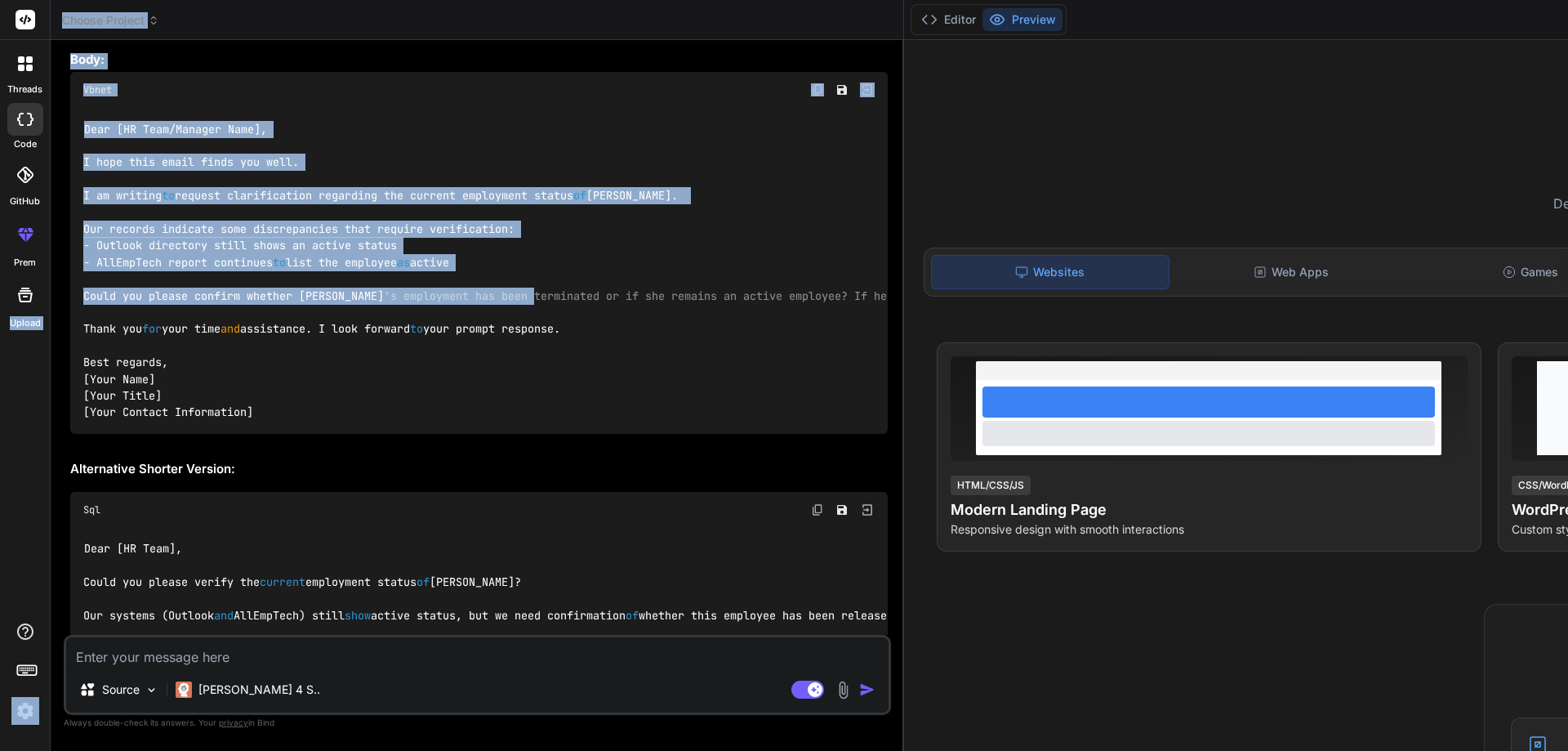
drag, startPoint x: 545, startPoint y: 366, endPoint x: 67, endPoint y: 382, distance: 478.3
click at [0, 376] on html "threads code GitHub prem Upload Choose Project Created with Pixso. Bind AI Web …" at bounding box center [784, 376] width 1568 height 751
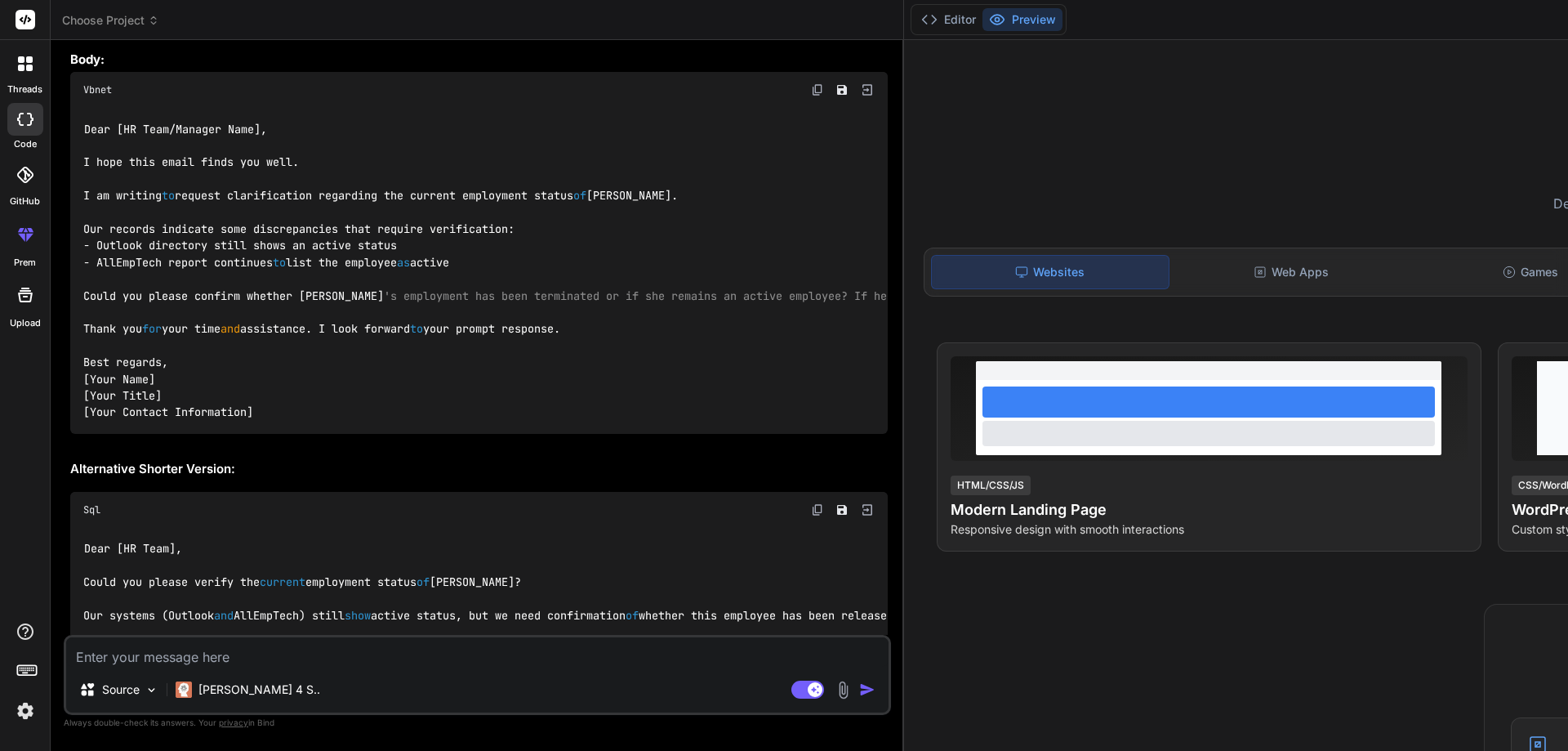
click at [228, 414] on div "Dear [HR Team/Manager Name], I hope this email finds you well. I am writing to …" at bounding box center [480, 270] width 818 height 326
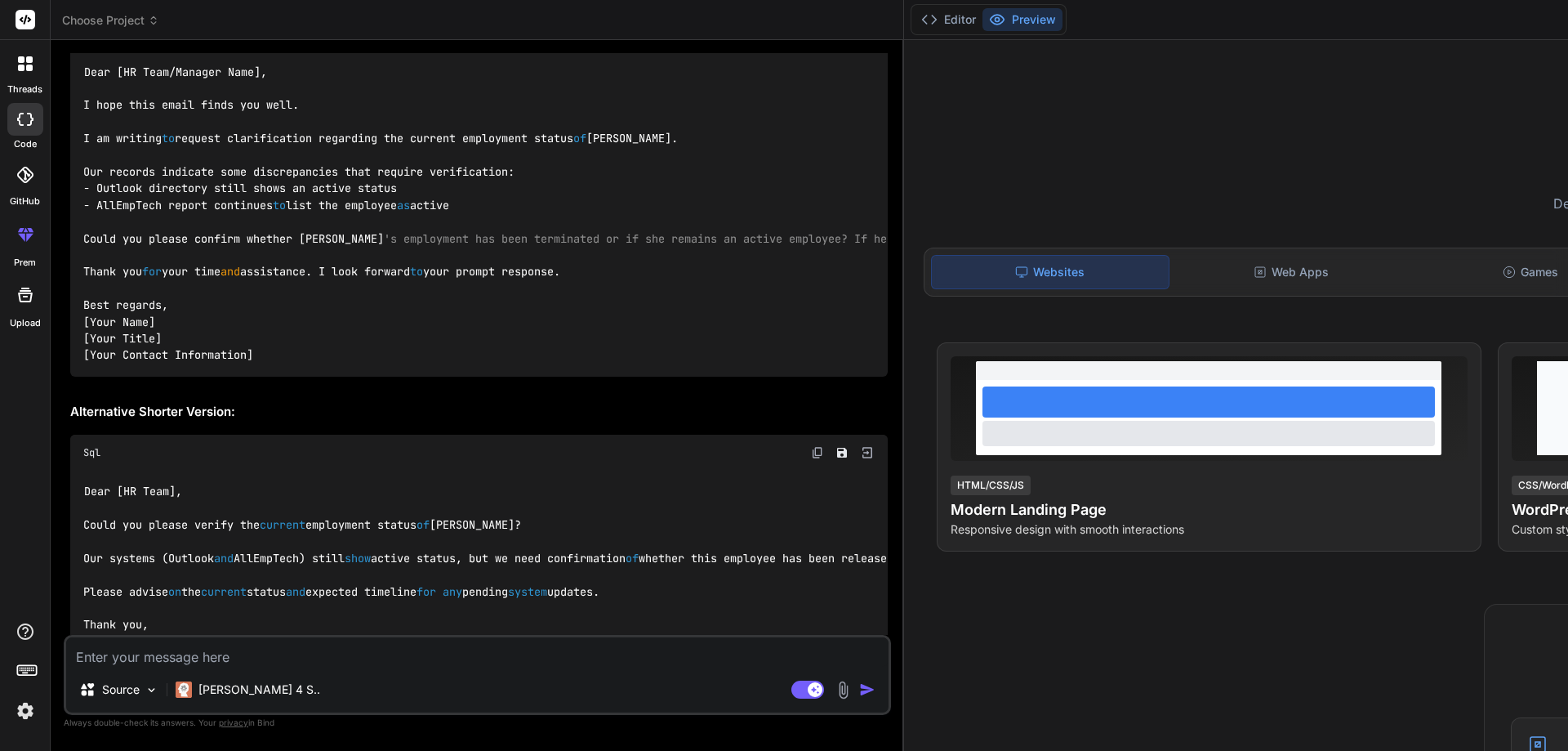
scroll to position [1550, 0]
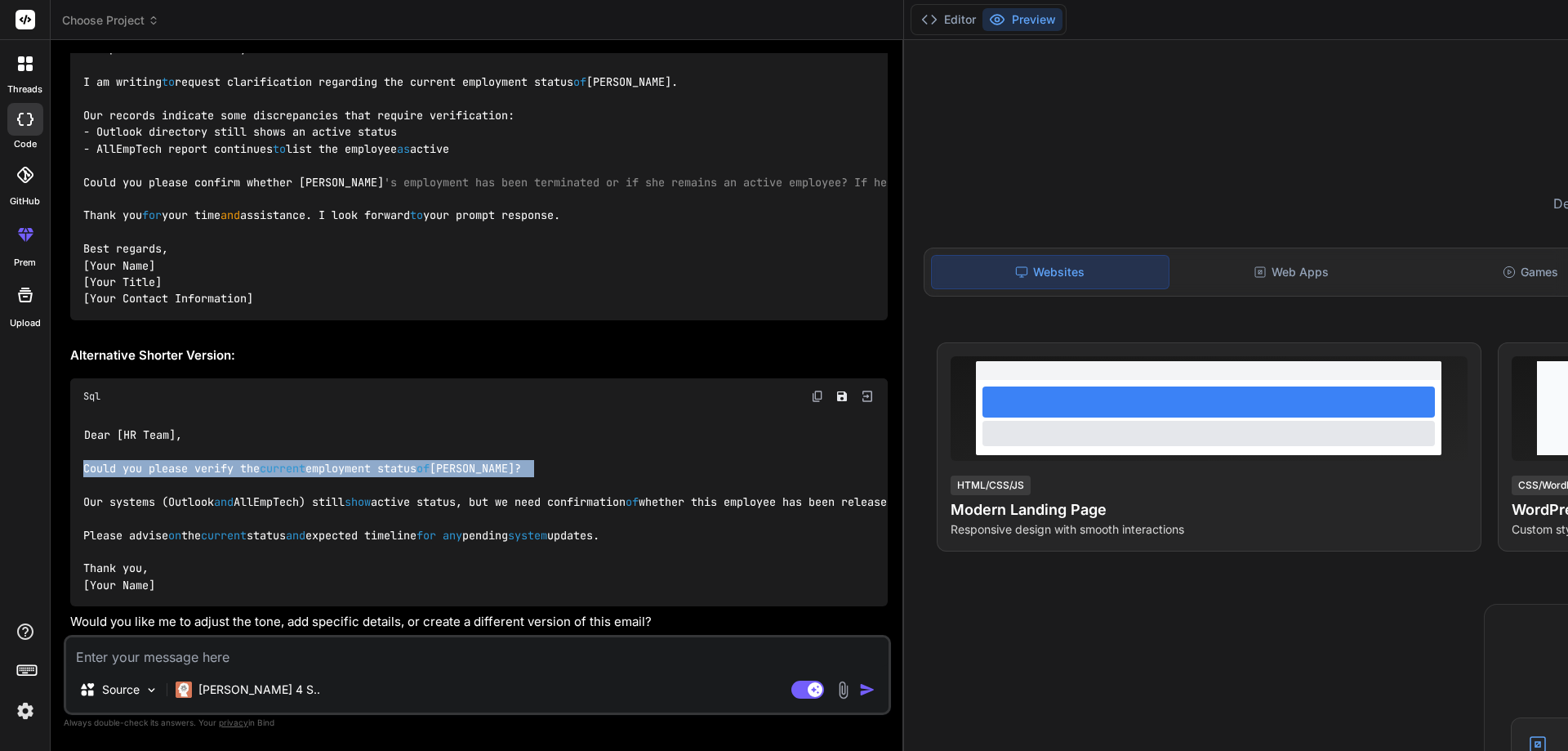
drag, startPoint x: 567, startPoint y: 454, endPoint x: 85, endPoint y: 456, distance: 482.0
click at [85, 456] on div "Dear [HR Team], Could you please verify the current employment status of [PERSO…" at bounding box center [480, 510] width 818 height 193
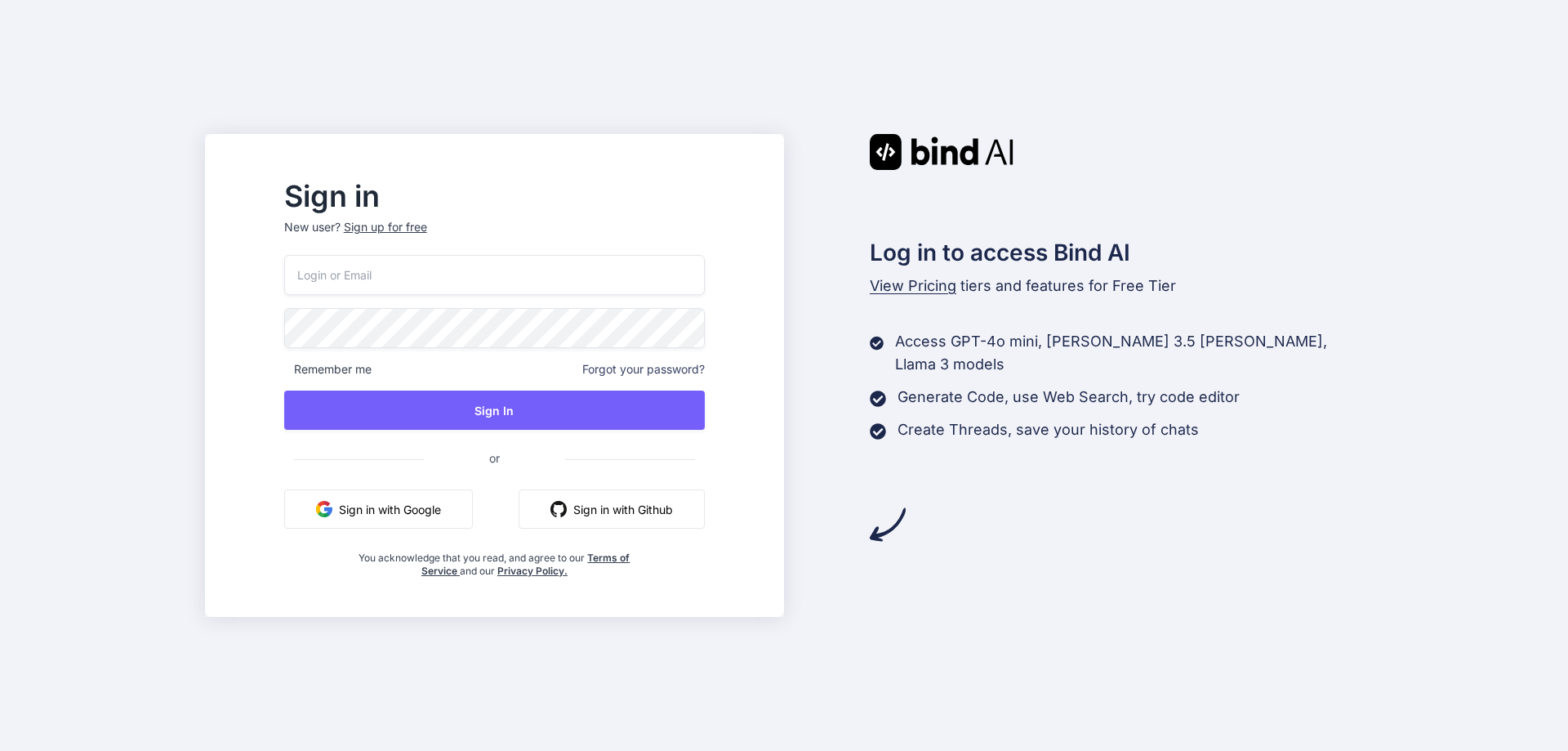
click at [580, 284] on input "email" at bounding box center [494, 274] width 421 height 40
paste input "alt.zu-2o96kn31@yopmail.com"
type input "alt.zu-2o96kn31@yopmail.com"
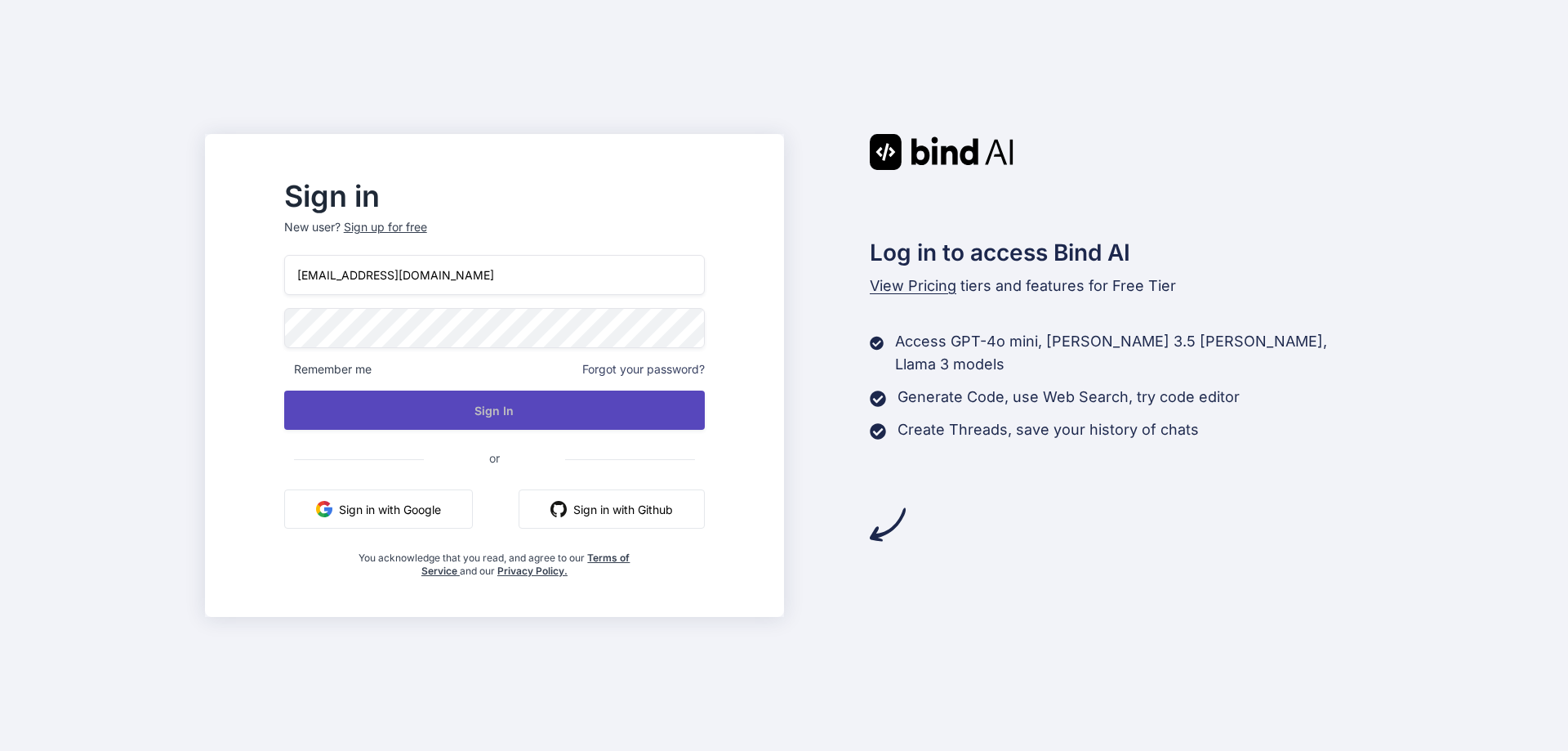
click at [524, 400] on button "Sign In" at bounding box center [494, 410] width 421 height 39
